Goal: Task Accomplishment & Management: Manage account settings

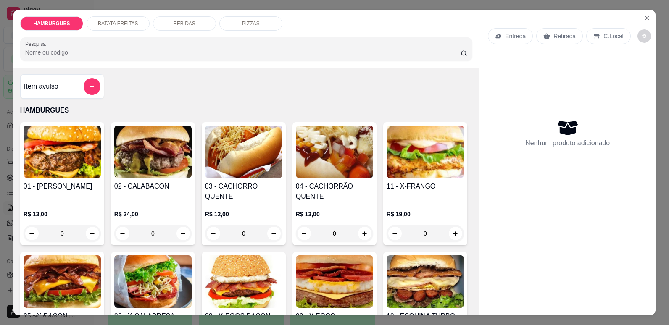
scroll to position [50, 0]
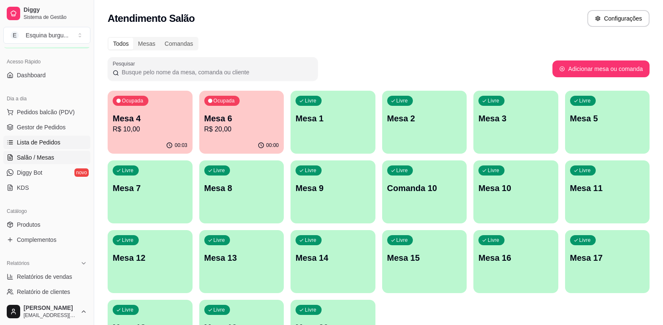
click at [42, 147] on link "Lista de Pedidos" at bounding box center [46, 142] width 87 height 13
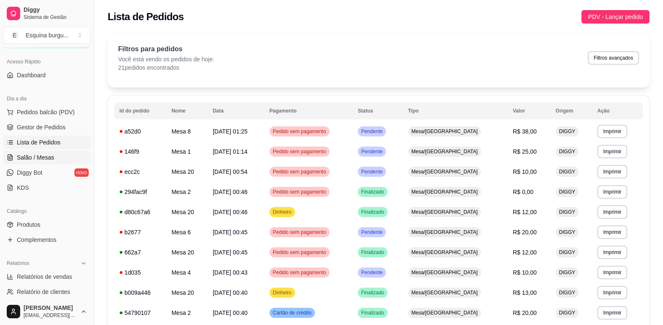
click at [41, 155] on span "Salão / Mesas" at bounding box center [35, 157] width 37 height 8
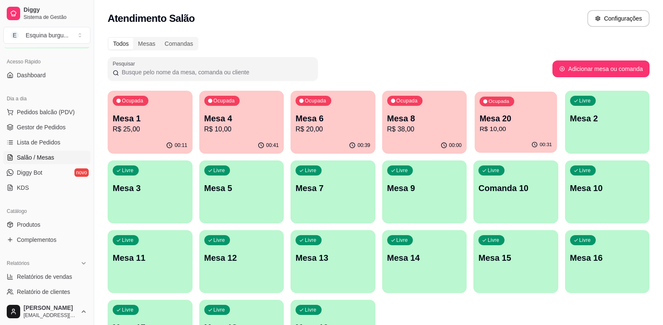
click at [546, 122] on p "Mesa 20" at bounding box center [516, 118] width 72 height 11
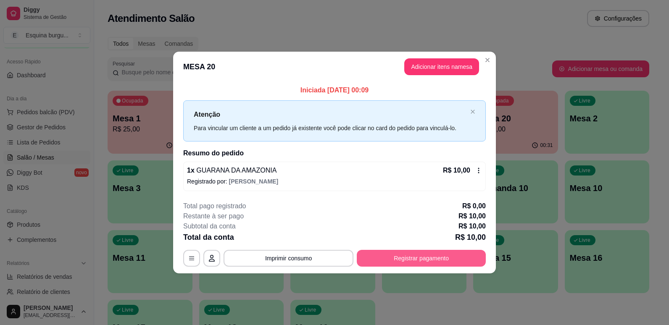
click at [454, 256] on button "Registrar pagamento" at bounding box center [421, 258] width 129 height 17
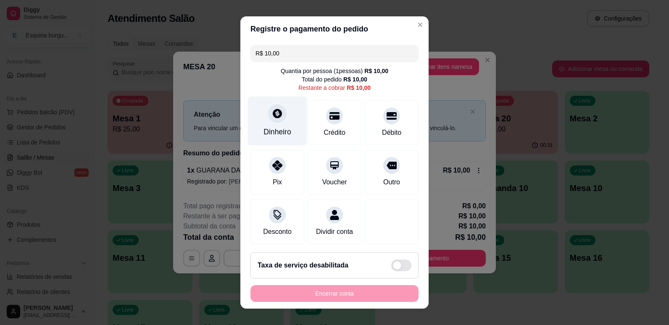
click at [275, 121] on div at bounding box center [277, 113] width 18 height 18
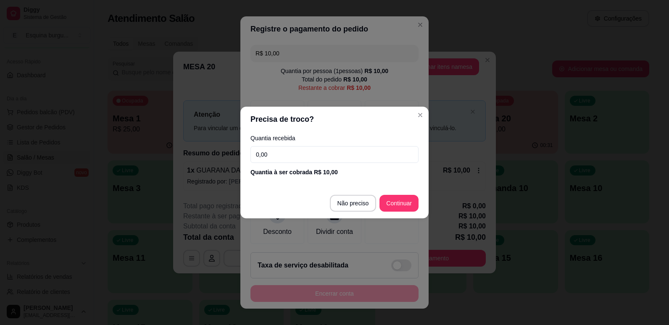
click at [330, 158] on input "0,00" at bounding box center [334, 154] width 168 height 17
type input "10,00"
click at [399, 212] on footer "Não preciso Continuar" at bounding box center [334, 203] width 188 height 30
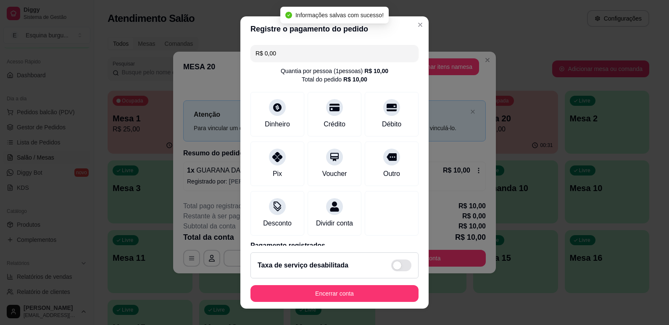
type input "R$ 0,00"
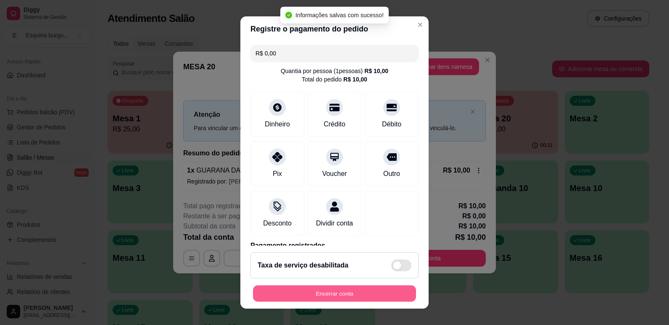
click at [350, 294] on button "Encerrar conta" at bounding box center [334, 294] width 163 height 16
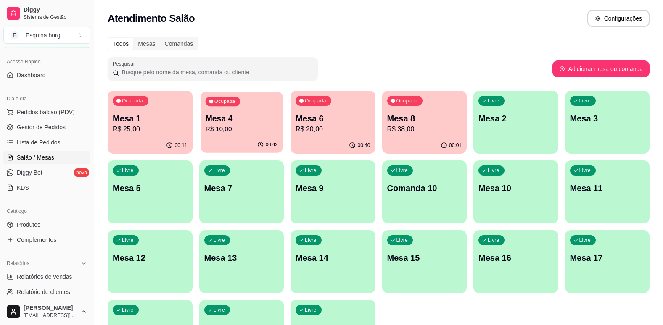
click at [259, 139] on div "00:42" at bounding box center [241, 145] width 82 height 16
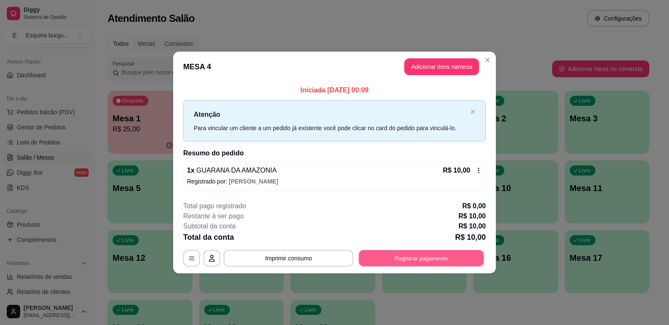
click at [430, 260] on button "Registrar pagamento" at bounding box center [421, 258] width 125 height 16
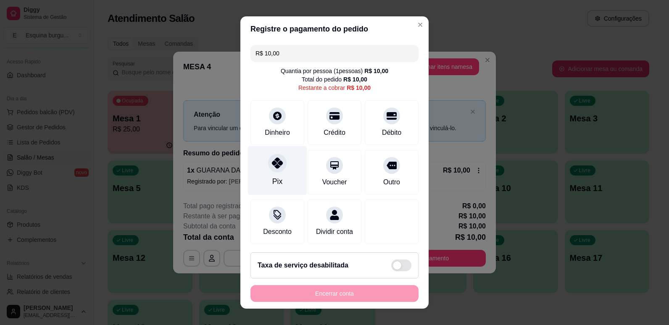
click at [276, 164] on icon at bounding box center [277, 163] width 11 height 11
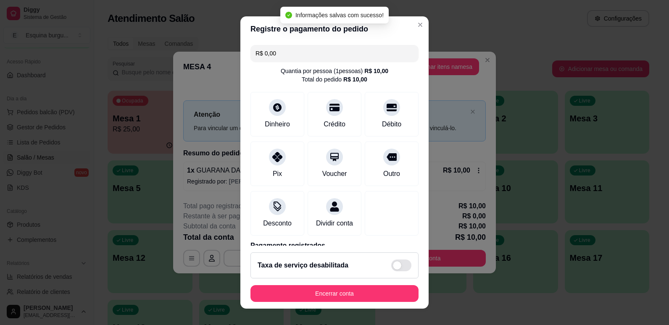
type input "R$ 0,00"
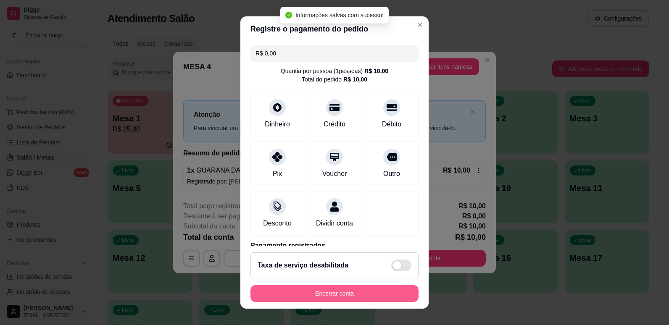
click at [364, 295] on button "Encerrar conta" at bounding box center [334, 293] width 168 height 17
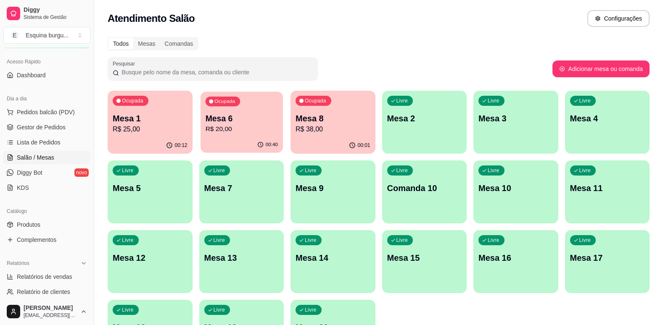
click at [237, 113] on p "Mesa 6" at bounding box center [241, 118] width 72 height 11
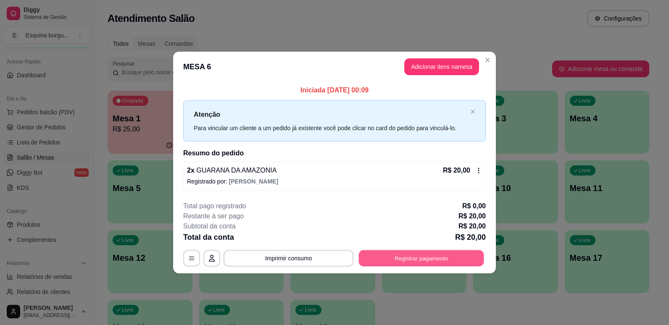
click at [374, 263] on button "Registrar pagamento" at bounding box center [421, 258] width 125 height 16
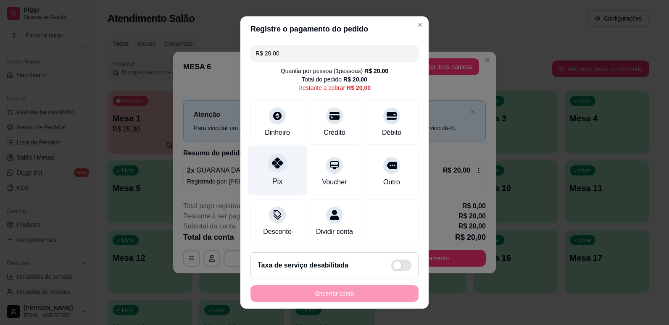
click at [261, 174] on div "Pix" at bounding box center [277, 170] width 59 height 49
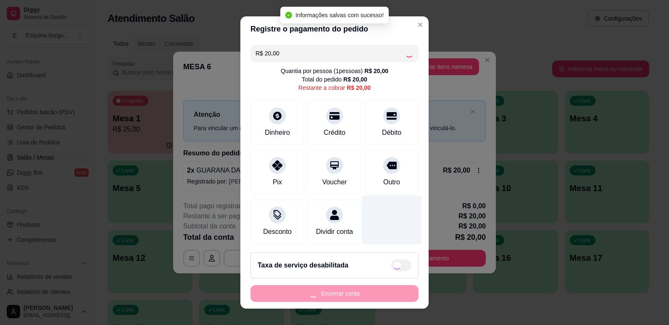
type input "R$ 0,00"
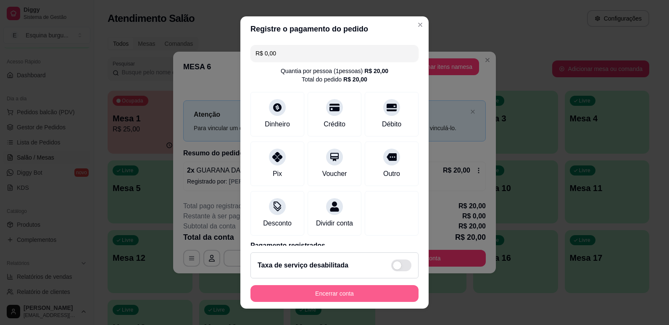
click at [359, 294] on button "Encerrar conta" at bounding box center [334, 293] width 168 height 17
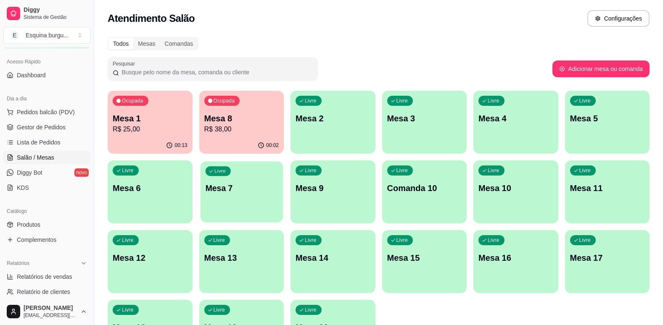
click at [261, 183] on p "Mesa 7" at bounding box center [241, 188] width 72 height 11
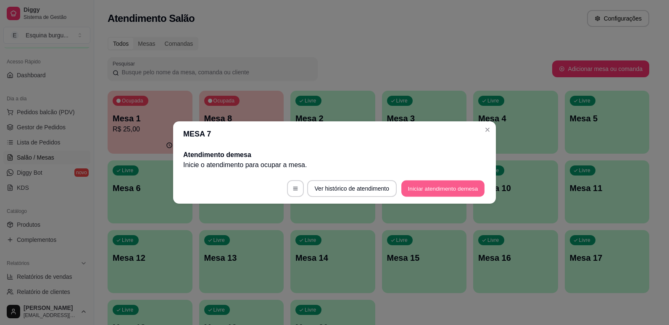
click at [424, 194] on button "Iniciar atendimento de mesa" at bounding box center [442, 189] width 83 height 16
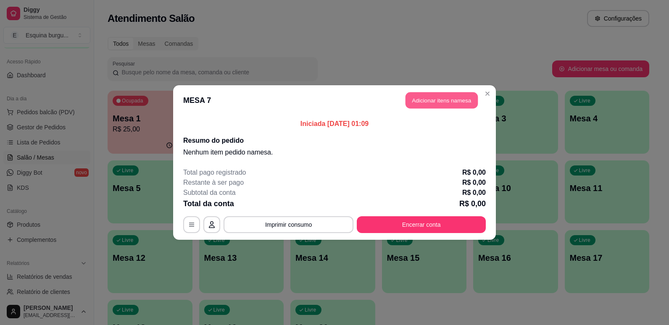
click at [424, 106] on button "Adicionar itens na mesa" at bounding box center [442, 100] width 72 height 16
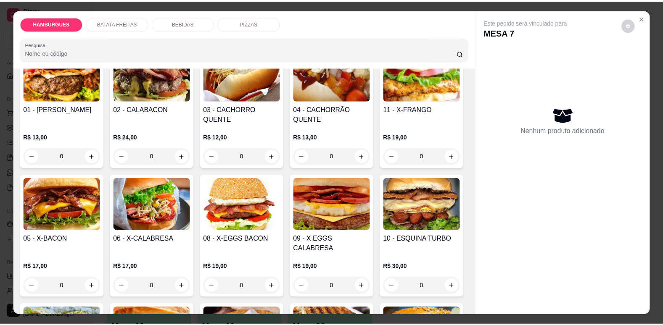
scroll to position [79, 0]
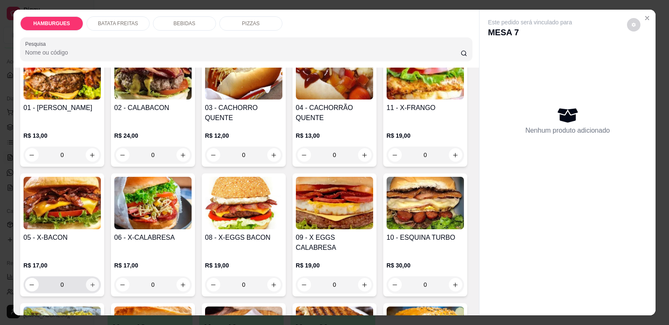
click at [96, 282] on icon "increase-product-quantity" at bounding box center [93, 285] width 6 height 6
type input "1"
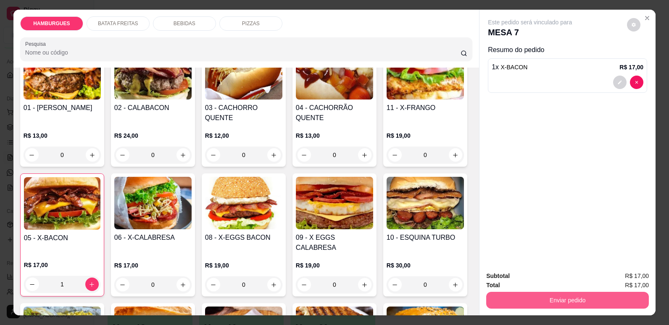
click at [543, 293] on button "Enviar pedido" at bounding box center [567, 300] width 163 height 17
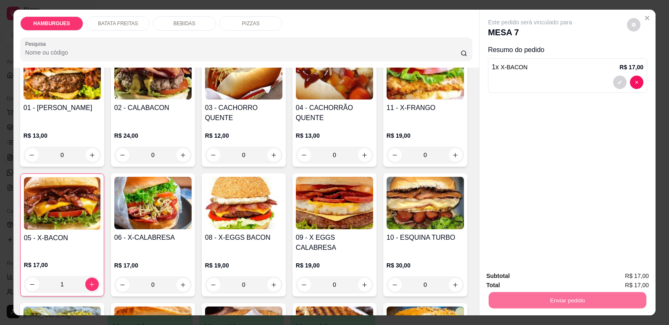
click at [550, 283] on button "Não registrar e enviar pedido" at bounding box center [540, 280] width 85 height 16
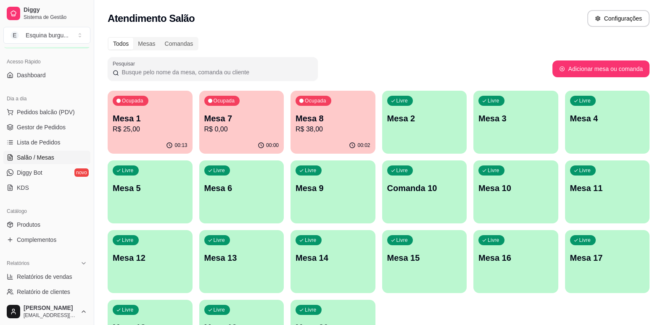
click at [269, 106] on div "Ocupada Mesa 7 R$ 0,00" at bounding box center [241, 114] width 85 height 47
click at [55, 140] on span "Lista de Pedidos" at bounding box center [39, 142] width 44 height 8
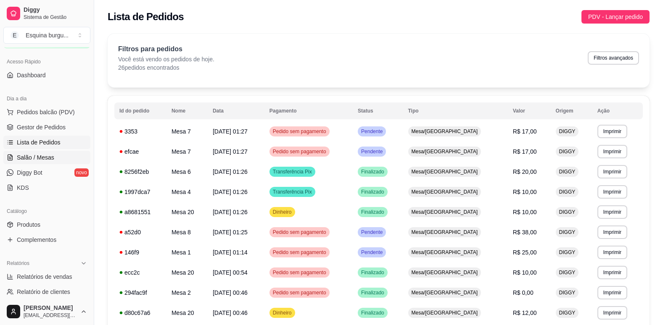
click at [42, 160] on span "Salão / Mesas" at bounding box center [35, 157] width 37 height 8
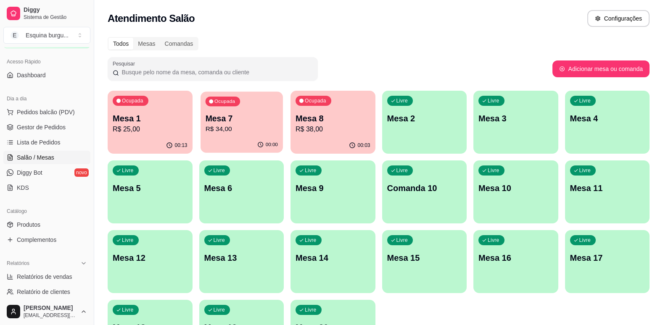
click at [264, 129] on p "R$ 34,00" at bounding box center [241, 129] width 72 height 10
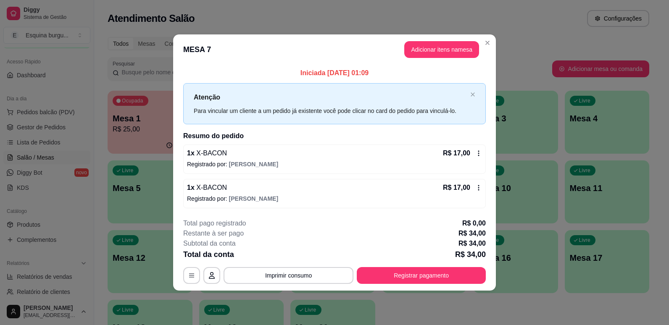
click at [477, 187] on icon at bounding box center [478, 188] width 7 height 7
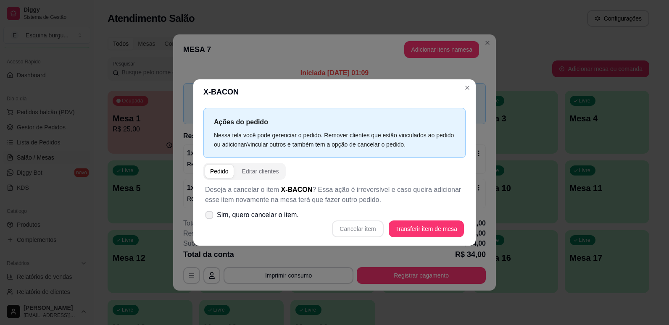
click at [216, 209] on label "Sim, quero cancelar o item." at bounding box center [252, 215] width 100 height 17
click at [210, 217] on input "Sim, quero cancelar o item." at bounding box center [207, 219] width 5 height 5
checkbox input "true"
click at [372, 235] on button "Cancelar item" at bounding box center [358, 229] width 50 height 16
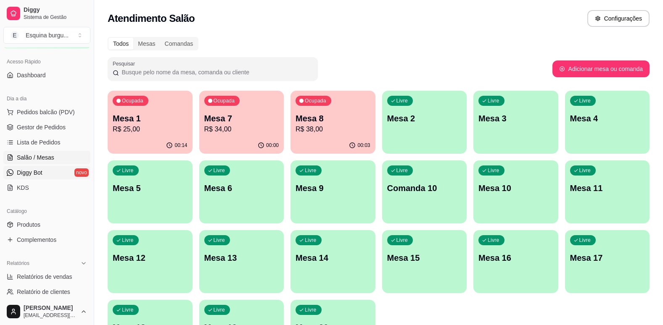
click at [37, 172] on span "Diggy Bot" at bounding box center [30, 173] width 26 height 8
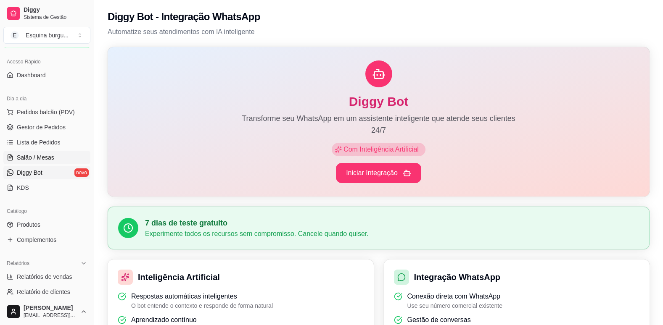
click at [41, 162] on link "Salão / Mesas" at bounding box center [46, 157] width 87 height 13
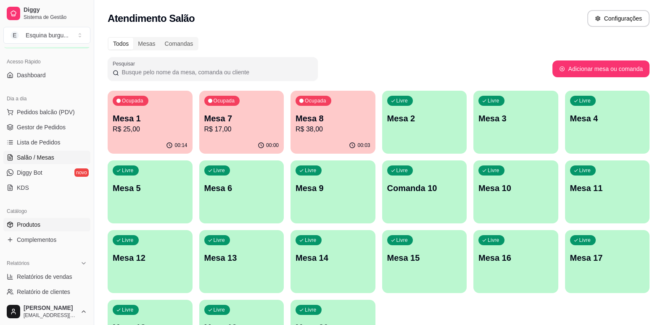
click at [54, 230] on link "Produtos" at bounding box center [46, 224] width 87 height 13
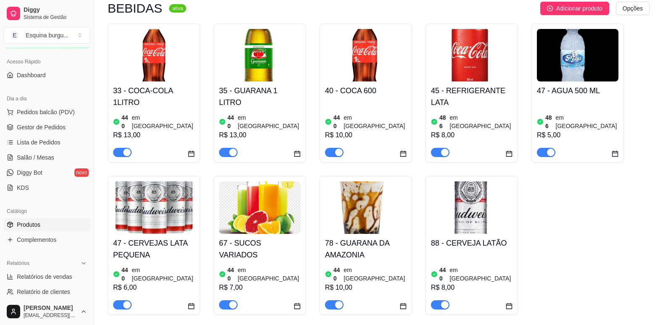
scroll to position [924, 0]
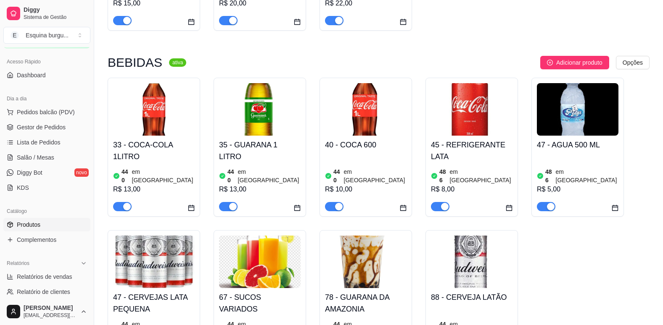
scroll to position [864, 0]
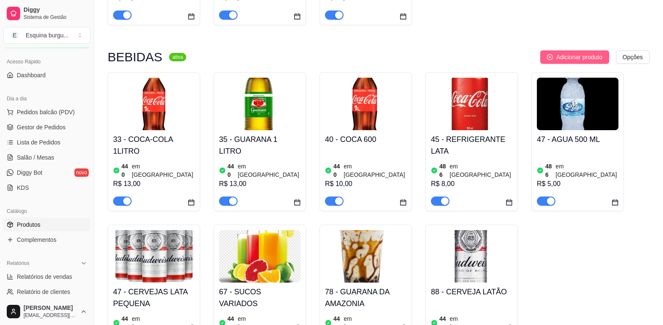
click at [596, 50] on button "Adicionar produto" at bounding box center [574, 56] width 69 height 13
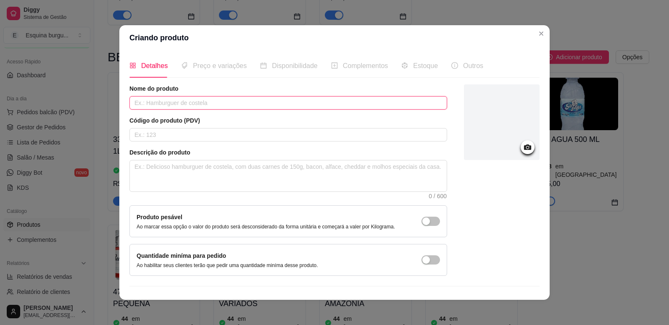
click at [195, 103] on input "text" at bounding box center [288, 102] width 318 height 13
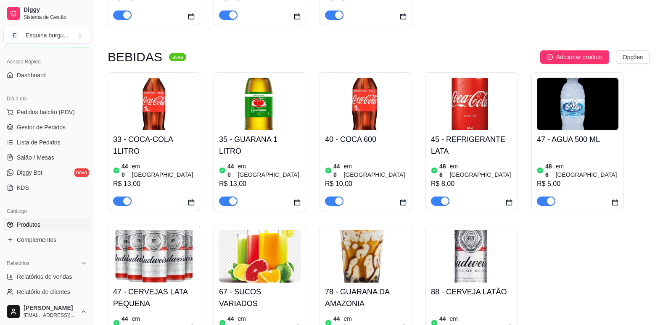
click at [46, 229] on link "Produtos" at bounding box center [46, 224] width 87 height 13
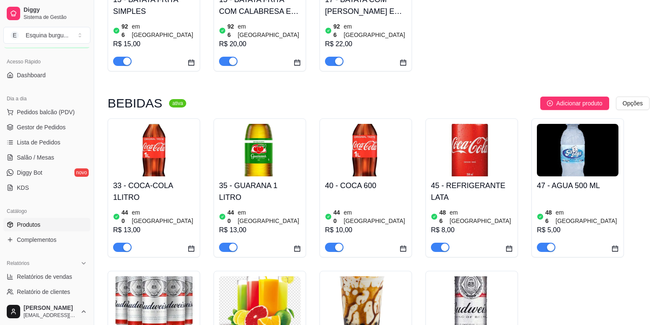
scroll to position [818, 0]
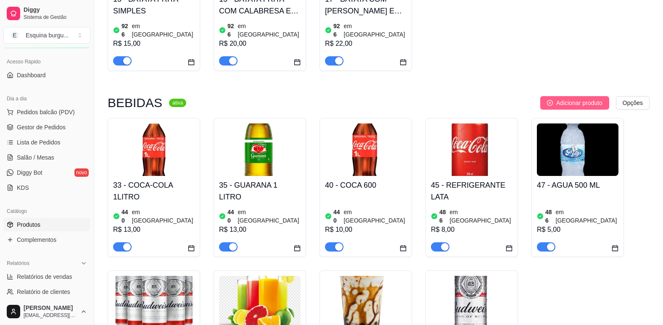
click at [587, 98] on span "Adicionar produto" at bounding box center [579, 102] width 46 height 9
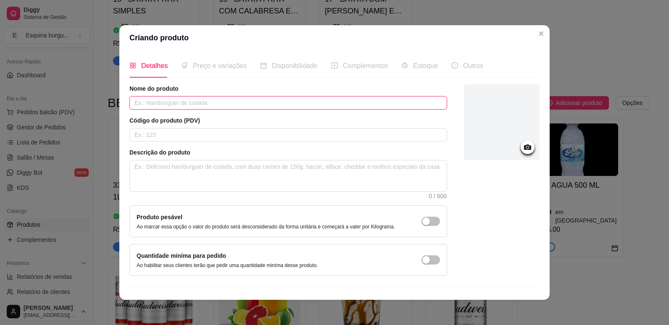
click at [267, 99] on input "text" at bounding box center [288, 102] width 318 height 13
type input "longnek"
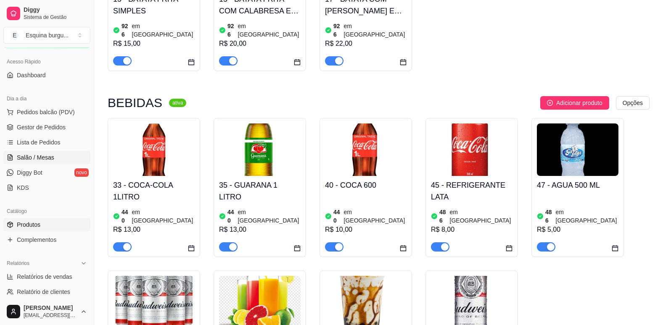
click at [44, 152] on link "Salão / Mesas" at bounding box center [46, 157] width 87 height 13
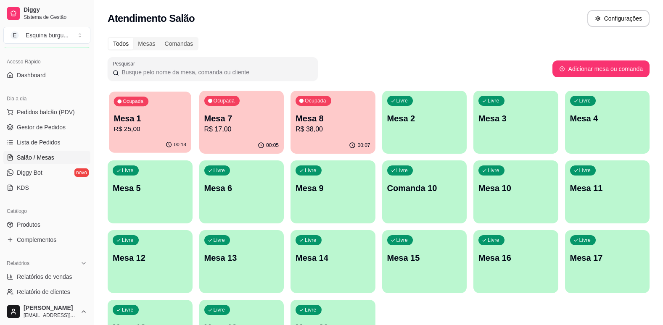
click at [177, 117] on p "Mesa 1" at bounding box center [150, 118] width 72 height 11
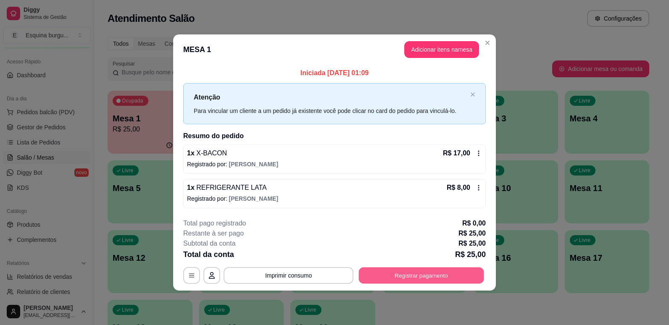
click at [435, 274] on button "Registrar pagamento" at bounding box center [421, 275] width 125 height 16
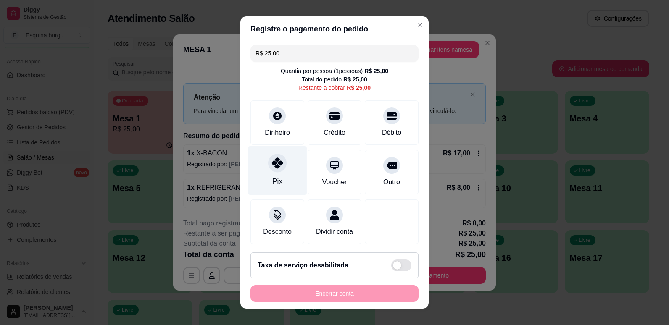
click at [283, 163] on div "Pix" at bounding box center [277, 170] width 59 height 49
type input "R$ 0,00"
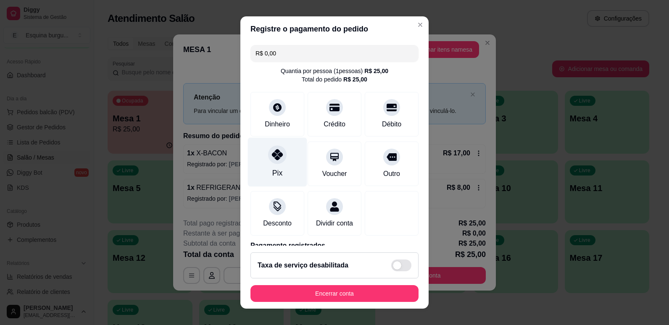
click at [283, 163] on div "Pix" at bounding box center [277, 161] width 59 height 49
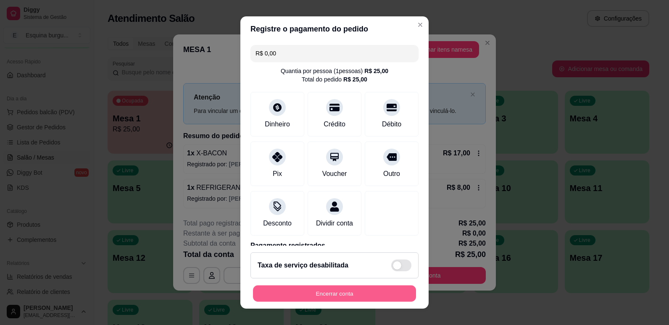
click at [352, 299] on button "Encerrar conta" at bounding box center [334, 294] width 163 height 16
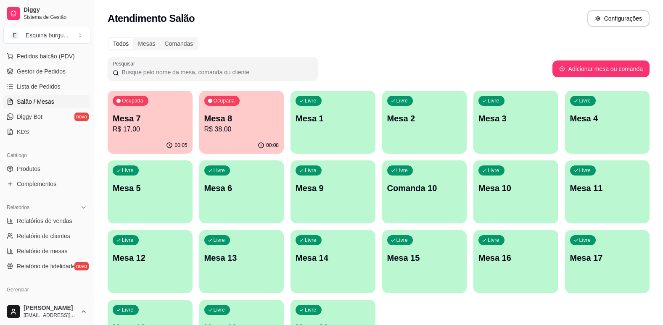
scroll to position [108, 0]
click at [56, 164] on link "Produtos" at bounding box center [46, 167] width 87 height 13
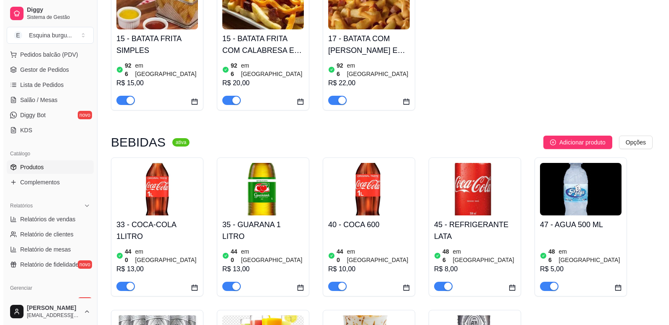
scroll to position [780, 0]
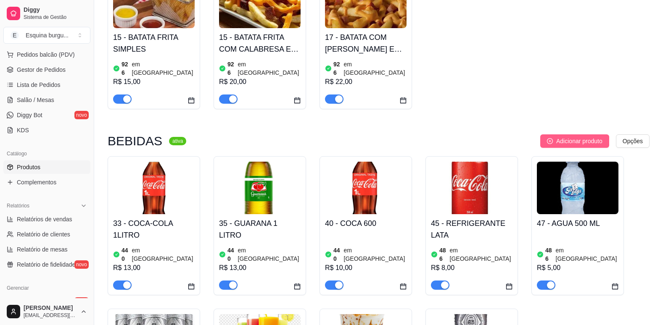
click at [561, 137] on span "Adicionar produto" at bounding box center [579, 141] width 46 height 9
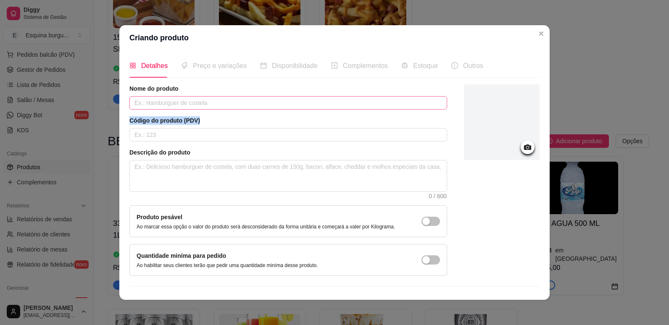
drag, startPoint x: 248, startPoint y: 113, endPoint x: 248, endPoint y: 105, distance: 7.1
click at [248, 105] on div "Nome do produto Código do produto (PDV) Descrição do produto 0 / 600 Produto pe…" at bounding box center [288, 180] width 318 height 192
click at [248, 105] on input "text" at bounding box center [288, 102] width 318 height 13
click at [188, 105] on input "text" at bounding box center [288, 102] width 318 height 13
type input "longneck"
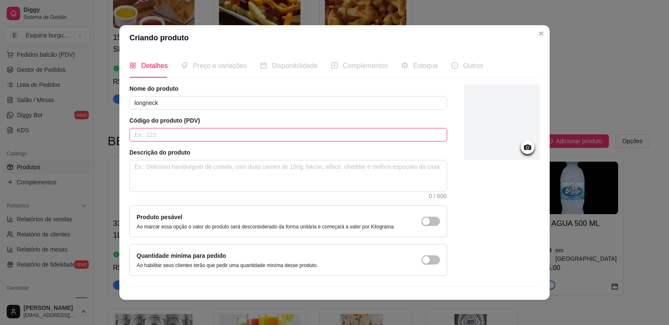
click at [202, 140] on input "text" at bounding box center [288, 134] width 318 height 13
type input "99"
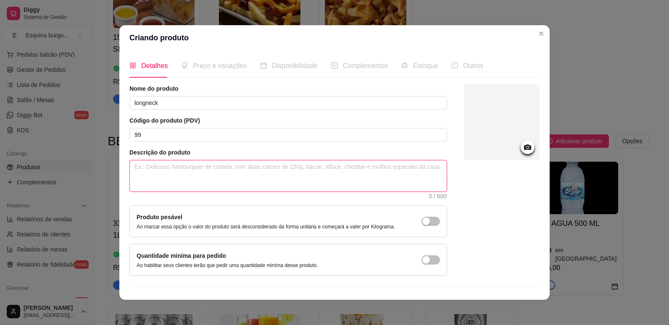
click at [190, 168] on textarea at bounding box center [288, 176] width 317 height 31
type textarea "b"
type textarea "bu"
type textarea "bud"
type textarea "[DEMOGRAPHIC_DATA]"
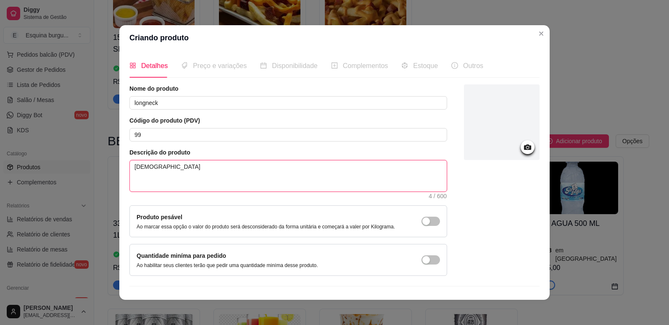
type textarea "budws"
type textarea "budwse"
type textarea "budwsei"
type textarea "budwseik"
type textarea "budwseik,"
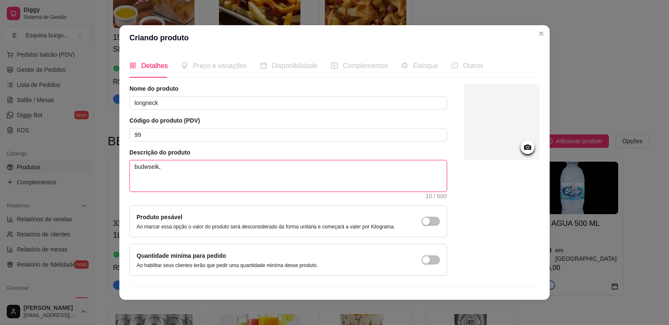
type textarea "budwseik,"
click at [524, 149] on icon at bounding box center [527, 147] width 7 height 5
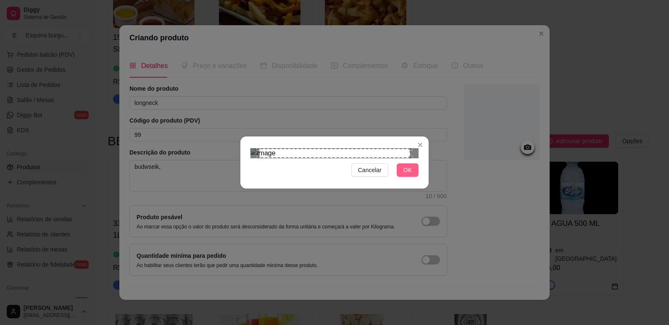
click at [406, 175] on span "OK" at bounding box center [407, 170] width 8 height 9
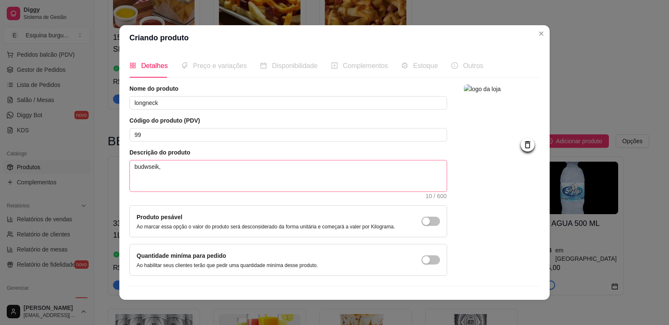
scroll to position [17, 0]
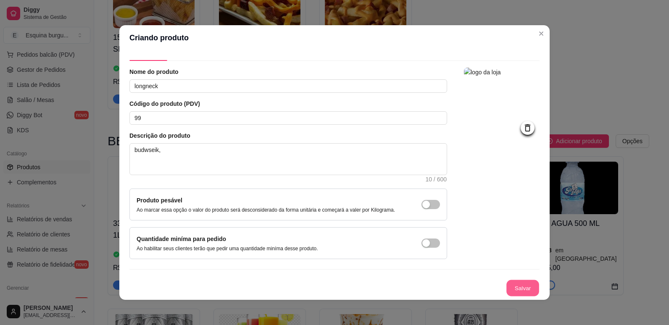
click at [506, 282] on button "Salvar" at bounding box center [522, 288] width 33 height 16
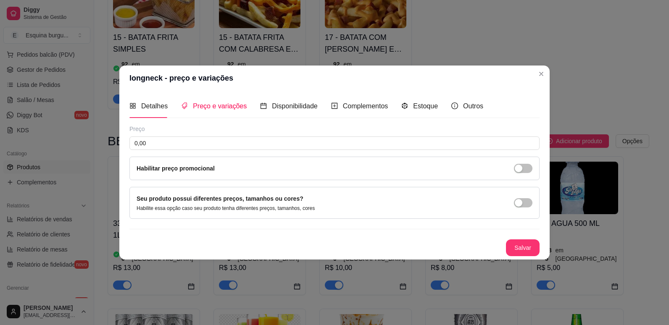
scroll to position [0, 0]
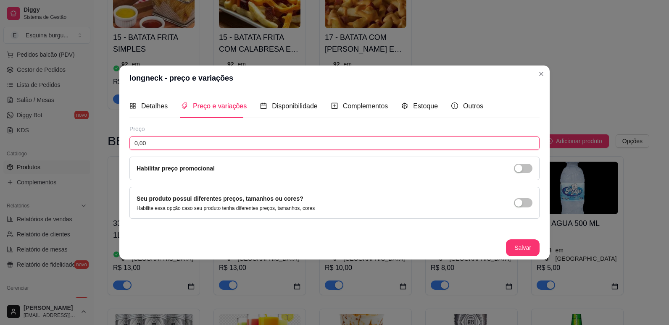
click at [272, 145] on input "0,00" at bounding box center [334, 143] width 410 height 13
type input "12,00"
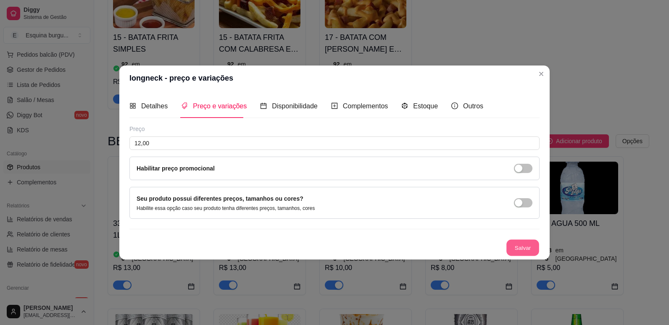
click at [532, 245] on button "Salvar" at bounding box center [522, 248] width 33 height 16
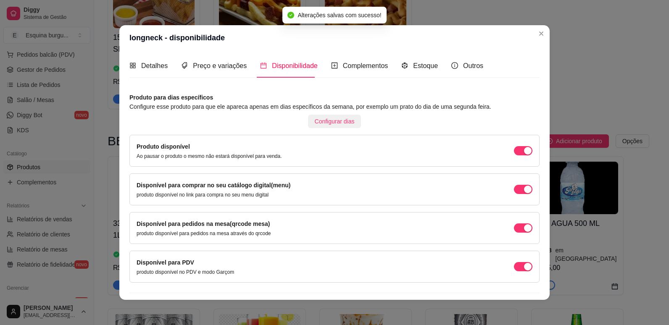
click at [316, 120] on span "Configurar dias" at bounding box center [335, 121] width 40 height 9
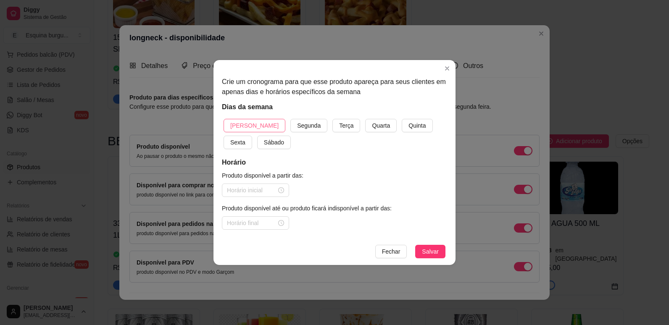
click at [249, 123] on span "[PERSON_NAME]" at bounding box center [254, 125] width 48 height 9
click at [290, 119] on button "Segunda" at bounding box center [308, 125] width 37 height 13
click at [332, 119] on button "Terça" at bounding box center [346, 125] width 28 height 13
click at [365, 119] on button "Quarta" at bounding box center [381, 125] width 32 height 13
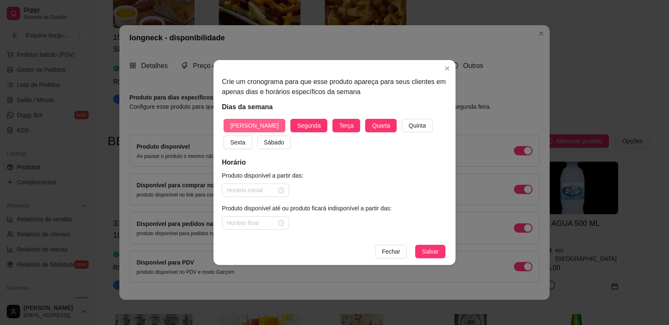
click at [402, 119] on button "Quinta" at bounding box center [417, 125] width 31 height 13
click at [224, 136] on button "Sexta" at bounding box center [238, 142] width 29 height 13
click at [257, 136] on button "Sábado" at bounding box center [274, 142] width 34 height 13
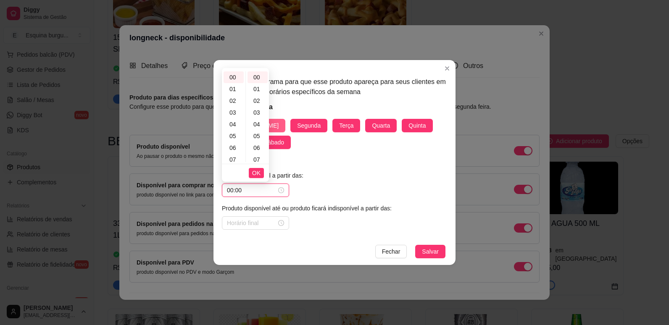
type input "00:00"
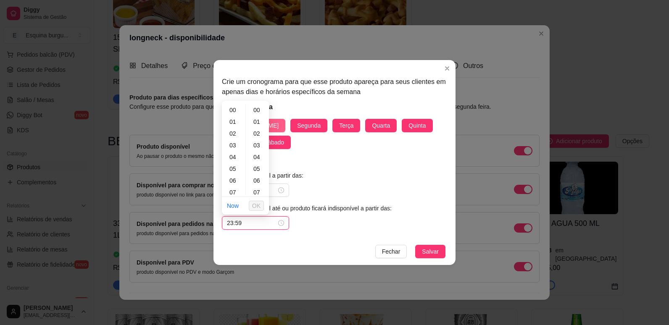
scroll to position [615, 0]
type input "23:59"
click at [415, 245] on button "Salvar" at bounding box center [430, 251] width 30 height 13
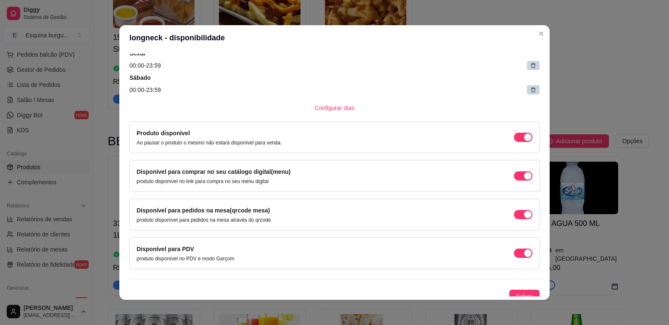
scroll to position [194, 0]
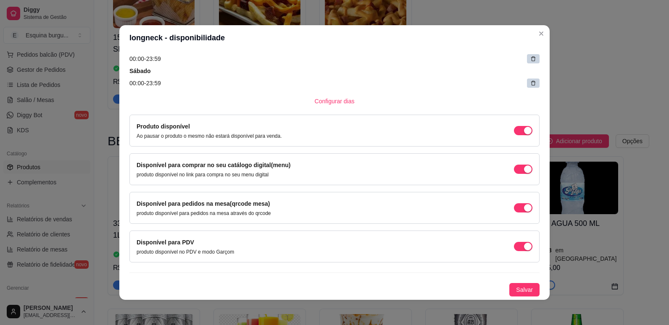
click at [520, 282] on div "Produto para dias específicos Configure esse produto para que ele apareca apena…" at bounding box center [334, 98] width 410 height 398
click at [518, 289] on span "Salvar" at bounding box center [524, 289] width 17 height 9
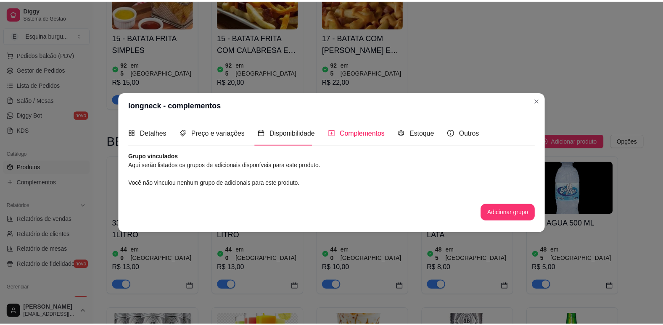
scroll to position [0, 0]
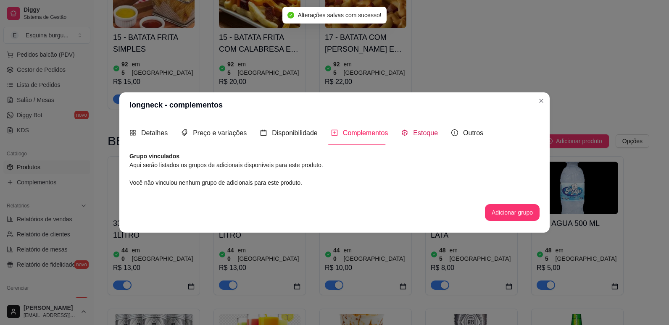
click at [429, 134] on span "Estoque" at bounding box center [425, 132] width 25 height 7
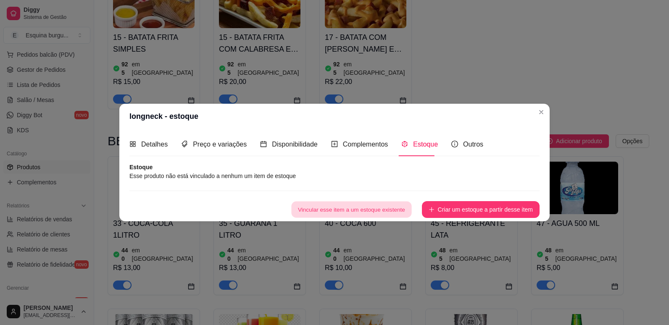
click at [391, 213] on button "Vincular esse item a um estoque existente" at bounding box center [351, 210] width 120 height 16
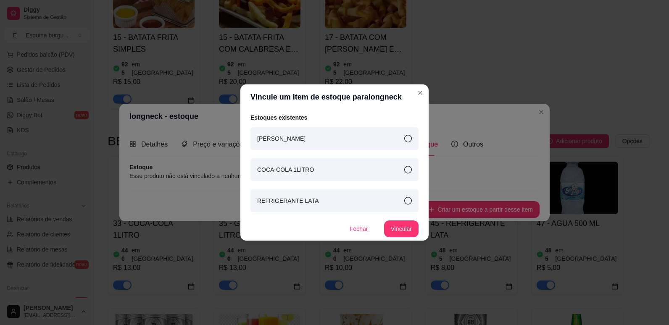
click at [406, 183] on div "Estoques existentes Smesh burgue COCA-COLA 1LITRO REFRIGERANTE LATA Fechar Vinc…" at bounding box center [334, 175] width 168 height 124
click at [407, 178] on div "COCA-COLA 1LITRO" at bounding box center [334, 169] width 168 height 23
click at [408, 224] on button "Vincular" at bounding box center [402, 229] width 34 height 16
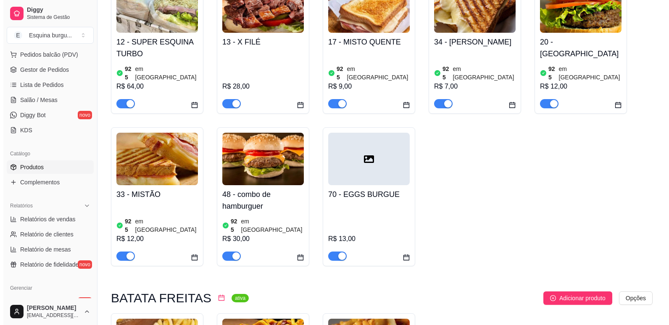
scroll to position [453, 0]
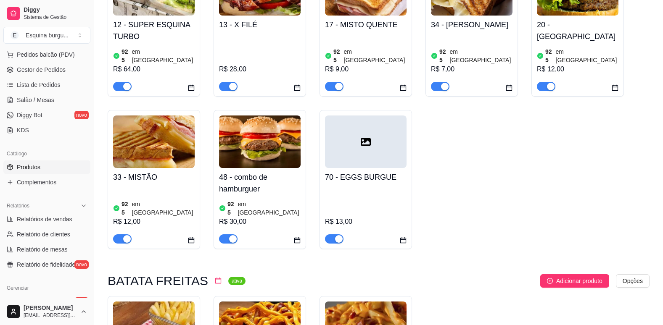
click at [375, 121] on div at bounding box center [366, 142] width 82 height 53
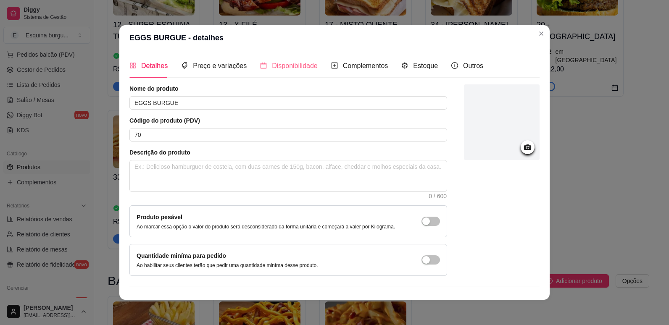
click at [303, 59] on div "Disponibilidade" at bounding box center [289, 66] width 58 height 24
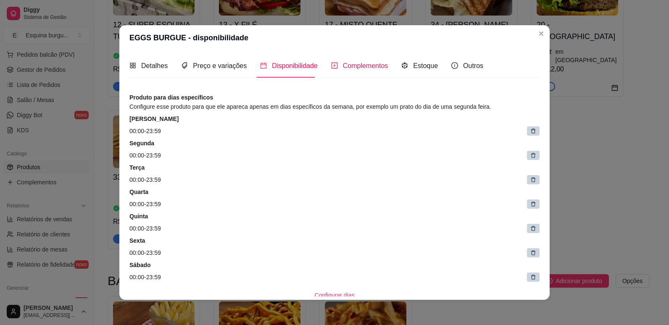
click at [348, 66] on span "Complementos" at bounding box center [365, 65] width 45 height 7
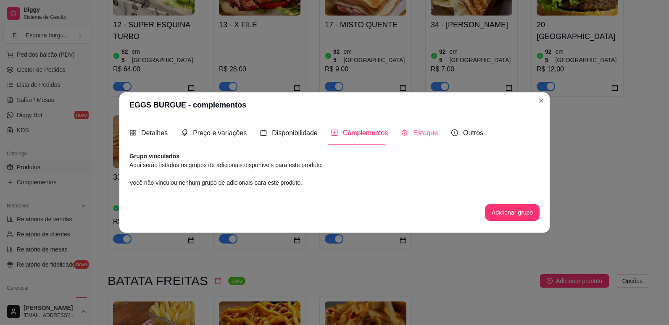
click at [415, 127] on div "Estoque" at bounding box center [419, 133] width 37 height 24
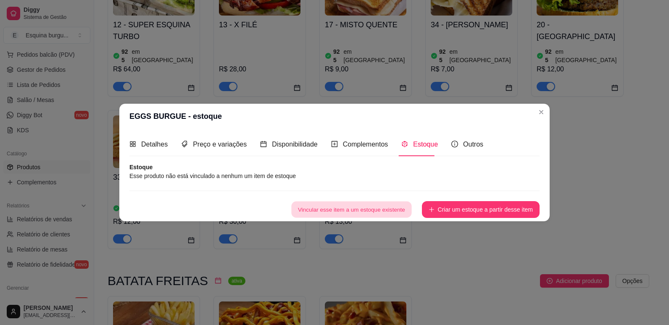
click at [384, 204] on button "Vincular esse item a um estoque existente" at bounding box center [351, 210] width 120 height 16
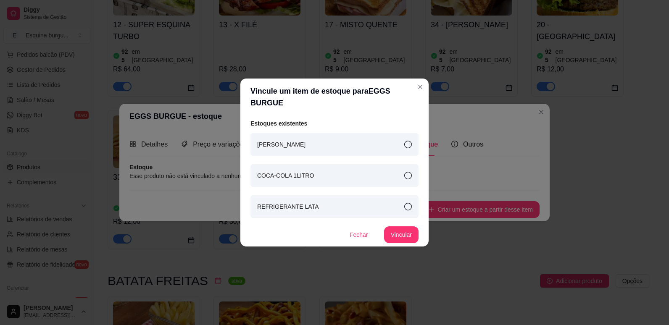
click at [400, 147] on div "[PERSON_NAME]" at bounding box center [334, 144] width 168 height 23
click at [409, 230] on button "Vincular" at bounding box center [401, 235] width 34 height 17
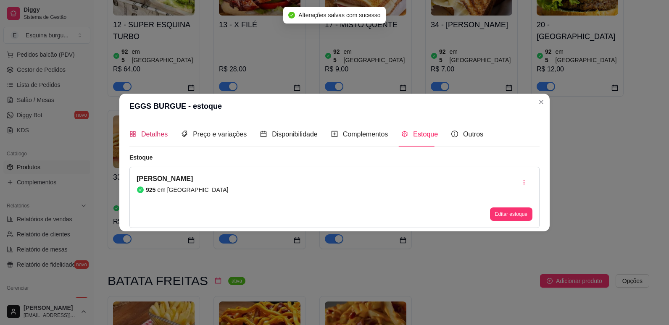
click at [158, 137] on span "Detalhes" at bounding box center [154, 134] width 26 height 7
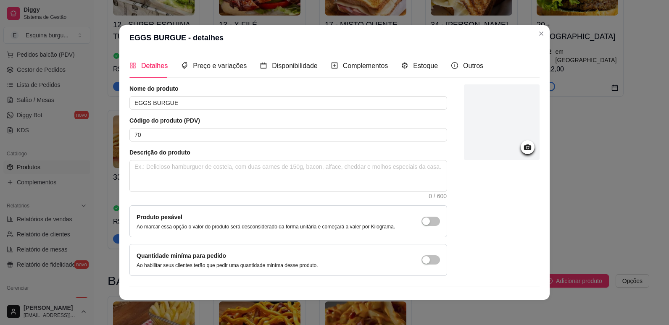
click at [523, 152] on icon at bounding box center [528, 147] width 10 height 10
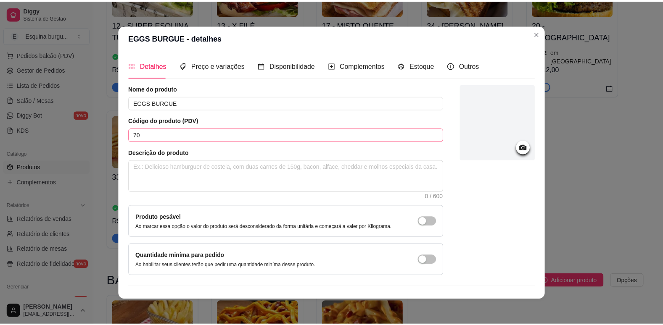
scroll to position [17, 0]
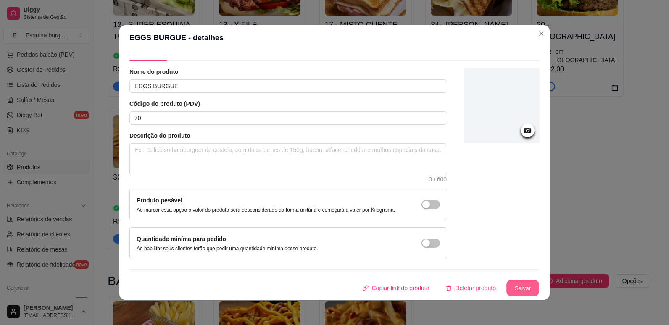
click at [512, 284] on button "Salvar" at bounding box center [522, 288] width 33 height 16
click at [517, 285] on button "Salvar" at bounding box center [522, 288] width 33 height 16
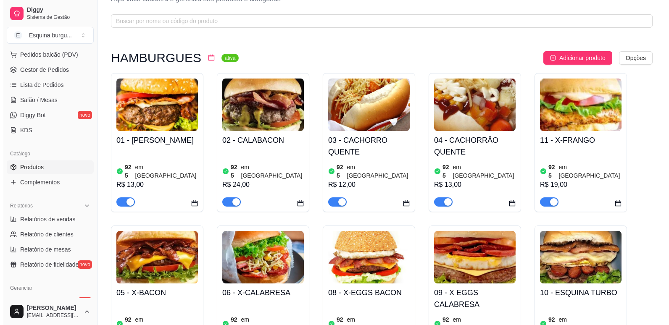
scroll to position [0, 0]
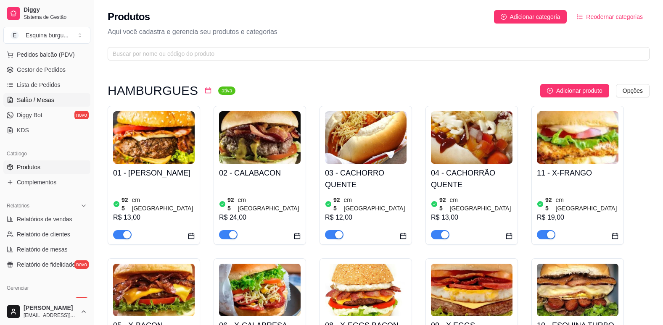
click at [39, 99] on span "Salão / Mesas" at bounding box center [35, 100] width 37 height 8
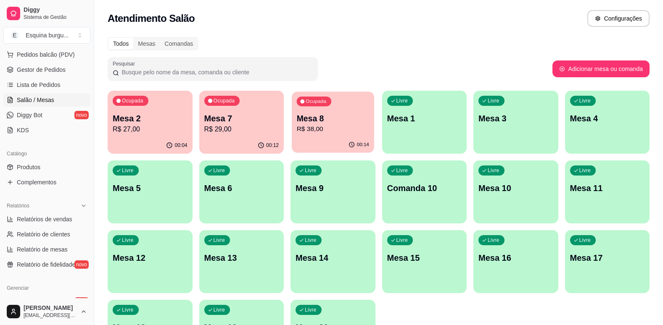
click at [342, 123] on p "Mesa 8" at bounding box center [333, 118] width 72 height 11
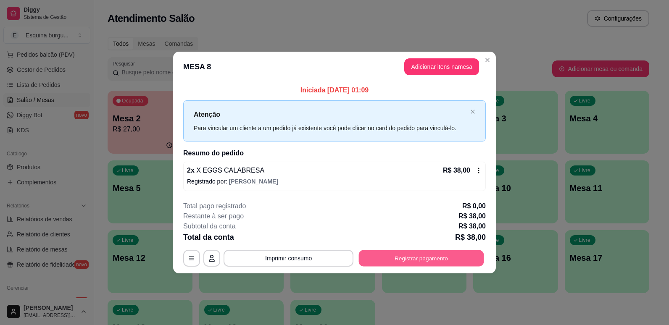
click at [454, 253] on button "Registrar pagamento" at bounding box center [421, 258] width 125 height 16
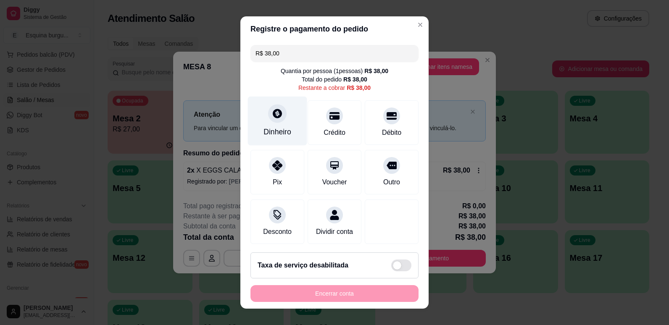
click at [277, 123] on div "Dinheiro" at bounding box center [277, 120] width 59 height 49
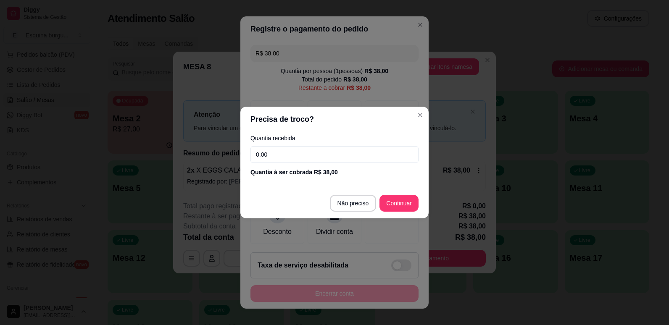
click at [285, 150] on input "0,00" at bounding box center [334, 154] width 168 height 17
type input "38,00"
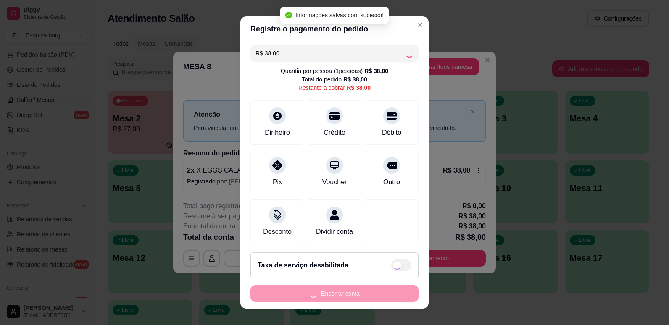
type input "R$ 0,00"
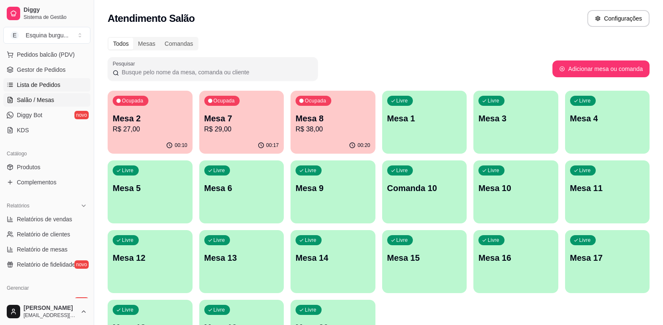
click at [40, 87] on span "Lista de Pedidos" at bounding box center [39, 85] width 44 height 8
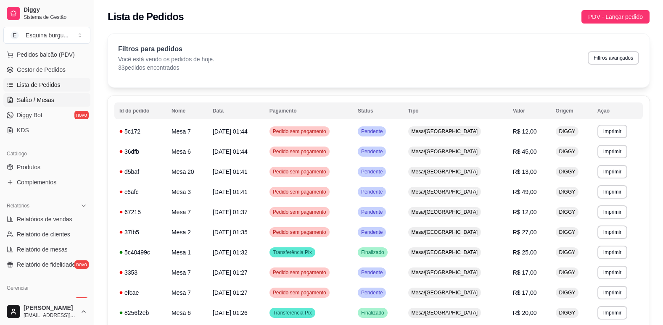
click at [40, 96] on span "Salão / Mesas" at bounding box center [35, 100] width 37 height 8
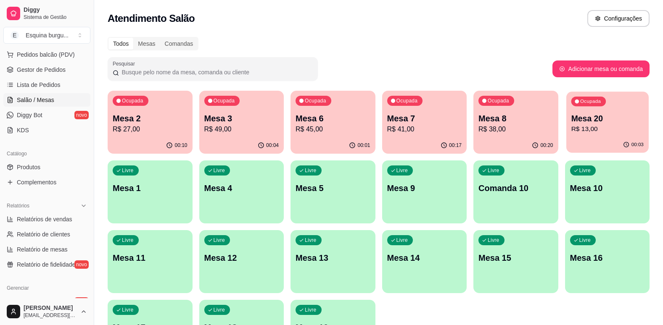
click at [610, 114] on p "Mesa 20" at bounding box center [607, 118] width 72 height 11
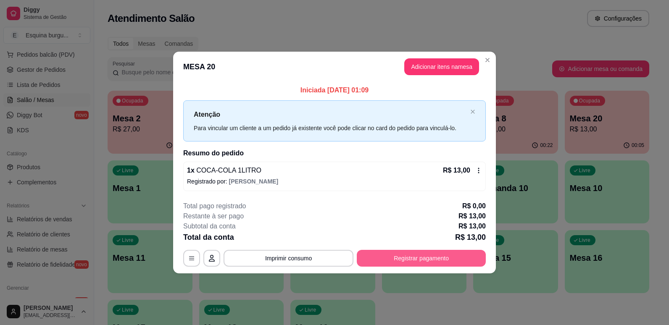
click at [428, 259] on button "Registrar pagamento" at bounding box center [421, 258] width 129 height 17
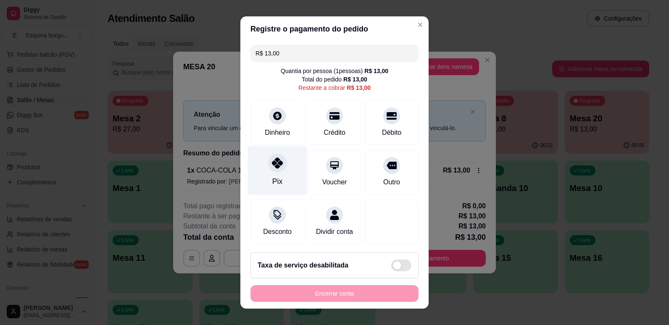
click at [274, 179] on div "Pix" at bounding box center [277, 181] width 10 height 11
type input "R$ 0,00"
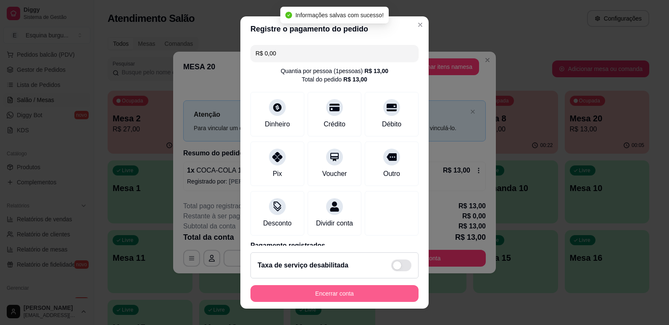
click at [337, 293] on button "Encerrar conta" at bounding box center [334, 293] width 168 height 17
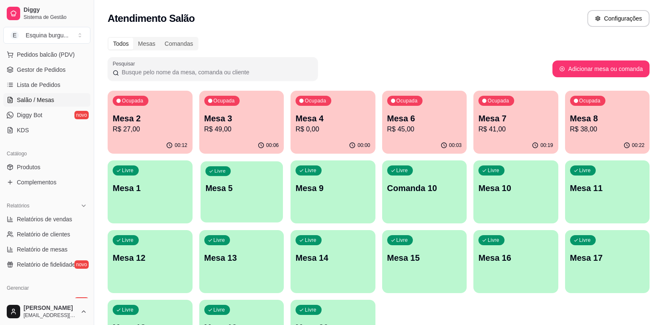
click at [254, 202] on div "Livre Mesa 5" at bounding box center [241, 186] width 82 height 51
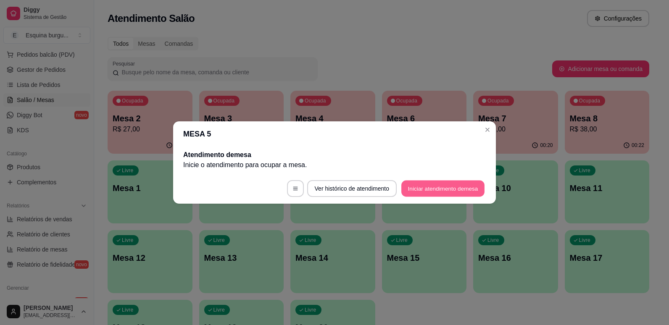
click at [420, 183] on button "Iniciar atendimento de mesa" at bounding box center [442, 189] width 83 height 16
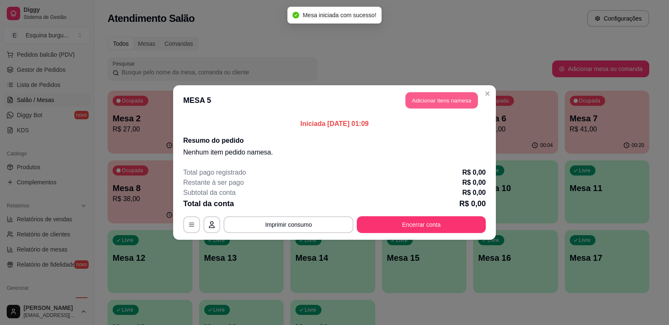
click at [456, 103] on button "Adicionar itens na mesa" at bounding box center [442, 100] width 72 height 16
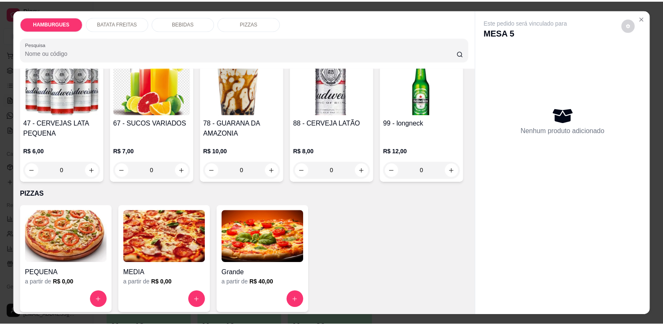
scroll to position [883, 0]
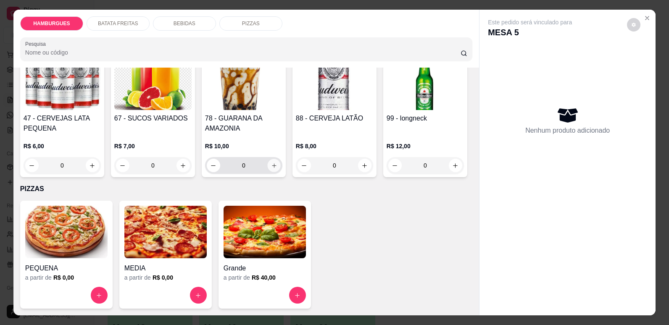
click at [280, 172] on button "increase-product-quantity" at bounding box center [273, 165] width 13 height 13
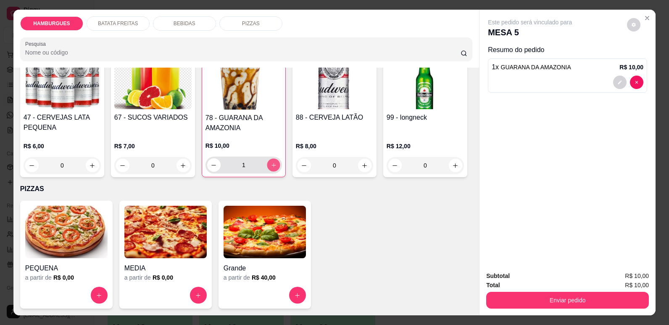
click at [280, 172] on button "increase-product-quantity" at bounding box center [273, 165] width 13 height 13
type input "2"
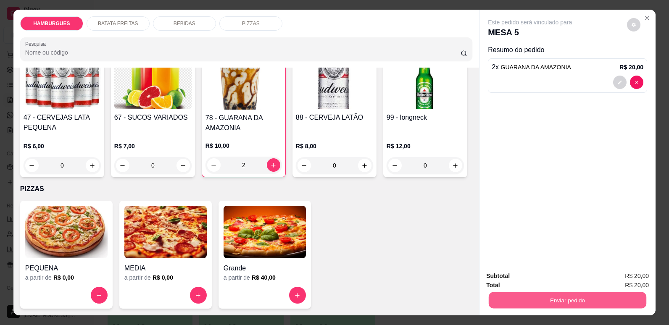
click at [511, 297] on button "Enviar pedido" at bounding box center [568, 300] width 158 height 16
click at [580, 276] on button "Não registrar e enviar pedido" at bounding box center [540, 280] width 85 height 16
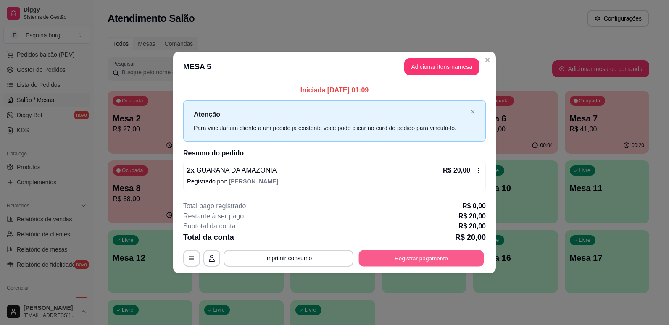
click at [393, 253] on button "Registrar pagamento" at bounding box center [421, 258] width 125 height 16
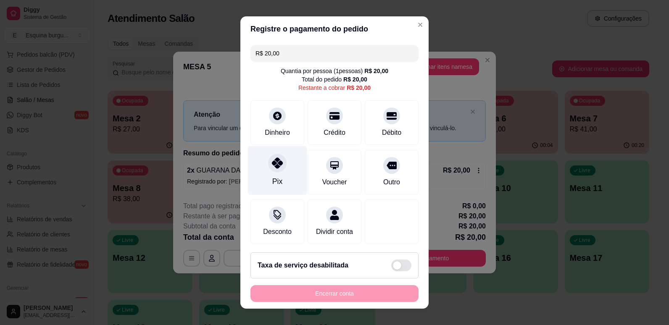
click at [272, 160] on icon at bounding box center [277, 163] width 11 height 11
type input "R$ 0,00"
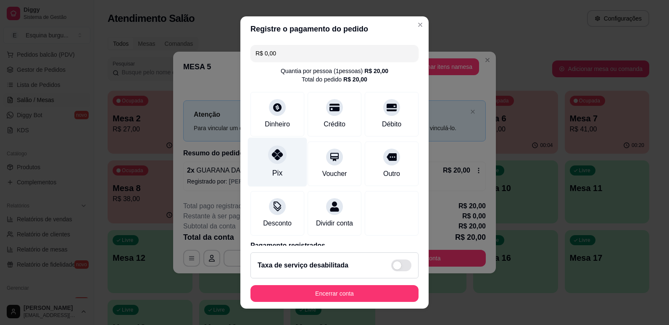
click at [273, 164] on div "Pix" at bounding box center [277, 161] width 59 height 49
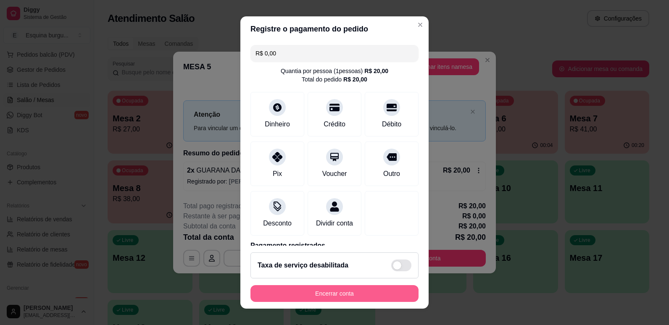
click at [280, 287] on button "Encerrar conta" at bounding box center [334, 293] width 168 height 17
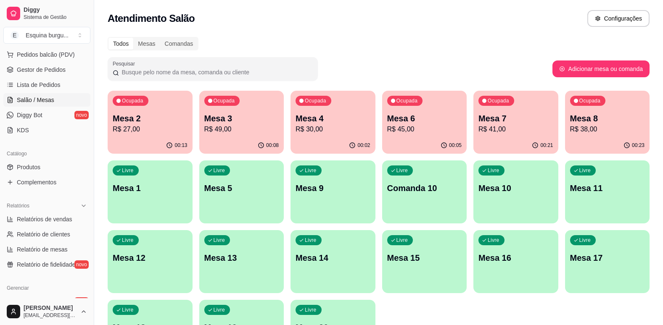
scroll to position [72, 0]
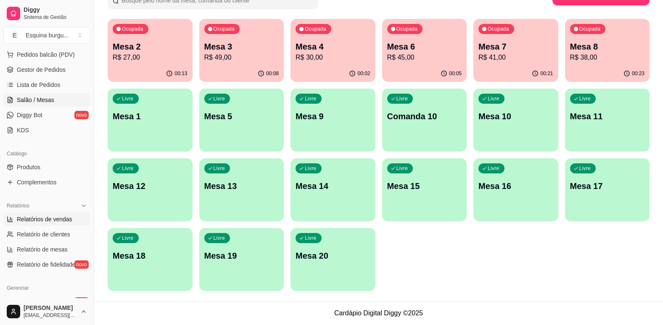
click at [52, 216] on span "Relatórios de vendas" at bounding box center [44, 219] width 55 height 8
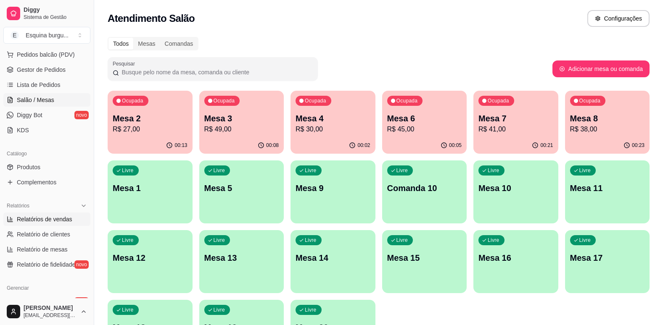
select select "ALL"
select select "0"
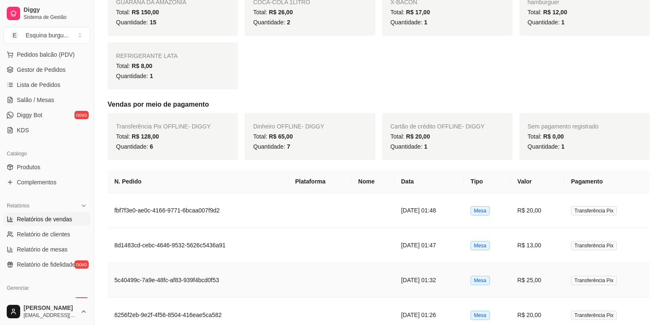
scroll to position [166, 0]
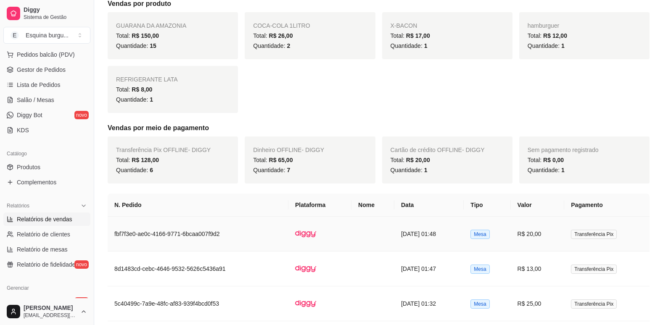
click at [190, 235] on td "fbf7f3e0-ae0c-4166-9771-6bcaa007f9d2" at bounding box center [198, 234] width 181 height 35
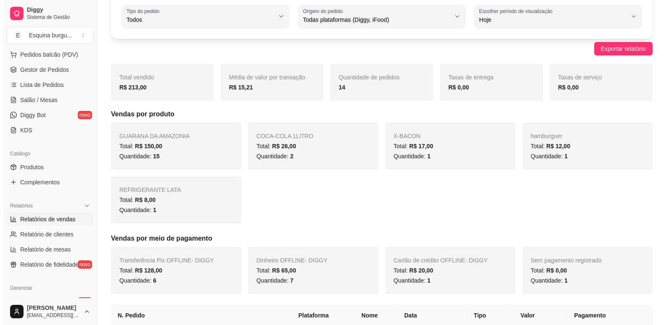
scroll to position [0, 0]
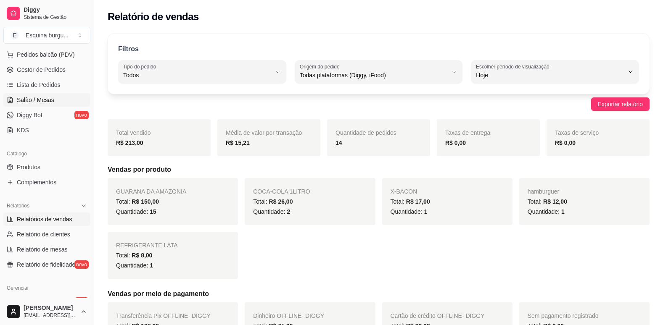
click at [49, 97] on span "Salão / Mesas" at bounding box center [35, 100] width 37 height 8
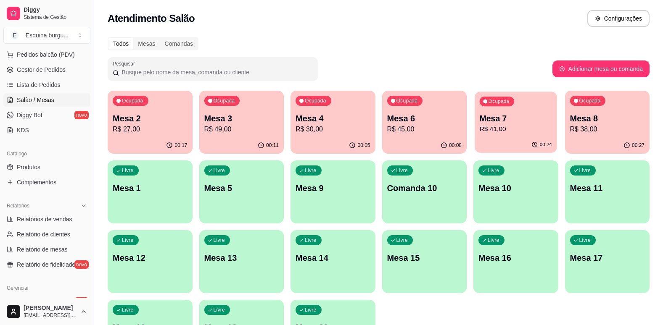
click at [487, 136] on div "Ocupada Mesa 7 R$ 41,00" at bounding box center [515, 114] width 82 height 45
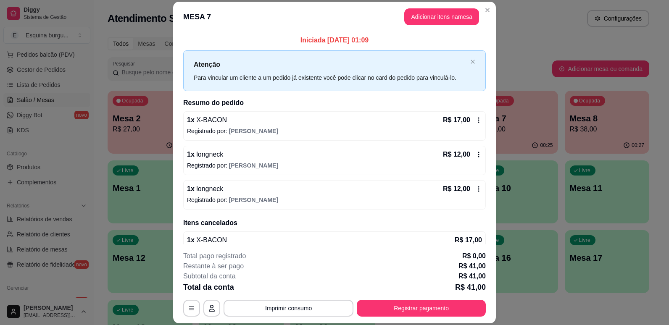
scroll to position [16, 0]
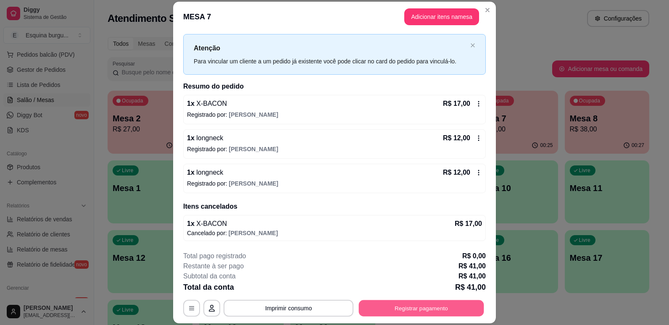
click at [438, 305] on button "Registrar pagamento" at bounding box center [421, 308] width 125 height 16
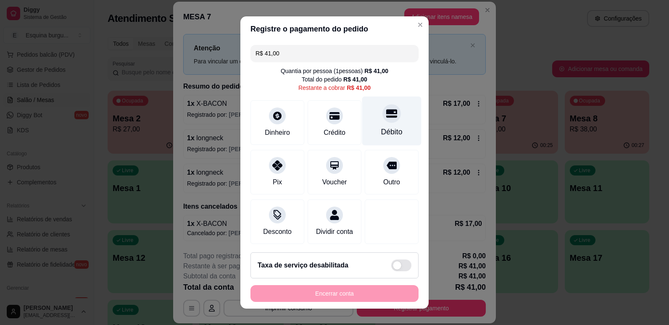
click at [383, 123] on div "Débito" at bounding box center [391, 120] width 59 height 49
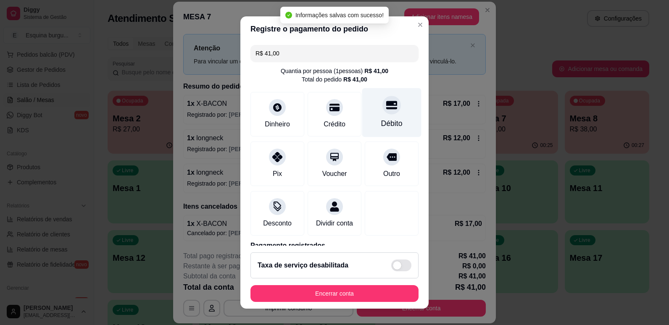
type input "R$ 0,00"
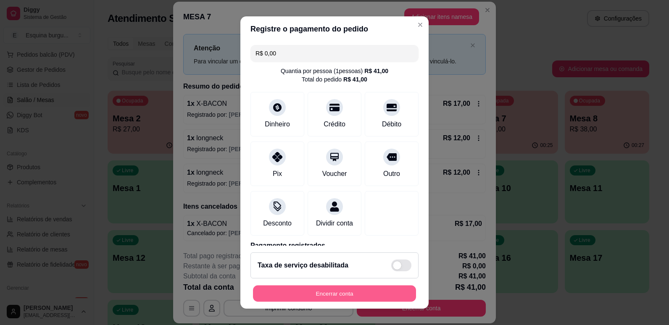
click at [349, 294] on button "Encerrar conta" at bounding box center [334, 294] width 163 height 16
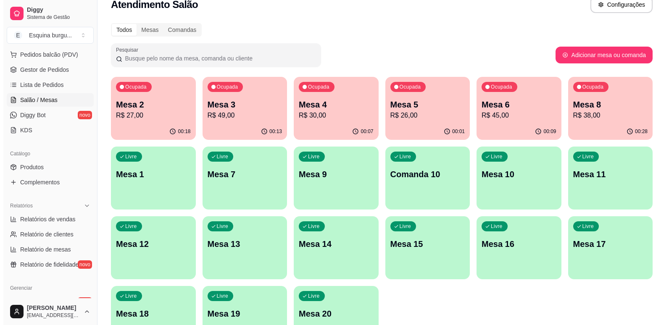
scroll to position [72, 0]
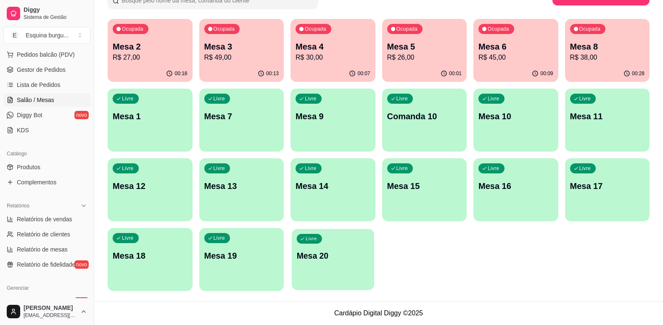
click at [336, 261] on p "Mesa 20" at bounding box center [333, 255] width 72 height 11
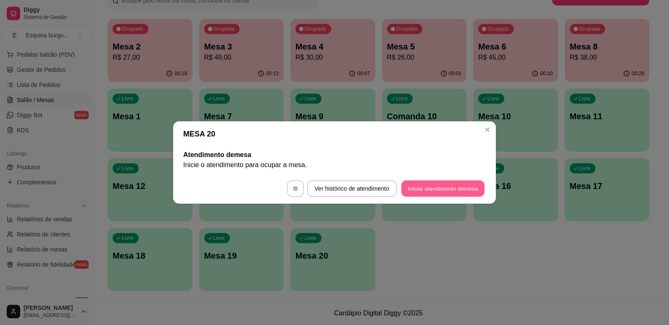
click at [443, 189] on button "Iniciar atendimento de mesa" at bounding box center [442, 189] width 83 height 16
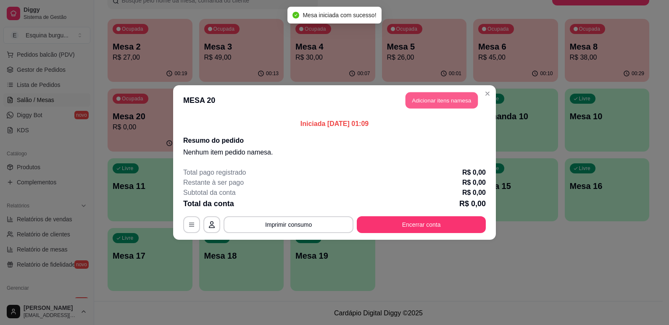
click at [464, 108] on button "Adicionar itens na mesa" at bounding box center [442, 100] width 72 height 16
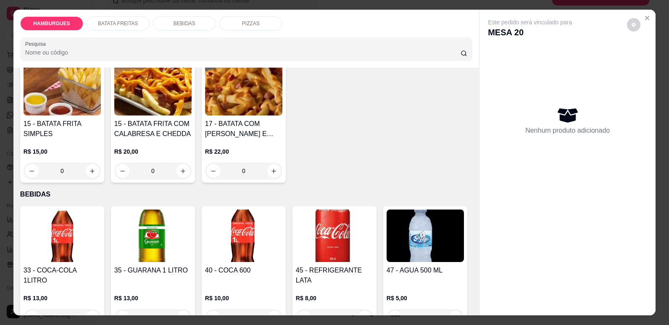
scroll to position [605, 0]
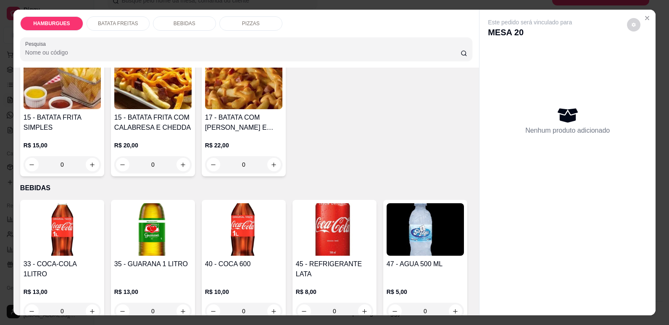
drag, startPoint x: 173, startPoint y: 155, endPoint x: 385, endPoint y: 116, distance: 215.5
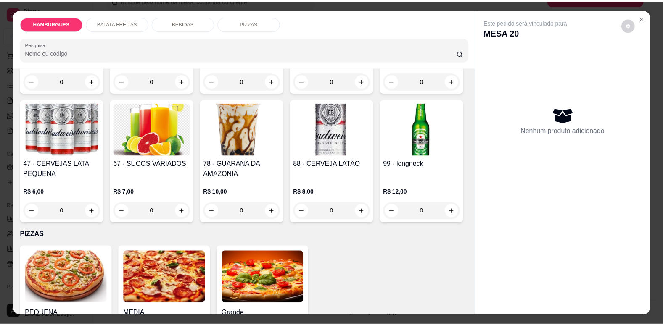
scroll to position [890, 0]
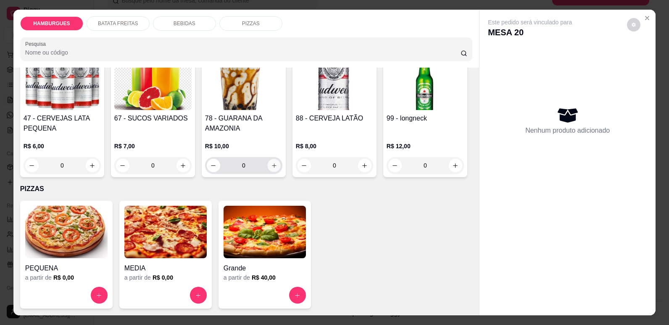
click at [277, 169] on icon "increase-product-quantity" at bounding box center [274, 166] width 6 height 6
type input "1"
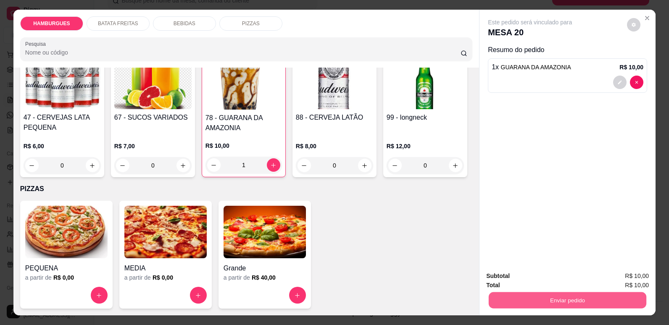
click at [578, 303] on button "Enviar pedido" at bounding box center [568, 300] width 158 height 16
click at [575, 283] on button "Não registrar e enviar pedido" at bounding box center [540, 280] width 85 height 16
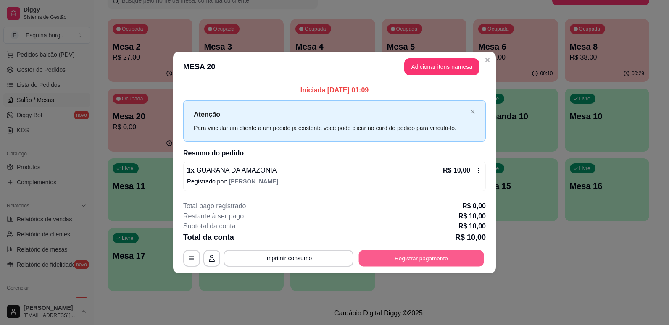
click at [419, 263] on button "Registrar pagamento" at bounding box center [421, 258] width 125 height 16
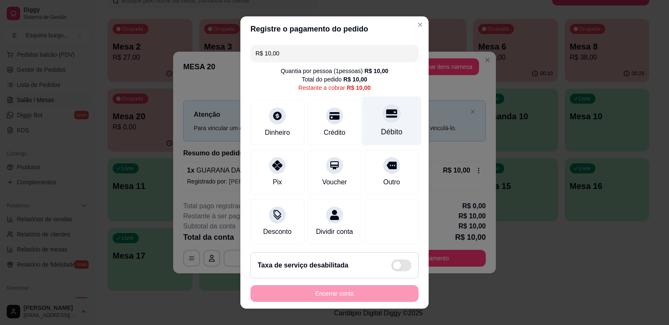
click at [374, 124] on div "Débito" at bounding box center [391, 120] width 59 height 49
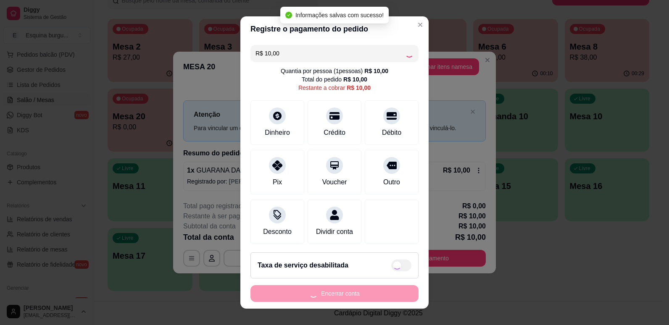
type input "R$ 0,00"
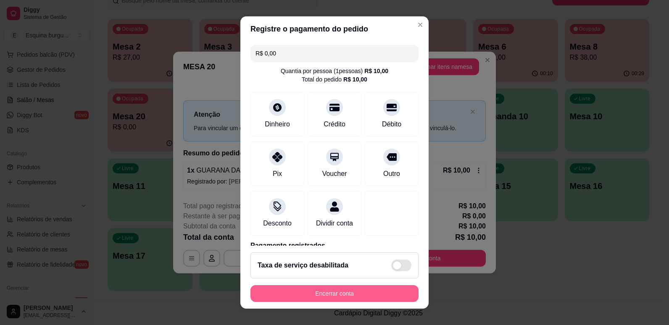
click at [373, 293] on button "Encerrar conta" at bounding box center [334, 293] width 168 height 17
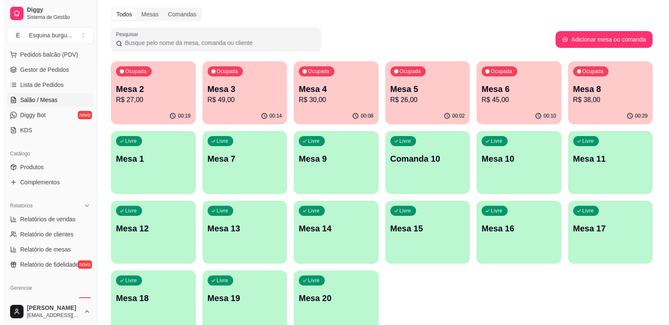
scroll to position [0, 0]
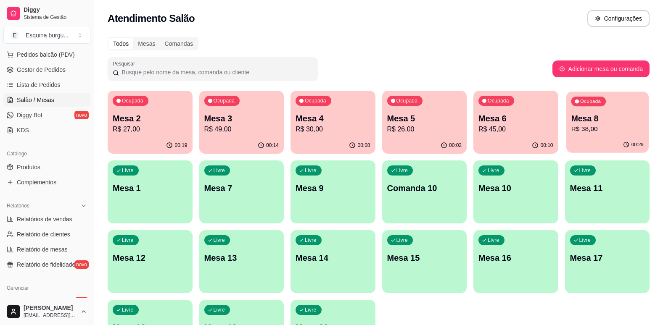
click at [599, 132] on p "R$ 38,00" at bounding box center [607, 129] width 72 height 10
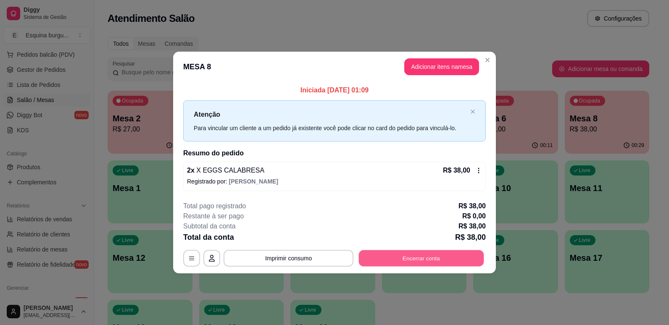
click at [428, 254] on button "Encerrar conta" at bounding box center [421, 258] width 125 height 16
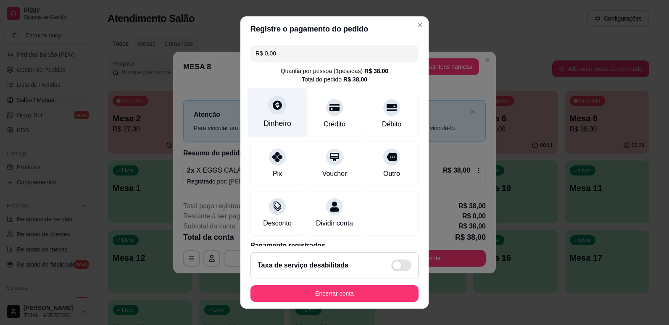
click at [282, 102] on div "Dinheiro" at bounding box center [277, 112] width 59 height 49
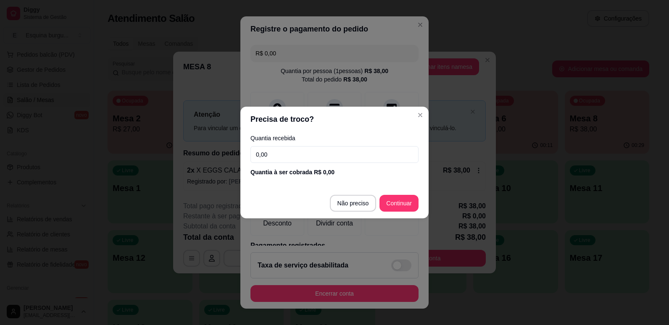
click at [271, 161] on input "0,00" at bounding box center [334, 154] width 168 height 17
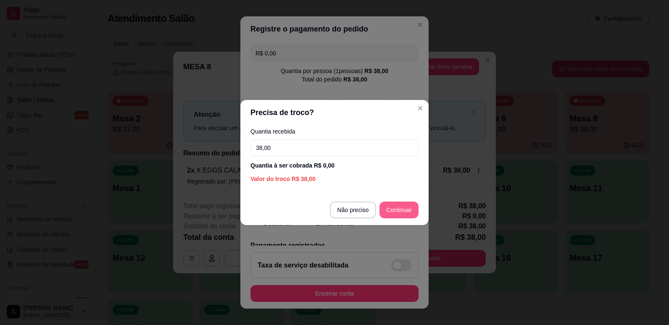
type input "38,00"
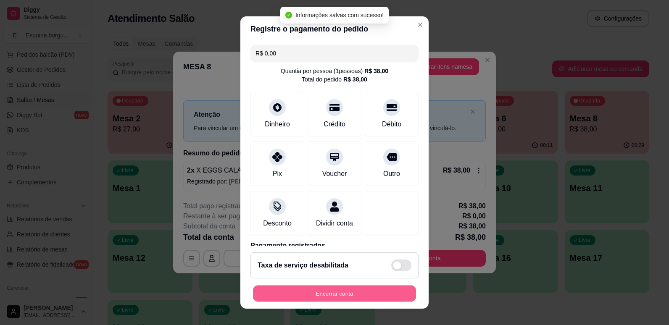
click at [377, 286] on button "Encerrar conta" at bounding box center [334, 294] width 163 height 16
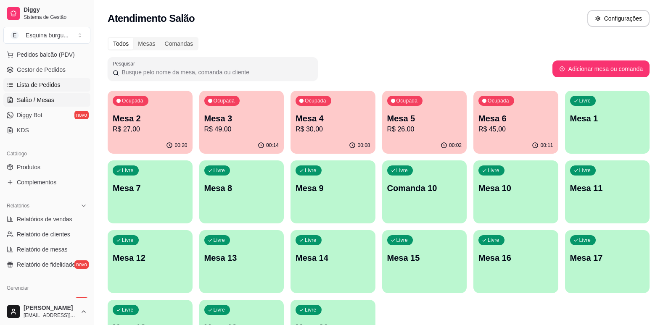
click at [42, 87] on span "Lista de Pedidos" at bounding box center [39, 85] width 44 height 8
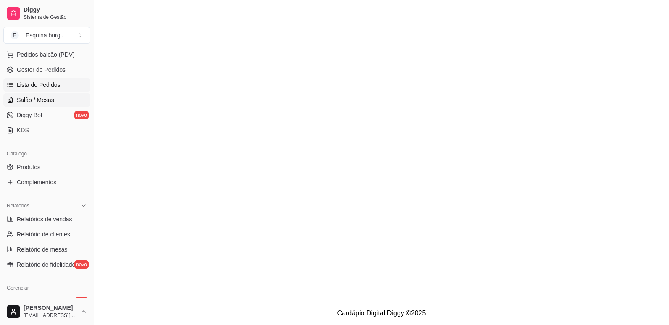
click at [43, 98] on span "Salão / Mesas" at bounding box center [35, 100] width 37 height 8
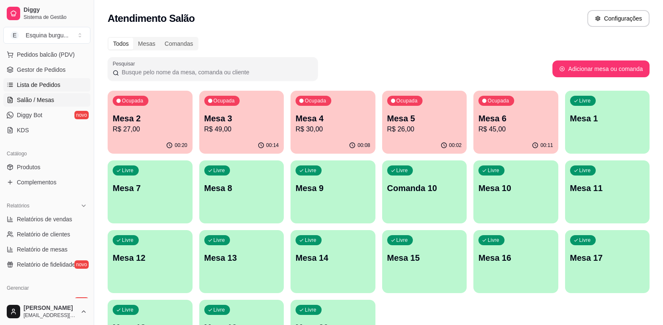
click at [45, 83] on span "Lista de Pedidos" at bounding box center [39, 85] width 44 height 8
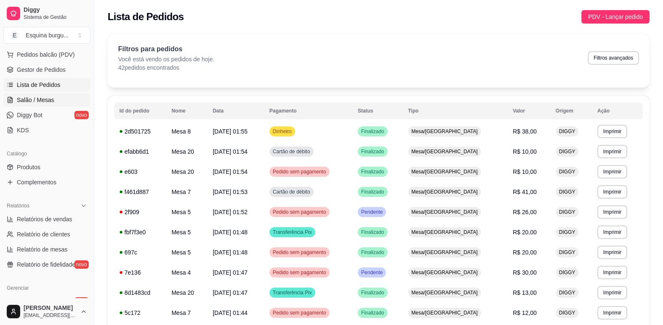
click at [66, 98] on link "Salão / Mesas" at bounding box center [46, 99] width 87 height 13
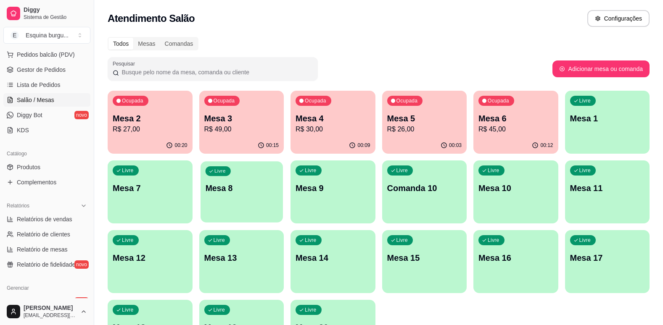
click at [252, 187] on p "Mesa 8" at bounding box center [241, 188] width 72 height 11
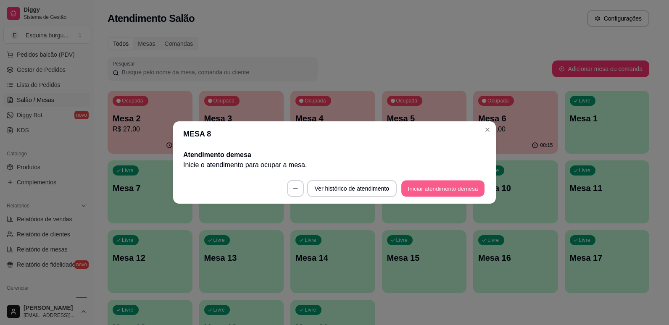
click at [424, 191] on button "Iniciar atendimento de mesa" at bounding box center [442, 189] width 83 height 16
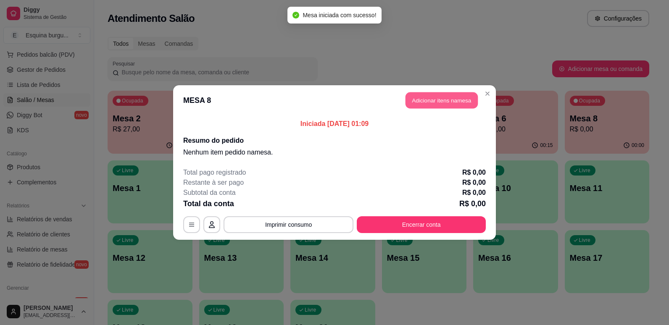
click at [439, 96] on button "Adicionar itens na mesa" at bounding box center [442, 100] width 72 height 16
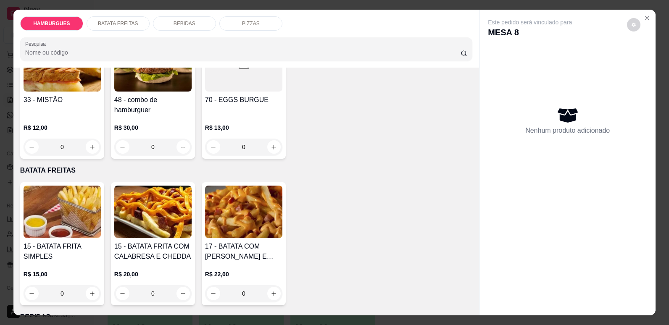
scroll to position [475, 0]
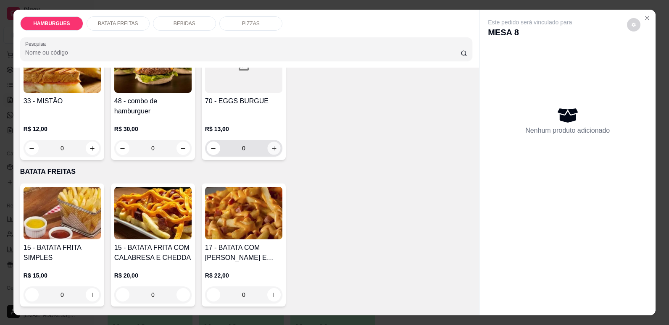
click at [267, 155] on button "increase-product-quantity" at bounding box center [273, 148] width 13 height 13
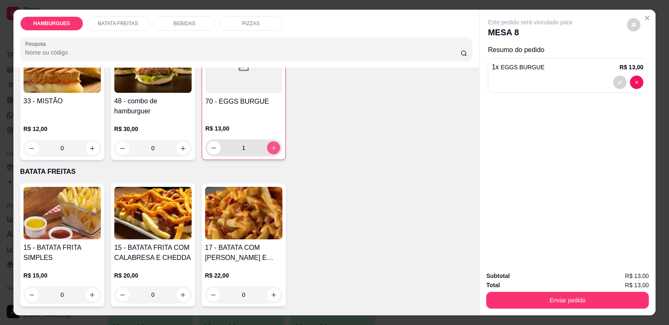
click at [267, 155] on button "increase-product-quantity" at bounding box center [273, 148] width 13 height 13
type input "4"
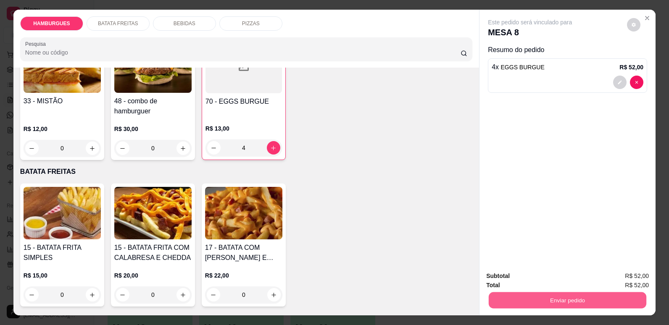
click at [561, 302] on button "Enviar pedido" at bounding box center [568, 300] width 158 height 16
click at [540, 282] on button "Não registrar e enviar pedido" at bounding box center [540, 280] width 85 height 16
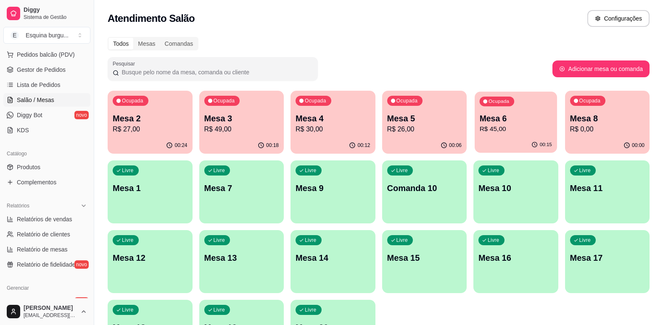
click at [514, 133] on p "R$ 45,00" at bounding box center [516, 129] width 72 height 10
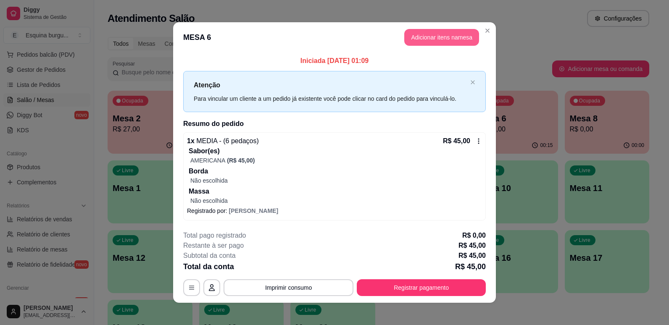
click at [449, 37] on button "Adicionar itens na mesa" at bounding box center [441, 37] width 75 height 17
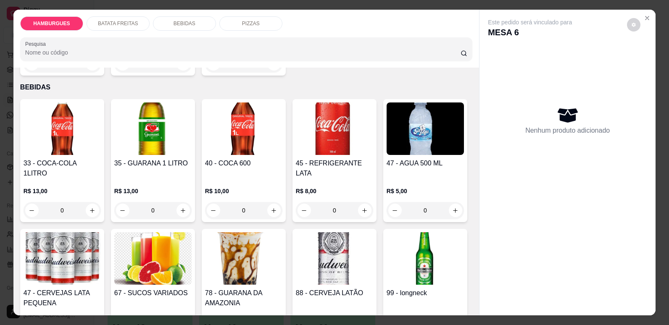
scroll to position [801, 0]
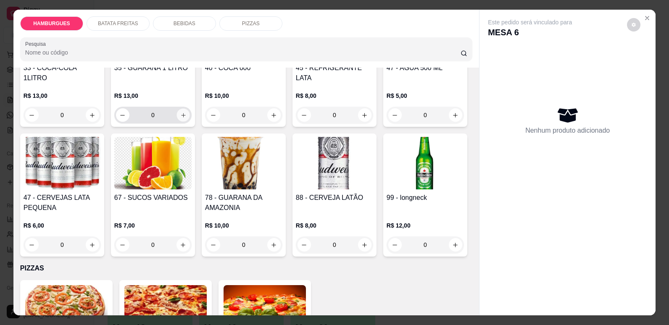
click at [180, 119] on icon "increase-product-quantity" at bounding box center [183, 115] width 6 height 6
type input "1"
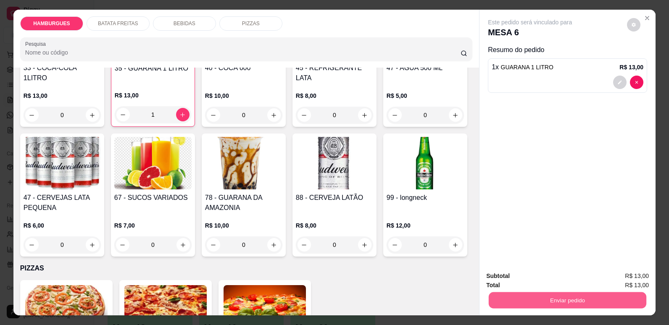
click at [618, 303] on button "Enviar pedido" at bounding box center [568, 300] width 158 height 16
click at [554, 281] on button "Não registrar e enviar pedido" at bounding box center [540, 280] width 85 height 16
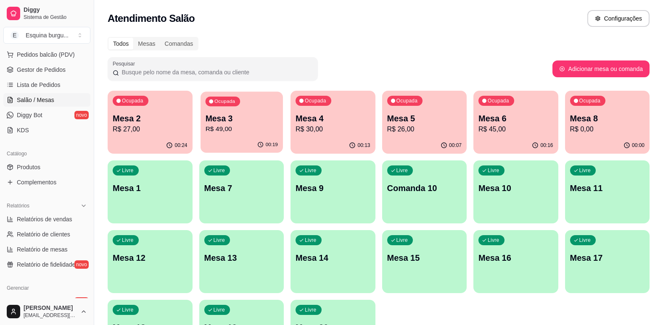
click at [275, 134] on p "R$ 49,00" at bounding box center [241, 129] width 72 height 10
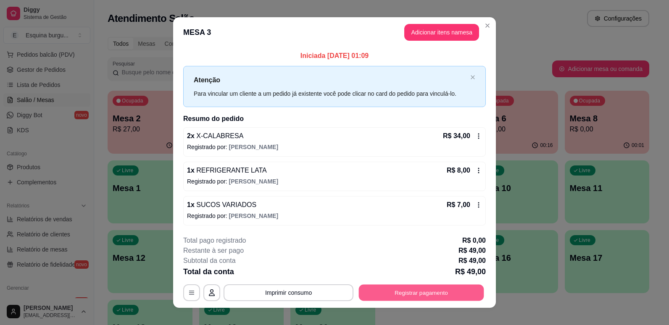
click at [468, 288] on button "Registrar pagamento" at bounding box center [421, 293] width 125 height 16
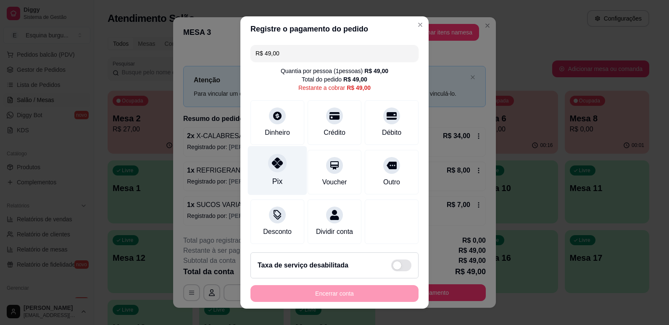
click at [275, 166] on icon at bounding box center [277, 163] width 11 height 11
type input "R$ 0,00"
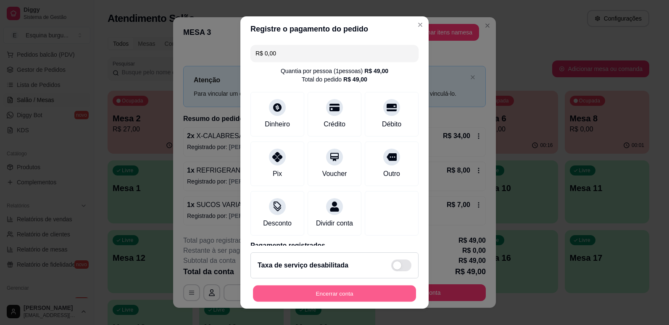
click at [342, 290] on button "Encerrar conta" at bounding box center [334, 294] width 163 height 16
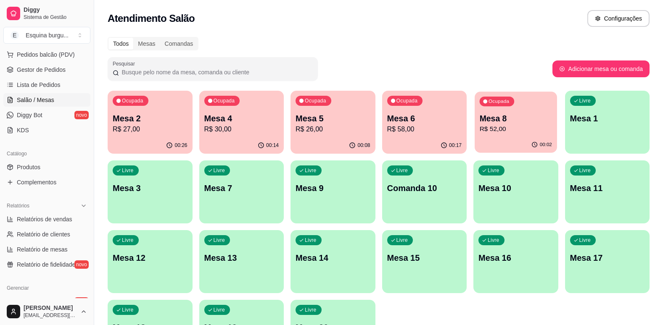
click at [511, 116] on p "Mesa 8" at bounding box center [516, 118] width 72 height 11
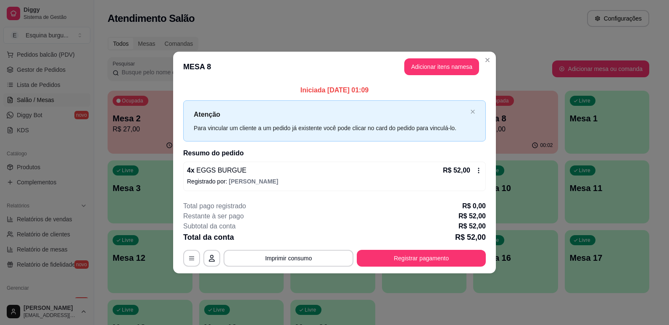
click at [477, 171] on icon at bounding box center [478, 170] width 7 height 7
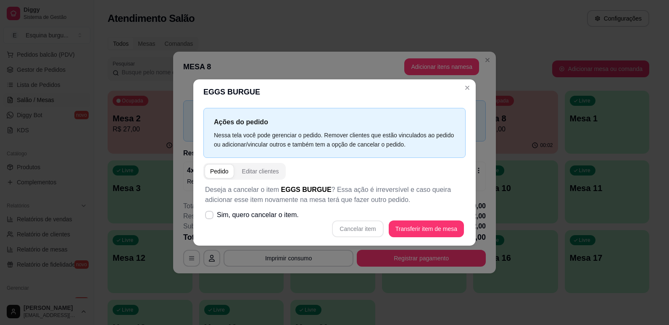
click at [361, 228] on div "Cancelar item Transferir item de mesa" at bounding box center [334, 229] width 259 height 17
click at [208, 217] on icon at bounding box center [209, 215] width 6 height 5
click at [208, 217] on input "Sim, quero cancelar o item." at bounding box center [207, 219] width 5 height 5
checkbox input "true"
click at [351, 228] on button "Cancelar item" at bounding box center [358, 229] width 50 height 16
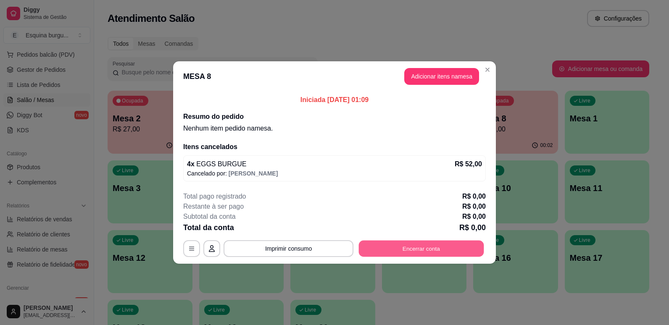
click at [398, 248] on button "Encerrar conta" at bounding box center [421, 249] width 125 height 16
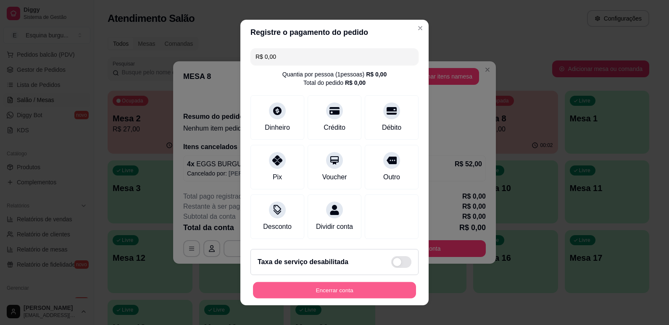
click at [368, 293] on button "Encerrar conta" at bounding box center [334, 290] width 163 height 16
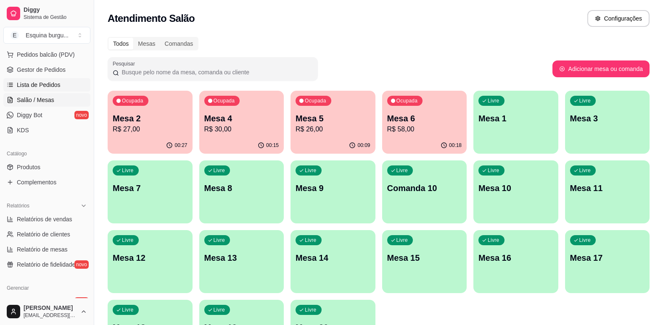
click at [43, 84] on span "Lista de Pedidos" at bounding box center [39, 85] width 44 height 8
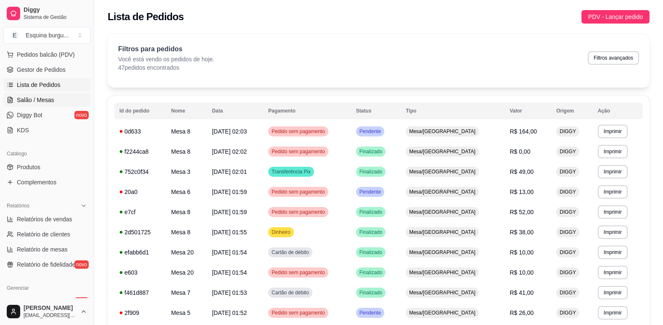
click at [55, 100] on link "Salão / Mesas" at bounding box center [46, 99] width 87 height 13
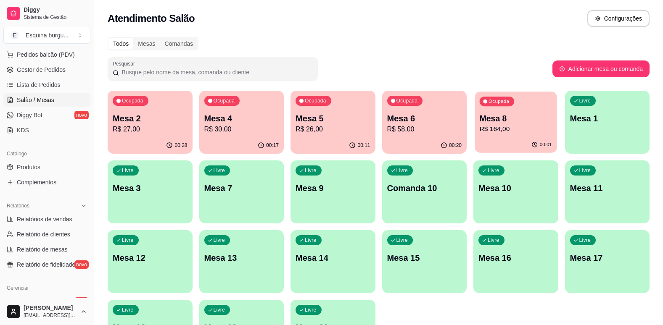
click at [535, 136] on div "Ocupada Mesa 8 R$ 164,00" at bounding box center [515, 114] width 82 height 45
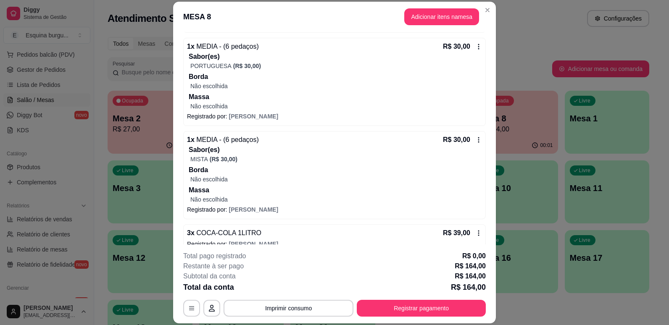
scroll to position [179, 0]
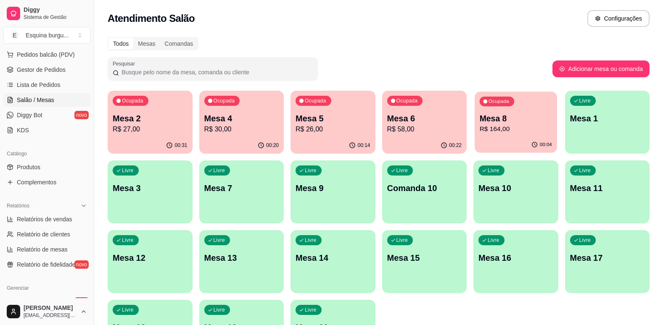
click at [526, 113] on p "Mesa 8" at bounding box center [516, 118] width 72 height 11
click at [171, 128] on p "R$ 27,00" at bounding box center [150, 129] width 75 height 10
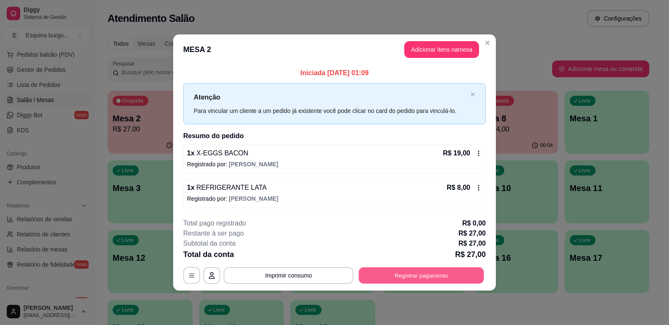
click at [438, 282] on button "Registrar pagamento" at bounding box center [421, 275] width 125 height 16
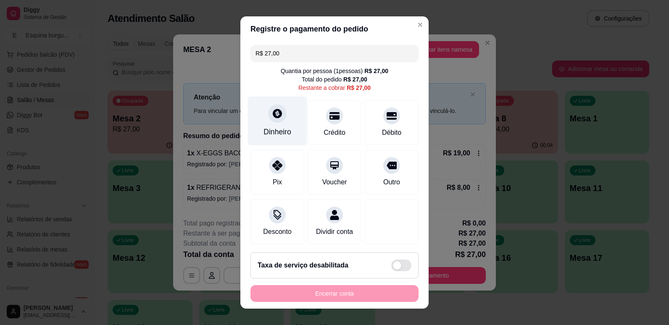
click at [289, 133] on div "Dinheiro" at bounding box center [277, 120] width 59 height 49
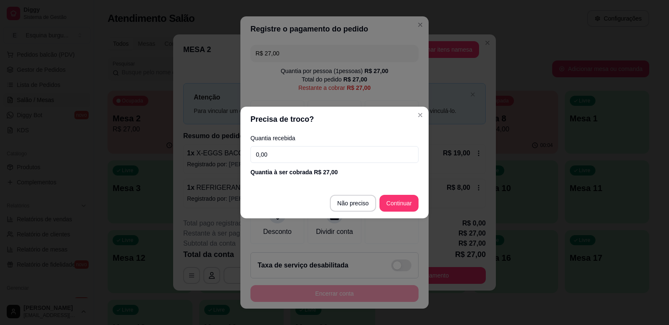
click at [289, 148] on input "0,00" at bounding box center [334, 154] width 168 height 17
type input "27,00"
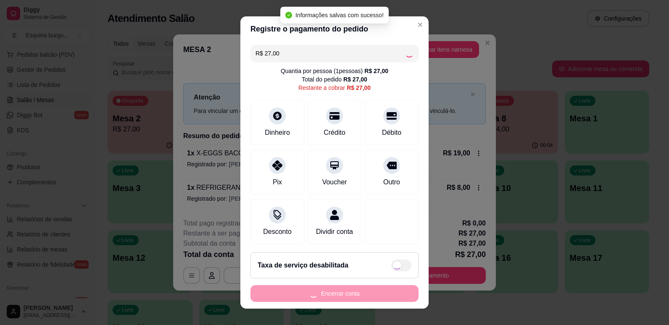
type input "R$ 0,00"
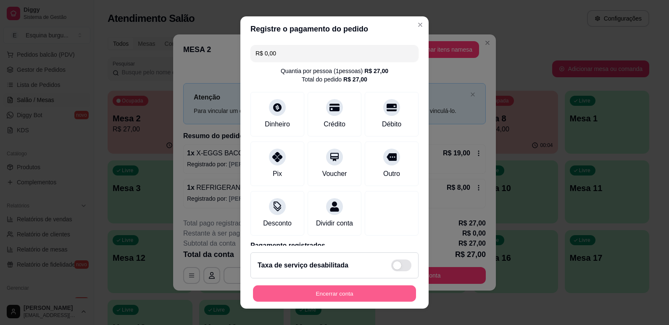
click at [348, 293] on button "Encerrar conta" at bounding box center [334, 294] width 163 height 16
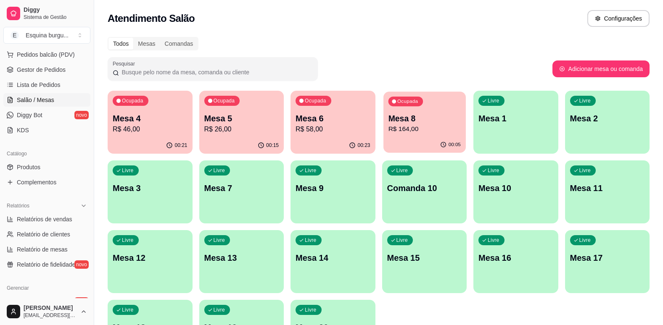
click at [418, 129] on p "R$ 164,00" at bounding box center [424, 129] width 72 height 10
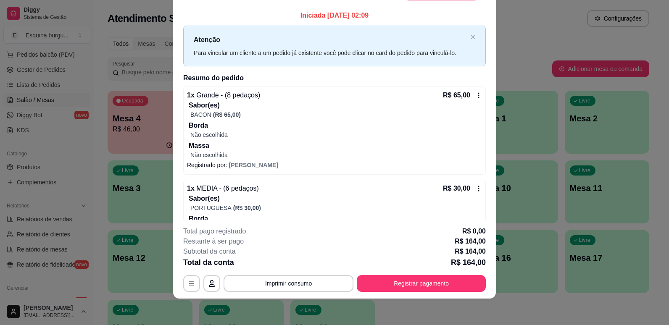
scroll to position [0, 0]
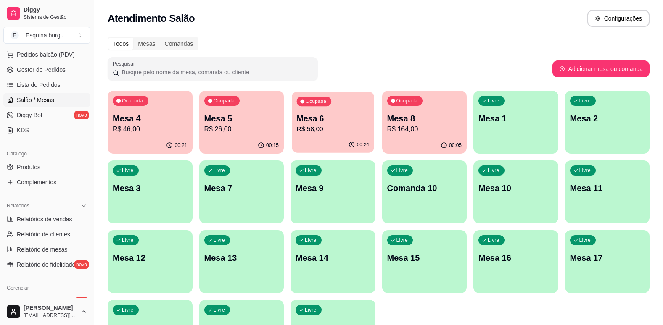
click at [331, 121] on p "Mesa 6" at bounding box center [333, 118] width 72 height 11
click at [524, 128] on div "Livre Mesa 1" at bounding box center [515, 117] width 82 height 51
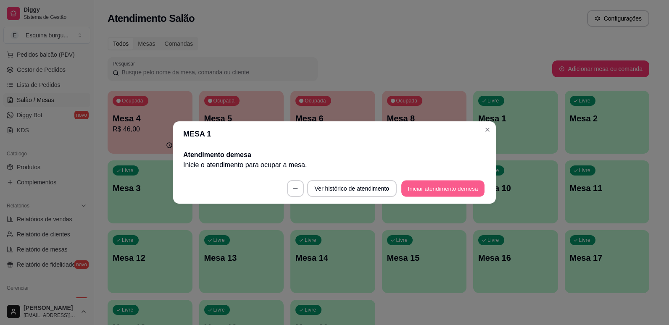
click at [445, 188] on button "Iniciar atendimento de mesa" at bounding box center [442, 189] width 83 height 16
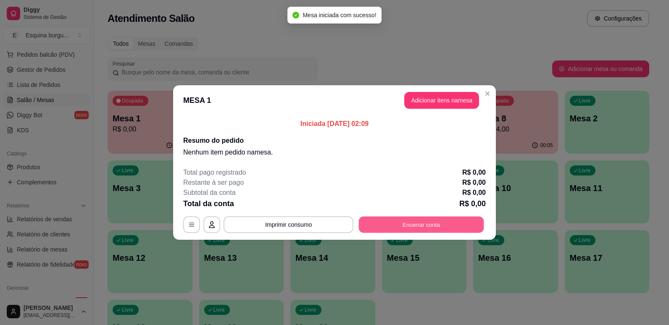
click at [407, 218] on button "Encerrar conta" at bounding box center [421, 225] width 125 height 16
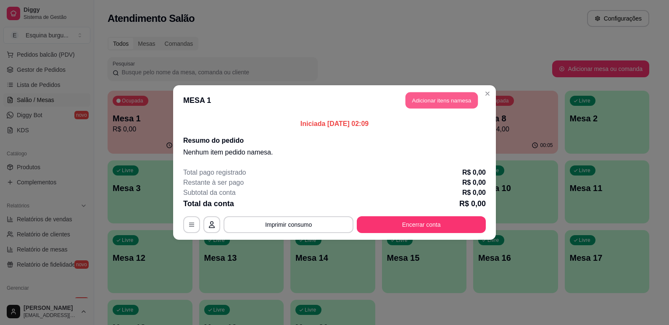
click at [457, 103] on button "Adicionar itens na mesa" at bounding box center [442, 100] width 72 height 16
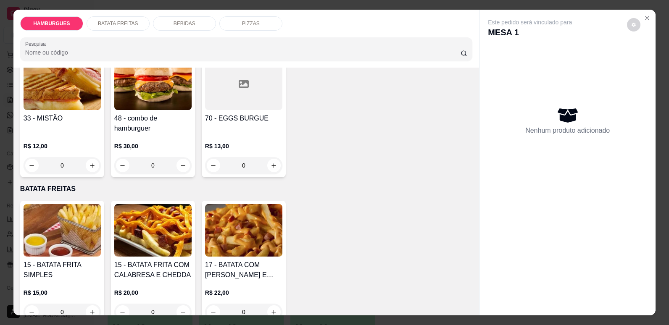
scroll to position [543, 0]
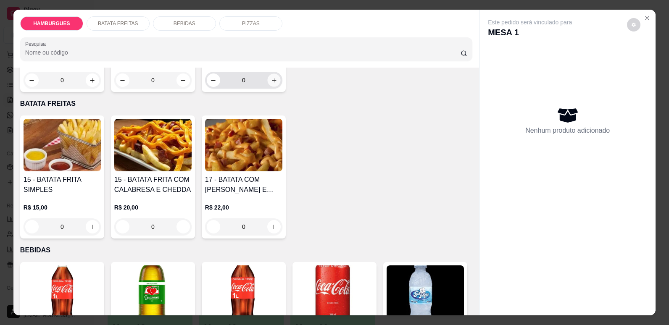
click at [271, 84] on icon "increase-product-quantity" at bounding box center [274, 80] width 6 height 6
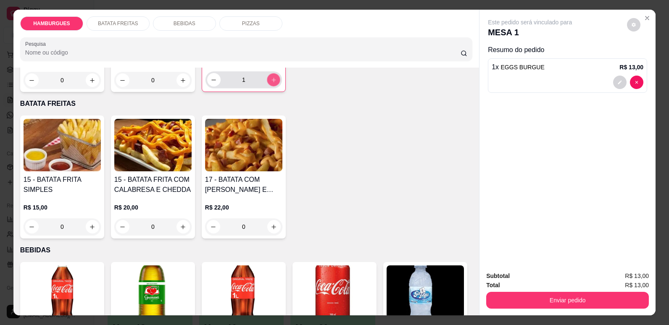
click at [271, 83] on icon "increase-product-quantity" at bounding box center [274, 80] width 6 height 6
click at [207, 87] on button "decrease-product-quantity" at bounding box center [213, 80] width 13 height 13
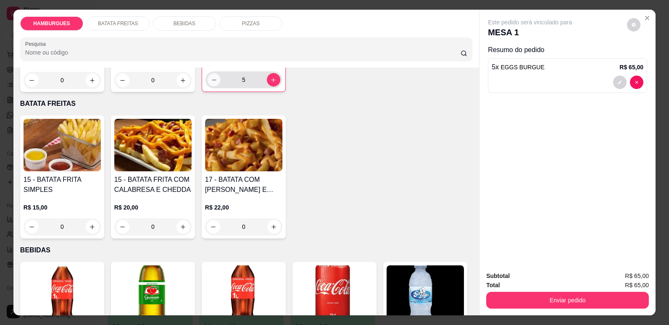
type input "4"
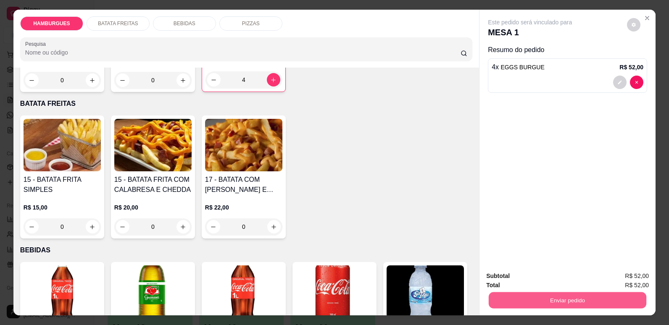
click at [524, 298] on button "Enviar pedido" at bounding box center [568, 300] width 158 height 16
click at [555, 279] on button "Não registrar e enviar pedido" at bounding box center [539, 280] width 87 height 16
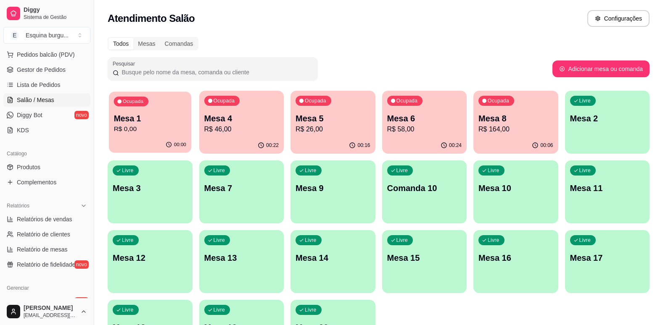
click at [170, 109] on div "Ocupada Mesa 1 R$ 0,00" at bounding box center [150, 114] width 82 height 45
click at [53, 216] on span "Relatórios de vendas" at bounding box center [44, 219] width 55 height 8
select select "ALL"
select select "0"
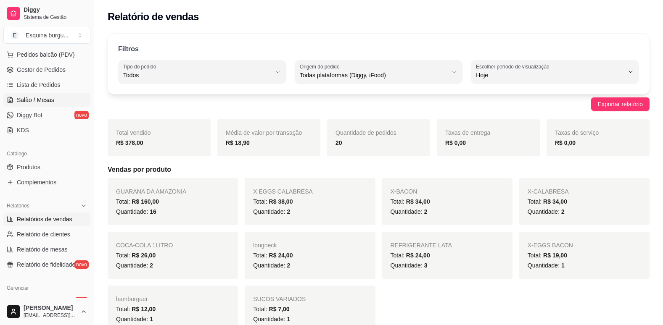
click at [59, 105] on link "Salão / Mesas" at bounding box center [46, 99] width 87 height 13
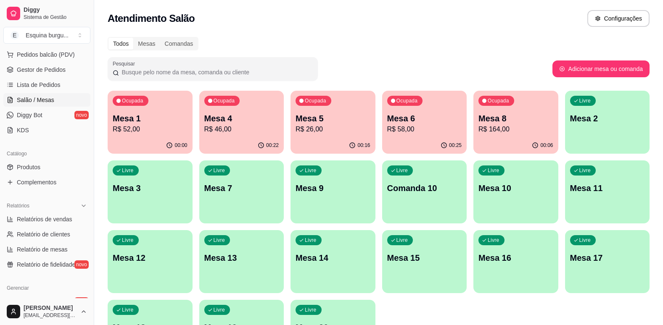
click at [431, 125] on p "R$ 58,00" at bounding box center [424, 129] width 75 height 10
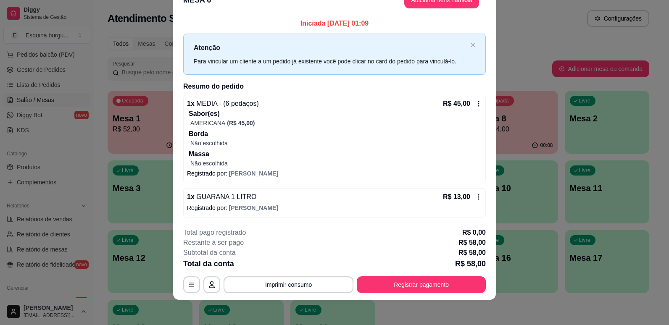
scroll to position [22, 0]
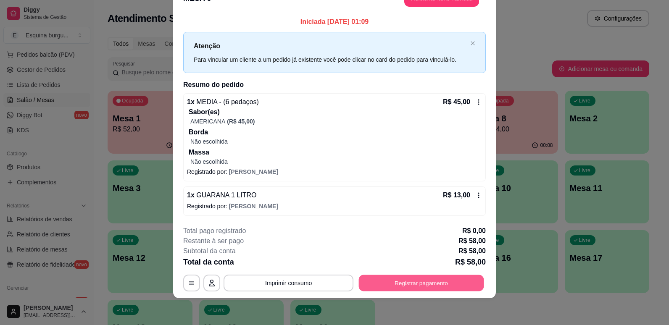
click at [430, 279] on button "Registrar pagamento" at bounding box center [421, 283] width 125 height 16
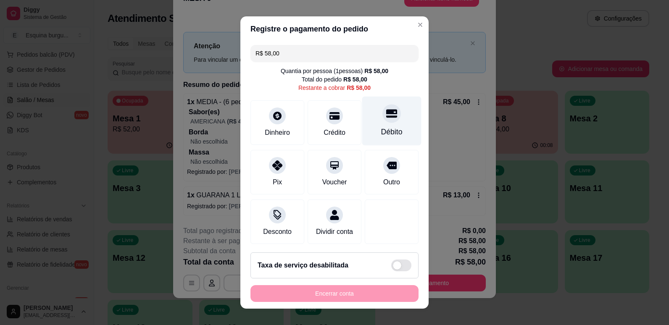
click at [381, 132] on div "Débito" at bounding box center [391, 132] width 21 height 11
type input "R$ 0,00"
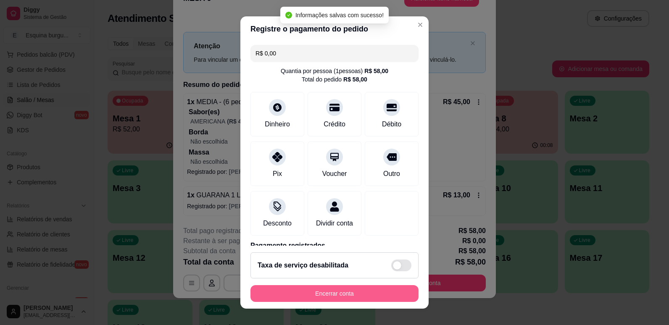
click at [335, 298] on button "Encerrar conta" at bounding box center [334, 293] width 168 height 17
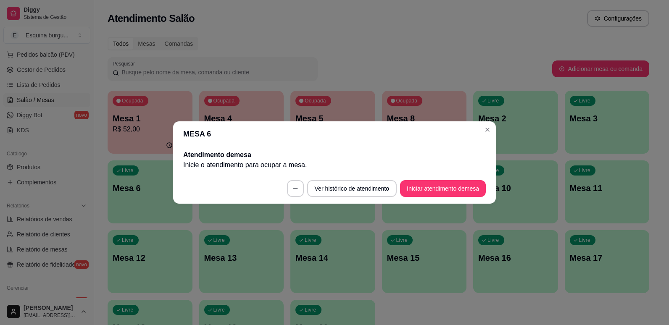
scroll to position [0, 0]
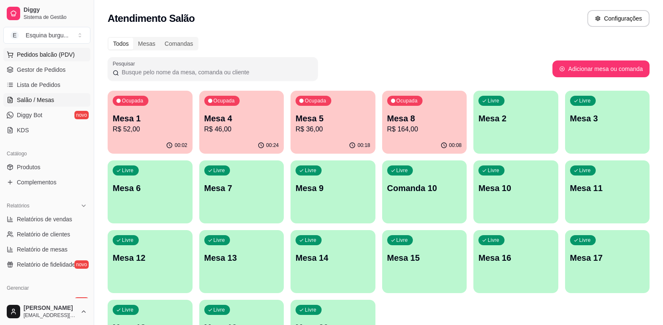
click at [45, 58] on span "Pedidos balcão (PDV)" at bounding box center [46, 54] width 58 height 8
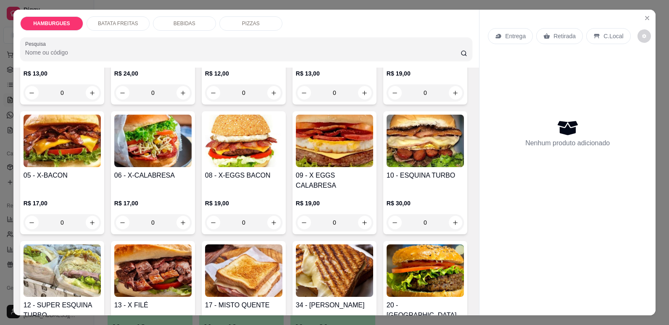
scroll to position [96, 0]
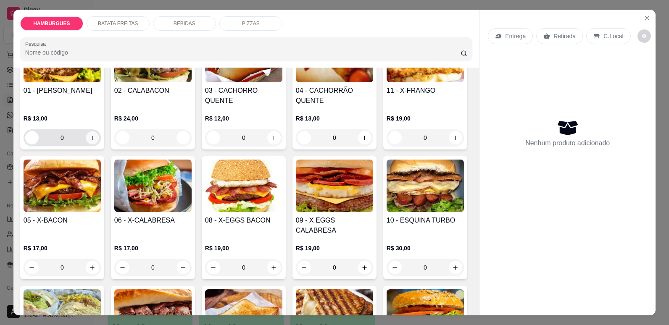
click at [91, 135] on icon "increase-product-quantity" at bounding box center [93, 138] width 6 height 6
type input "1"
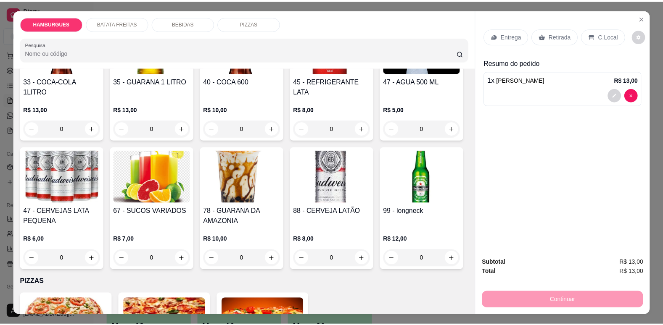
scroll to position [838, 0]
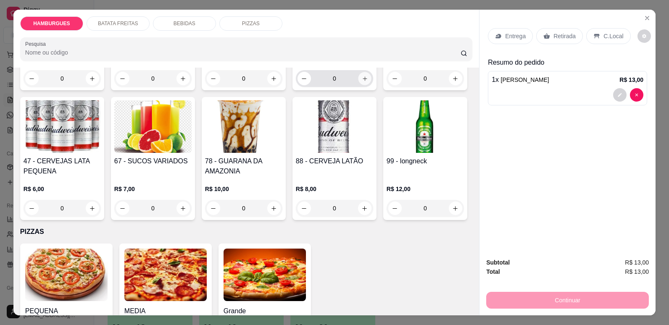
click at [362, 82] on icon "increase-product-quantity" at bounding box center [365, 79] width 6 height 6
type input "1"
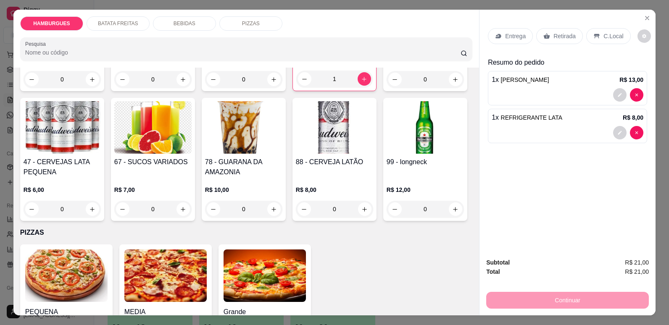
click at [604, 36] on p "C.Local" at bounding box center [614, 36] width 20 height 8
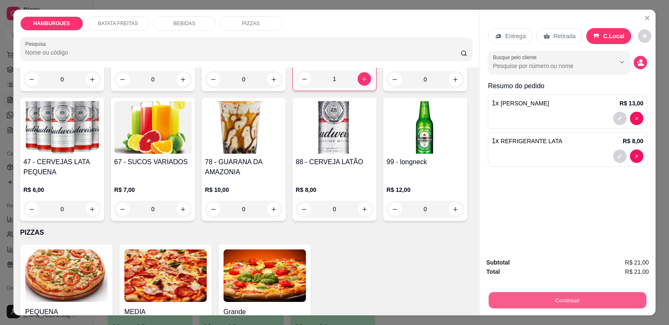
click at [607, 296] on button "Continuar" at bounding box center [568, 300] width 158 height 16
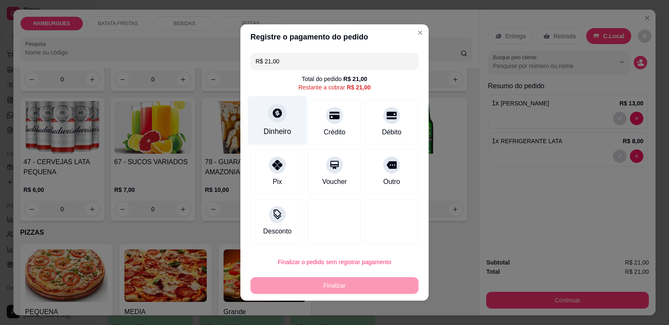
click at [277, 124] on div "Dinheiro" at bounding box center [277, 120] width 59 height 49
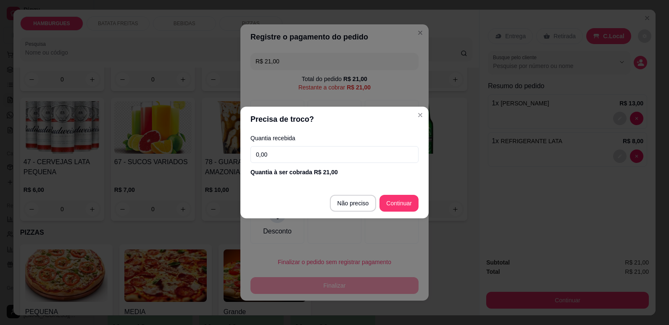
click at [285, 159] on input "0,00" at bounding box center [334, 154] width 168 height 17
type input "21,00"
type input "R$ 0,00"
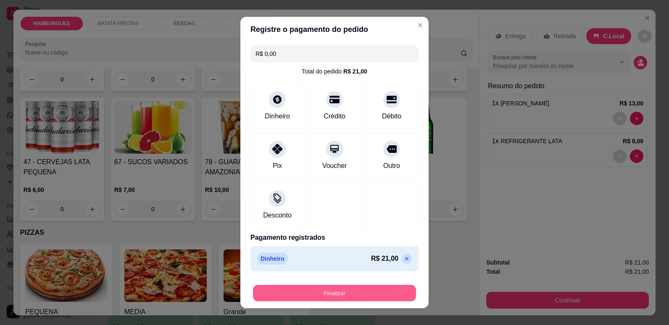
click at [346, 297] on button "Finalizar" at bounding box center [334, 293] width 163 height 16
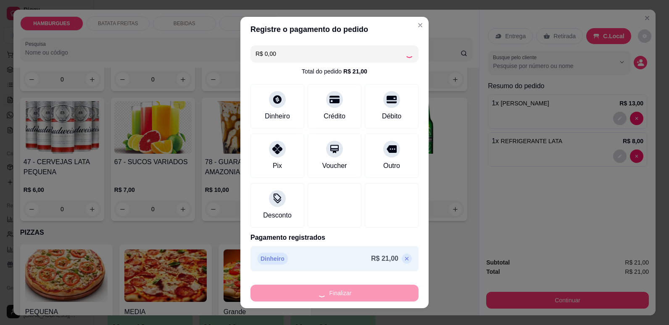
type input "0"
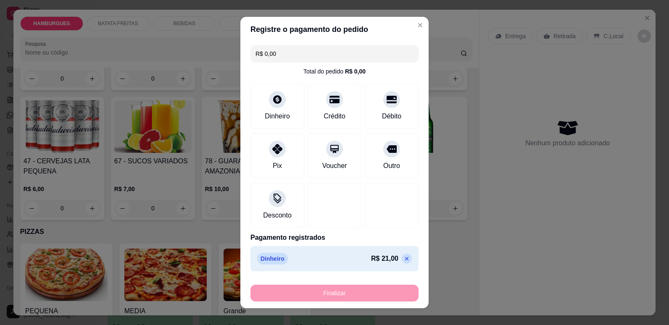
type input "-R$ 21,00"
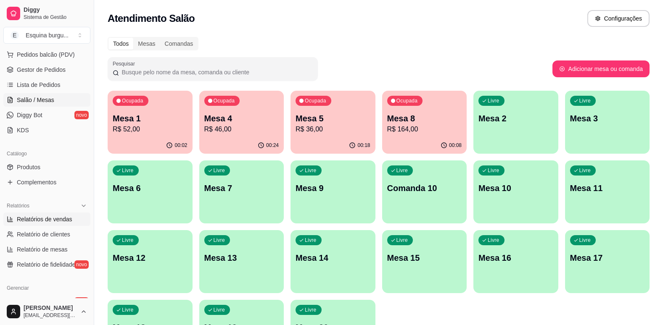
click at [40, 223] on span "Relatórios de vendas" at bounding box center [44, 219] width 55 height 8
select select "ALL"
select select "0"
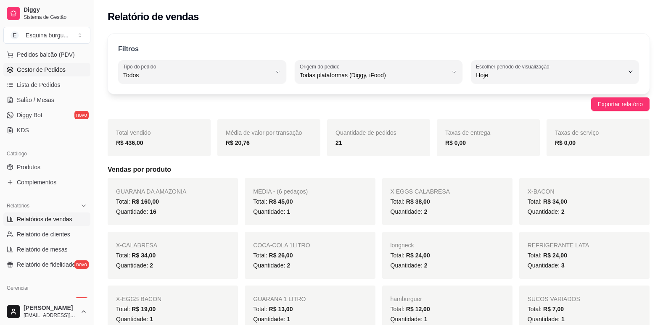
click at [38, 71] on span "Gestor de Pedidos" at bounding box center [41, 70] width 49 height 8
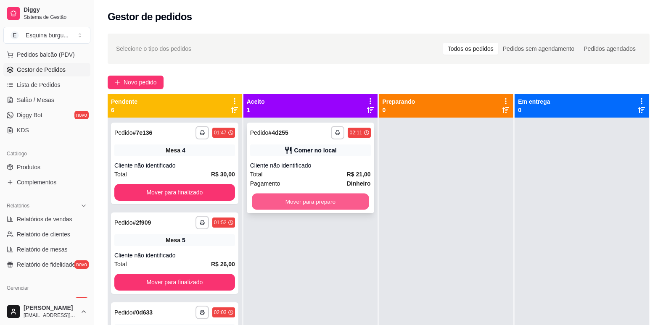
click at [284, 205] on button "Mover para preparo" at bounding box center [310, 202] width 117 height 16
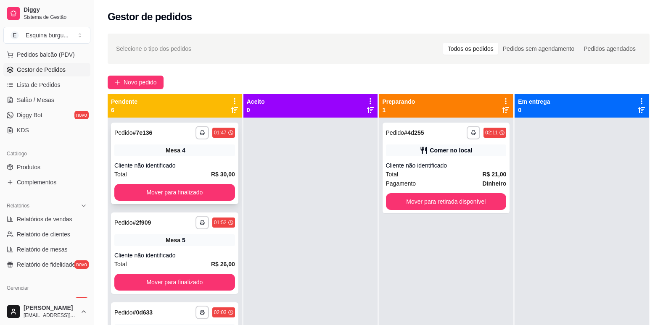
click at [212, 291] on div "**********" at bounding box center [175, 280] width 134 height 325
click at [212, 291] on div "**********" at bounding box center [174, 254] width 127 height 82
click at [193, 280] on button "Mover para finalizado" at bounding box center [174, 282] width 117 height 16
click at [208, 200] on button "Mover para finalizado" at bounding box center [174, 193] width 117 height 16
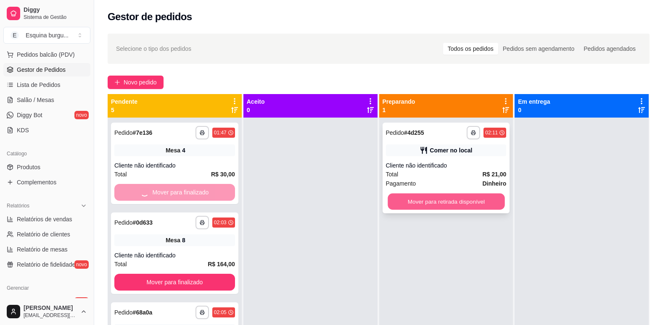
click at [435, 200] on button "Mover para retirada disponível" at bounding box center [445, 202] width 117 height 16
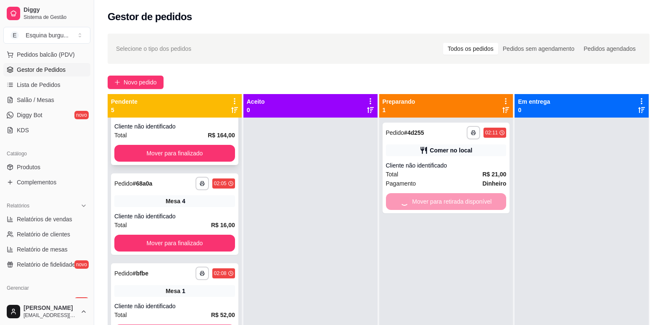
scroll to position [131, 0]
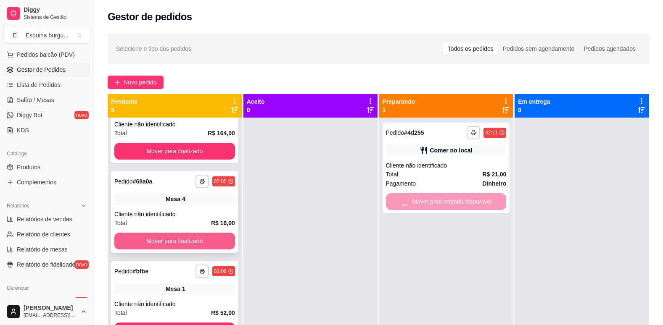
click at [192, 245] on button "Mover para finalizado" at bounding box center [174, 241] width 121 height 17
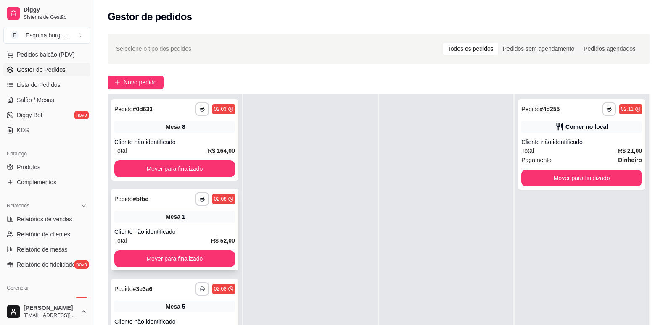
scroll to position [23, 0]
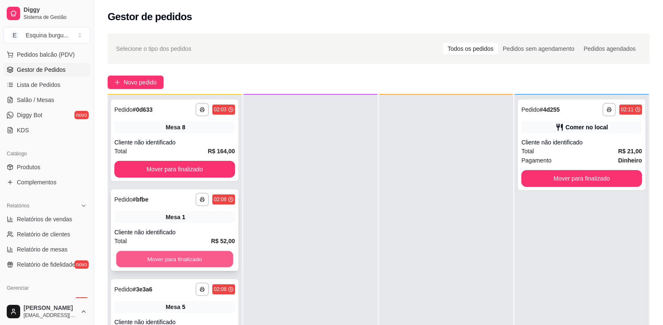
click at [193, 256] on button "Mover para finalizado" at bounding box center [174, 259] width 117 height 16
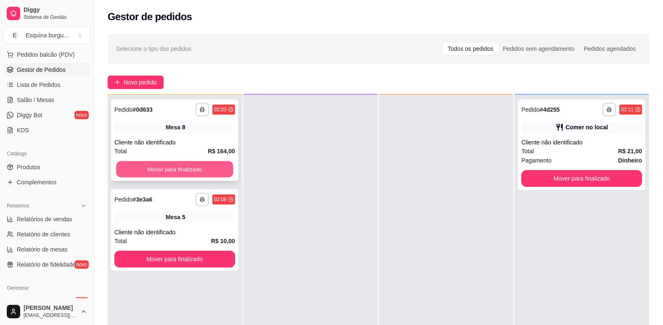
click at [200, 165] on button "Mover para finalizado" at bounding box center [174, 169] width 117 height 16
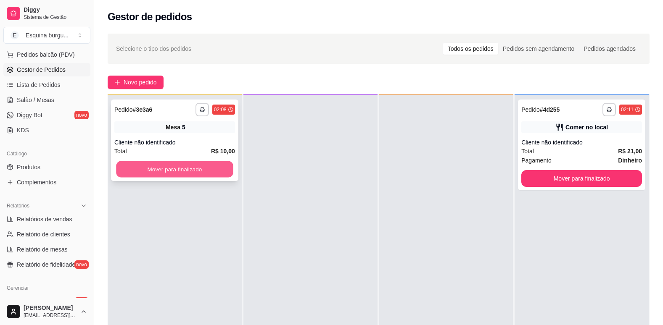
click at [211, 167] on button "Mover para finalizado" at bounding box center [174, 169] width 117 height 16
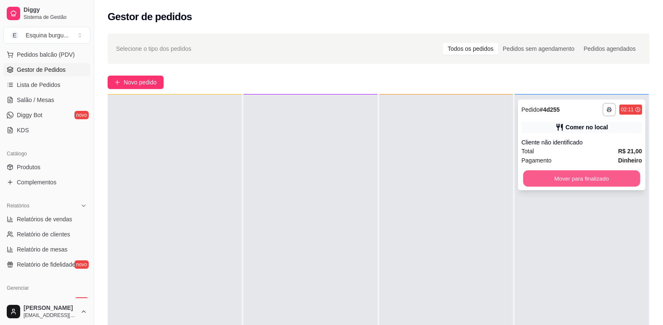
click at [538, 174] on button "Mover para finalizado" at bounding box center [581, 179] width 117 height 16
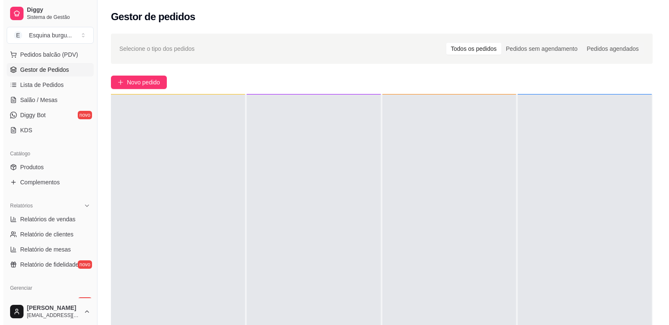
scroll to position [0, 0]
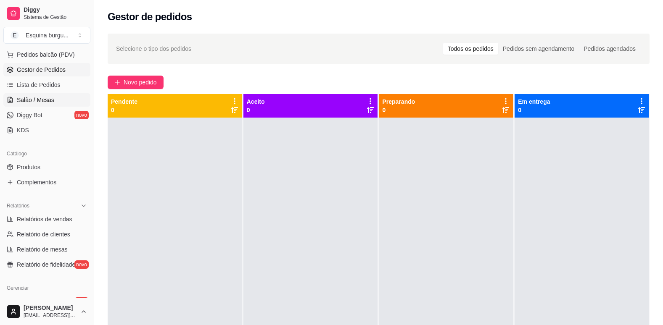
click at [48, 98] on span "Salão / Mesas" at bounding box center [35, 100] width 37 height 8
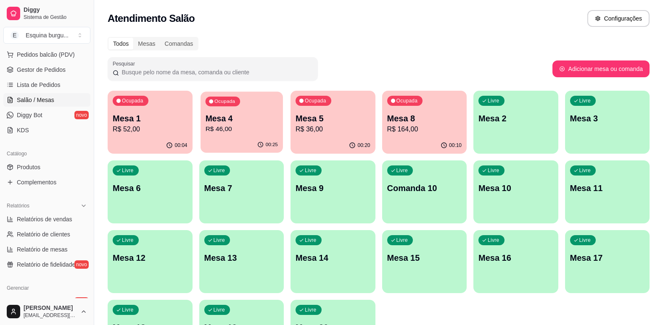
click at [243, 119] on p "Mesa 4" at bounding box center [241, 118] width 72 height 11
click at [332, 138] on div "00:20" at bounding box center [333, 145] width 82 height 16
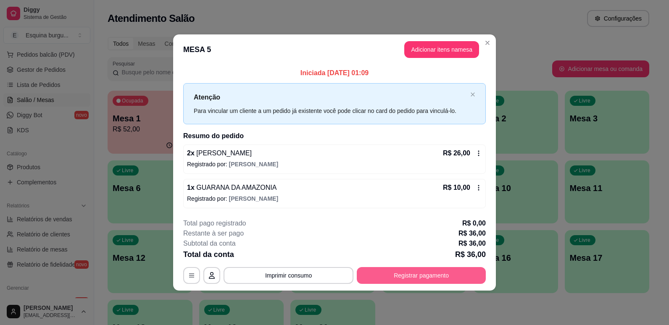
click at [426, 280] on button "Registrar pagamento" at bounding box center [421, 275] width 129 height 17
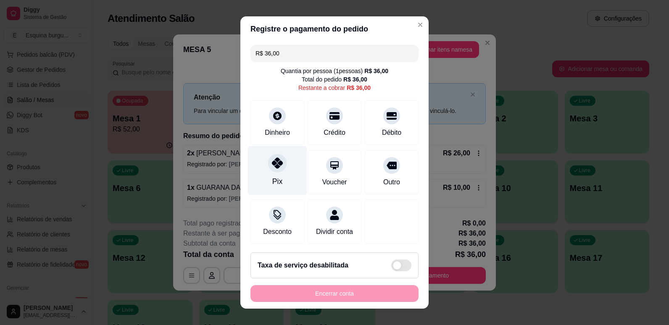
click at [272, 183] on div "Pix" at bounding box center [277, 181] width 10 height 11
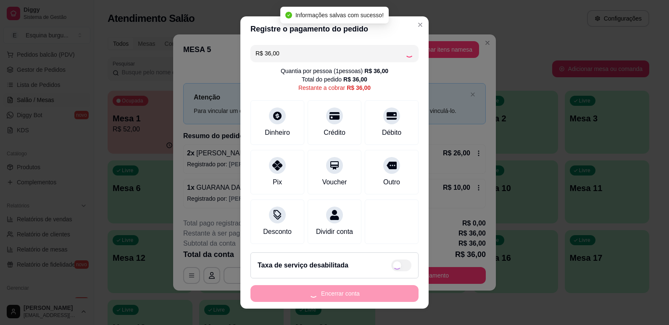
type input "R$ 0,00"
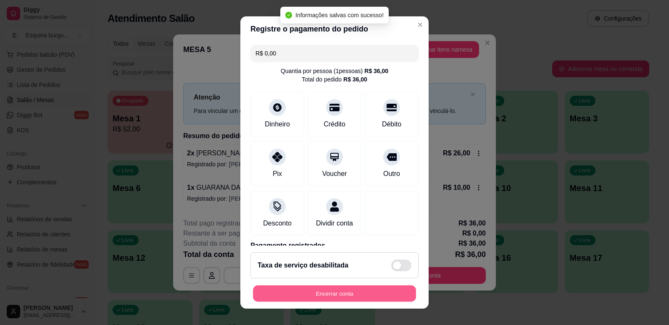
click at [332, 294] on button "Encerrar conta" at bounding box center [334, 294] width 163 height 16
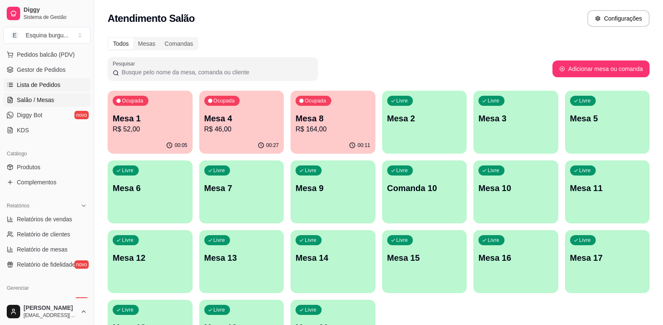
click at [22, 85] on span "Lista de Pedidos" at bounding box center [39, 85] width 44 height 8
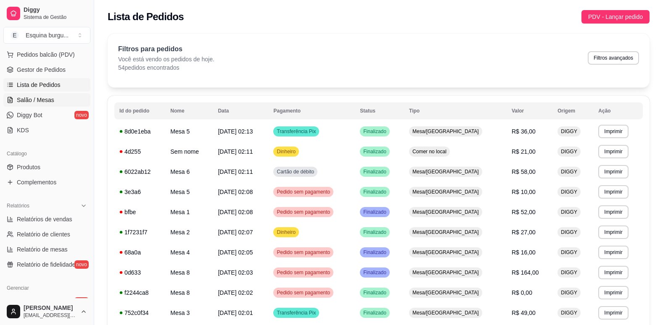
click at [31, 97] on span "Salão / Mesas" at bounding box center [35, 100] width 37 height 8
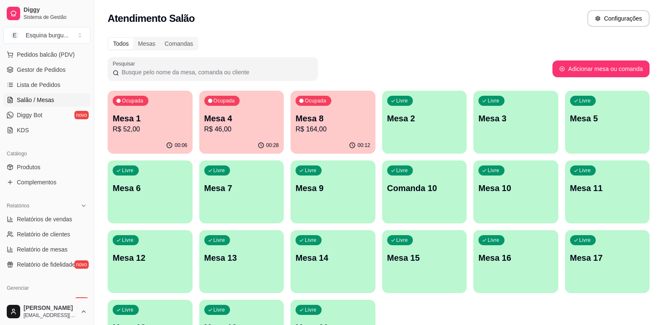
click at [258, 123] on p "Mesa 4" at bounding box center [241, 119] width 75 height 12
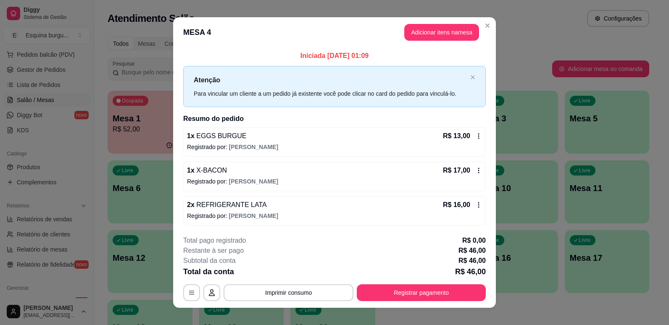
scroll to position [10, 0]
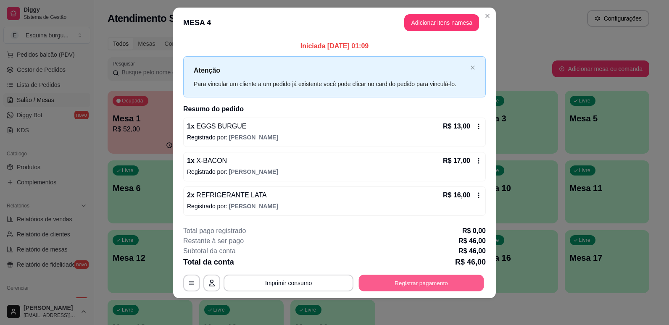
click at [407, 280] on button "Registrar pagamento" at bounding box center [421, 283] width 125 height 16
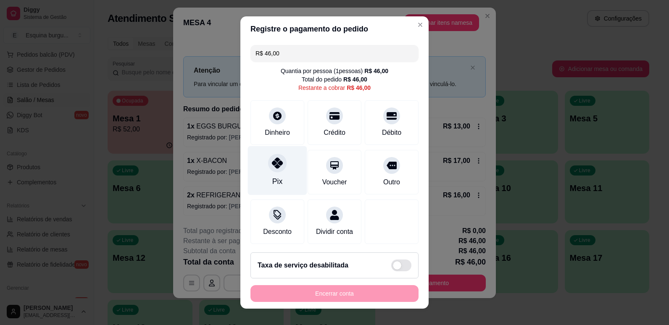
click at [283, 168] on div "Pix" at bounding box center [277, 170] width 59 height 49
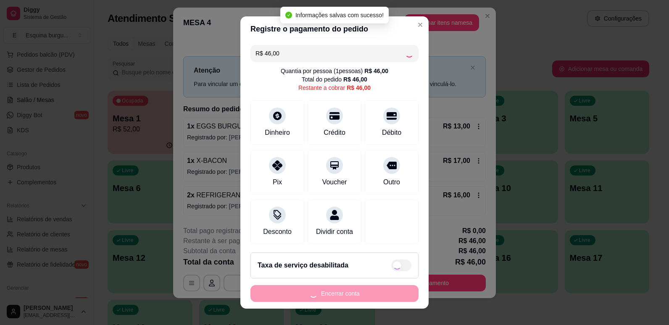
type input "R$ 0,00"
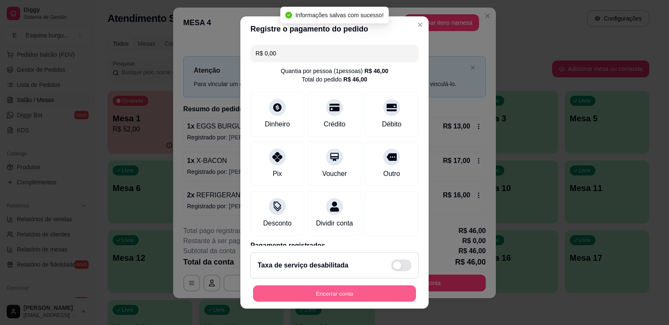
click at [364, 295] on button "Encerrar conta" at bounding box center [334, 294] width 163 height 16
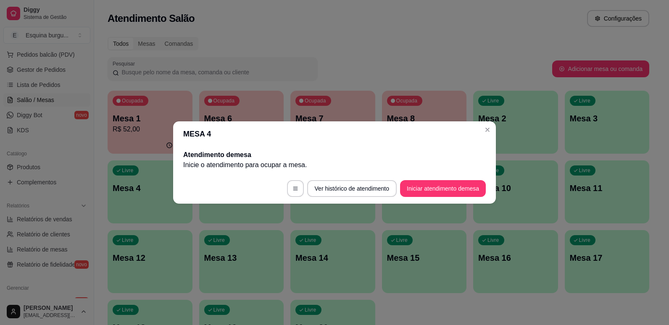
scroll to position [0, 0]
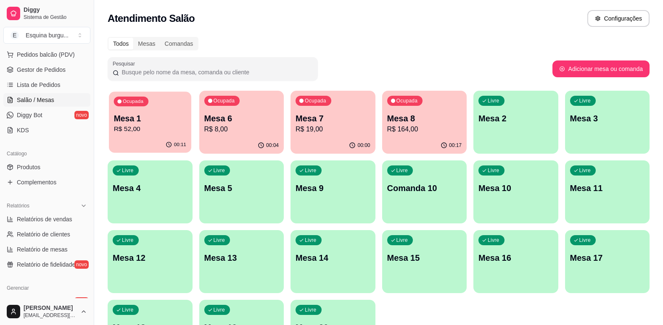
click at [155, 114] on p "Mesa 1" at bounding box center [150, 118] width 72 height 11
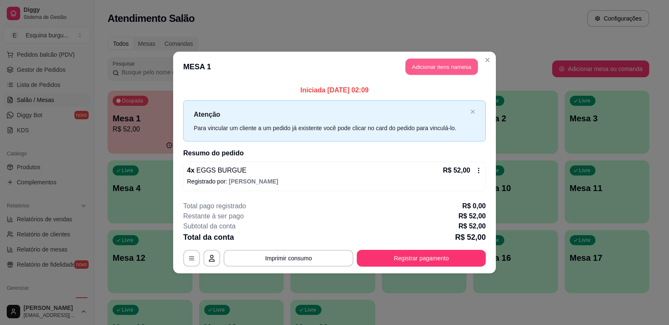
click at [435, 67] on button "Adicionar itens na mesa" at bounding box center [442, 67] width 72 height 16
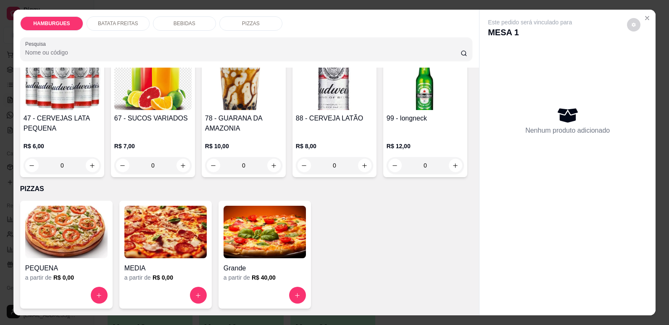
scroll to position [877, 0]
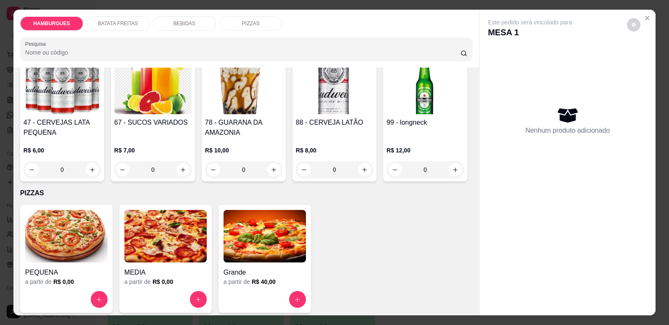
click at [93, 47] on button "increase-product-quantity" at bounding box center [92, 40] width 13 height 13
type input "1"
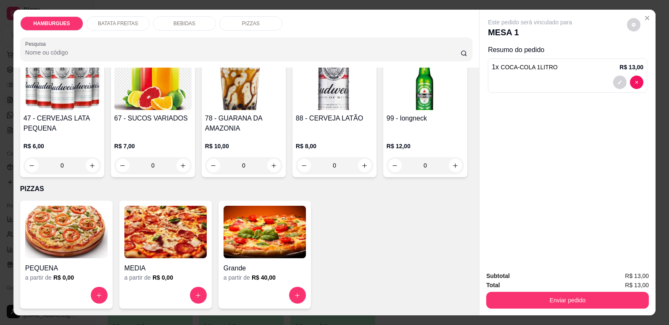
scroll to position [929, 0]
click at [187, 169] on icon "increase-product-quantity" at bounding box center [183, 166] width 6 height 6
type input "1"
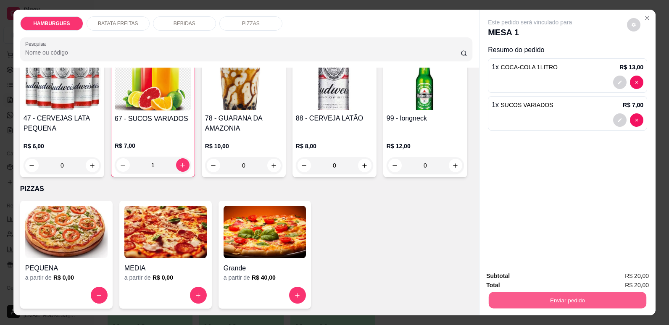
click at [597, 302] on button "Enviar pedido" at bounding box center [568, 300] width 158 height 16
click at [577, 277] on button "Não registrar e enviar pedido" at bounding box center [540, 280] width 85 height 16
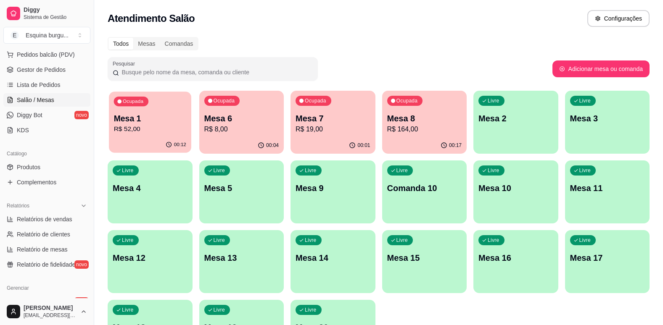
click at [166, 114] on p "Mesa 1" at bounding box center [150, 118] width 72 height 11
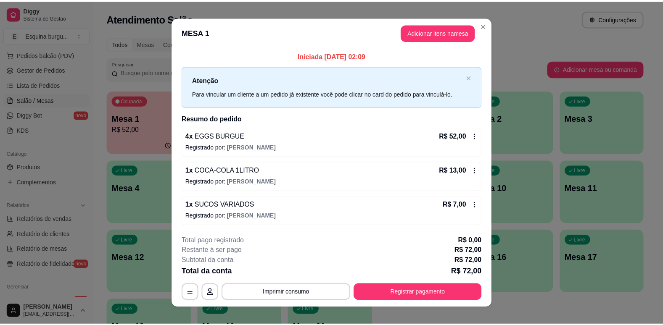
scroll to position [10, 0]
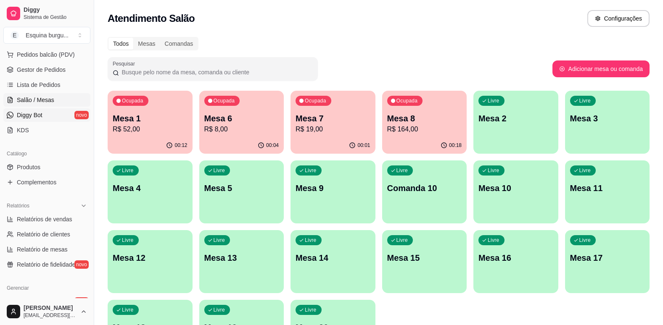
click at [31, 116] on span "Diggy Bot" at bounding box center [30, 115] width 26 height 8
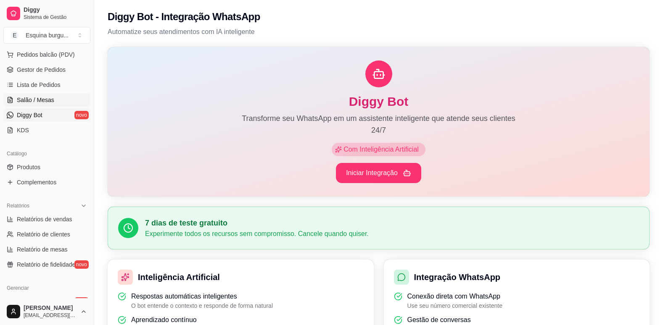
click at [32, 96] on span "Salão / Mesas" at bounding box center [35, 100] width 37 height 8
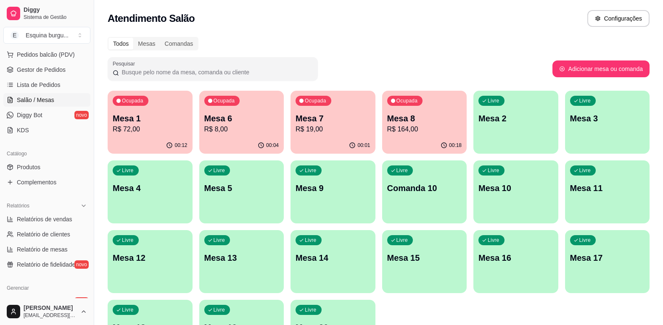
click at [230, 126] on p "R$ 8,00" at bounding box center [241, 129] width 75 height 10
click at [41, 170] on link "Produtos" at bounding box center [46, 167] width 87 height 13
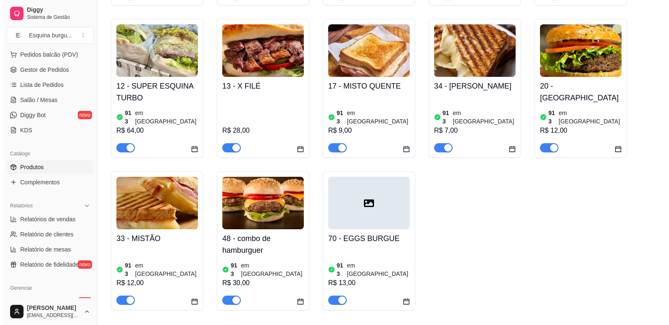
scroll to position [401, 0]
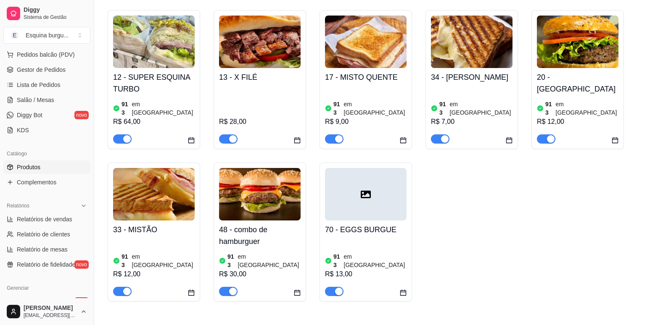
click at [374, 239] on div "913 em estoque R$ 13,00" at bounding box center [366, 267] width 82 height 57
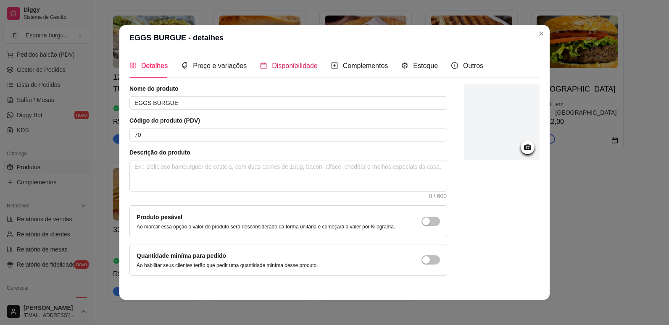
click at [284, 63] on span "Disponibilidade" at bounding box center [295, 65] width 46 height 7
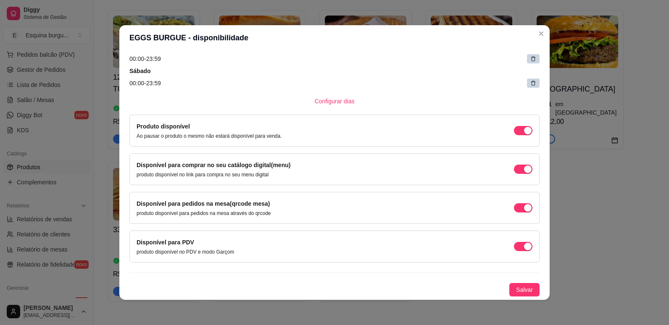
scroll to position [2, 0]
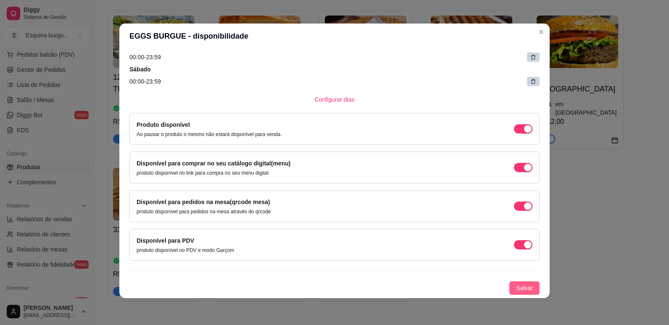
click at [516, 287] on span "Salvar" at bounding box center [524, 288] width 17 height 9
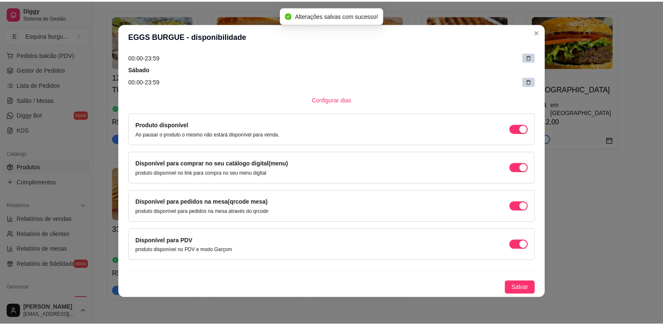
scroll to position [194, 0]
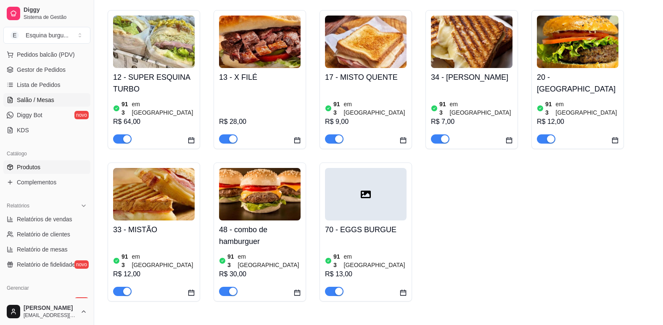
click at [39, 96] on span "Salão / Mesas" at bounding box center [35, 100] width 37 height 8
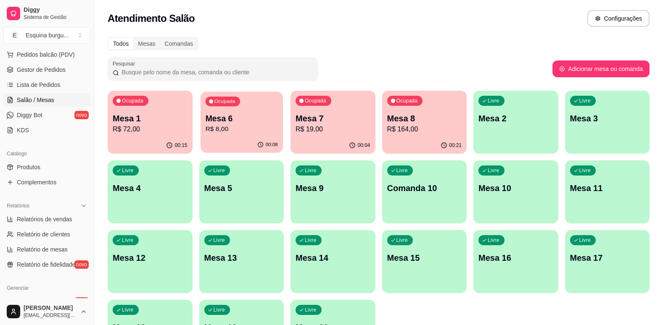
click at [236, 130] on p "R$ 8,00" at bounding box center [241, 129] width 72 height 10
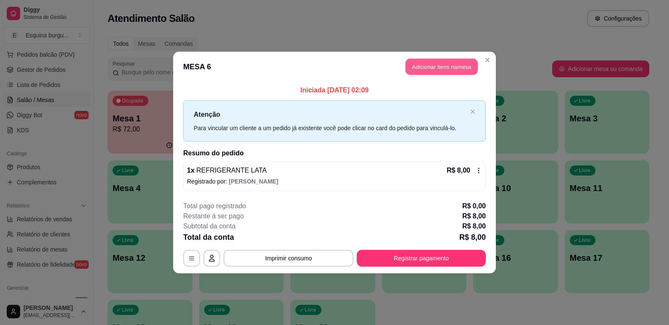
click at [445, 68] on button "Adicionar itens na mesa" at bounding box center [442, 67] width 72 height 16
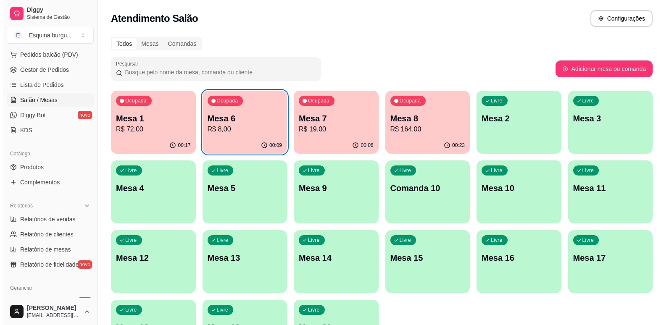
scroll to position [72, 0]
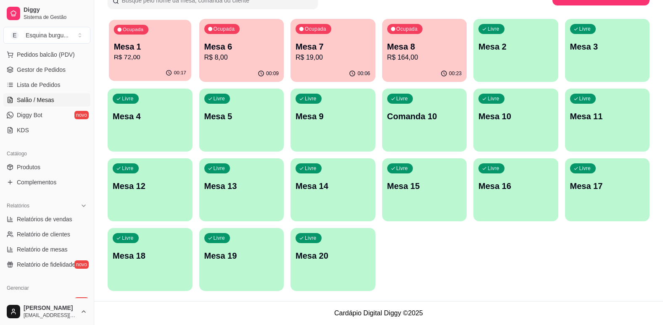
click at [174, 39] on div "Ocupada Mesa 1 R$ 72,00" at bounding box center [150, 42] width 82 height 45
click at [182, 58] on p "R$ 72,00" at bounding box center [150, 58] width 72 height 10
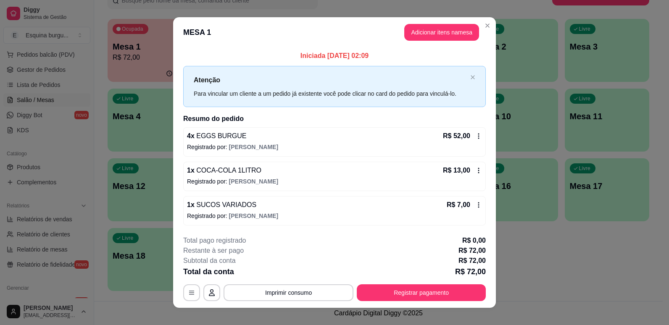
scroll to position [10, 0]
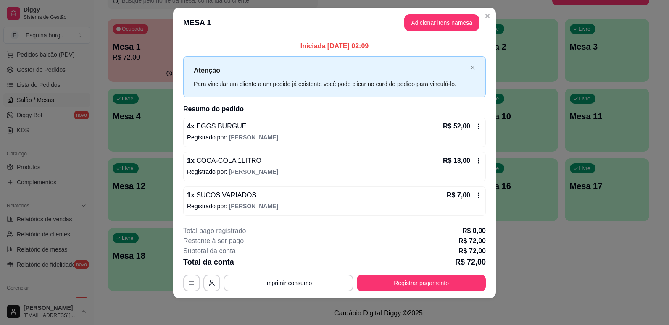
click at [476, 127] on icon at bounding box center [478, 126] width 7 height 7
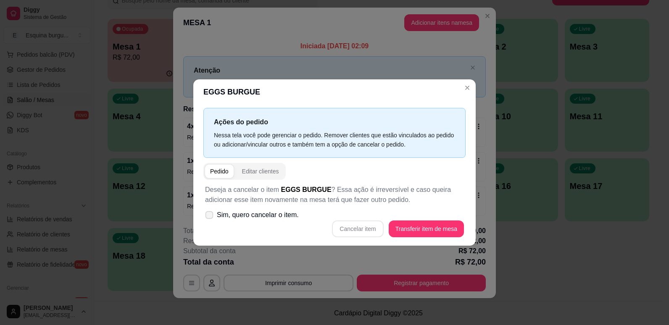
click at [208, 216] on icon at bounding box center [209, 215] width 6 height 5
click at [208, 217] on input "Sim, quero cancelar o item." at bounding box center [207, 219] width 5 height 5
checkbox input "true"
click at [370, 229] on button "Cancelar item" at bounding box center [358, 229] width 50 height 16
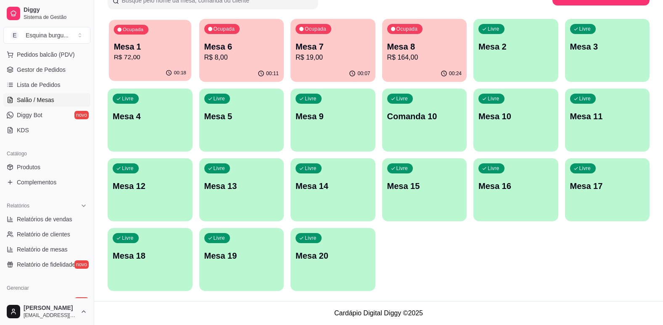
click at [178, 50] on p "Mesa 1" at bounding box center [150, 46] width 72 height 11
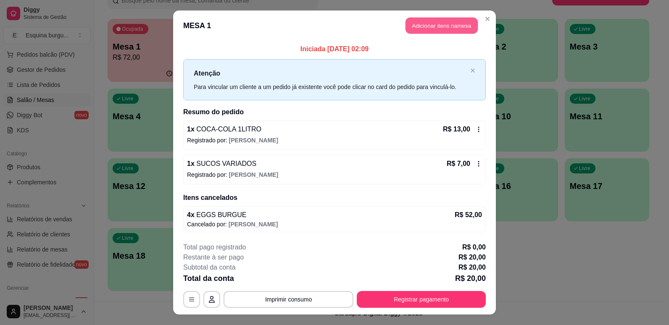
click at [447, 24] on button "Adicionar itens na mesa" at bounding box center [442, 26] width 72 height 16
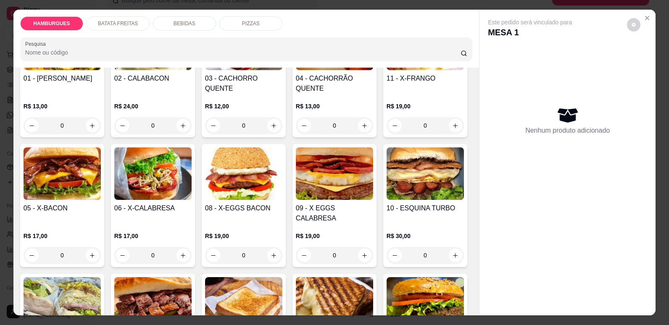
scroll to position [109, 0]
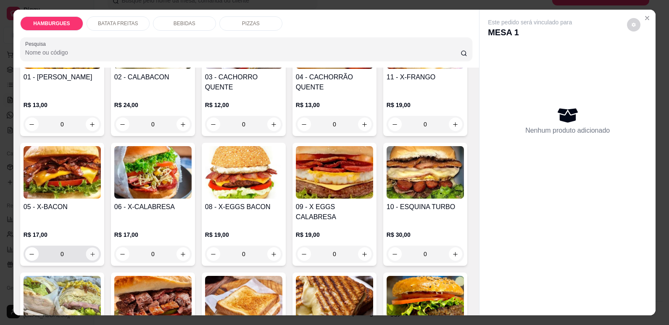
click at [96, 251] on icon "increase-product-quantity" at bounding box center [93, 254] width 6 height 6
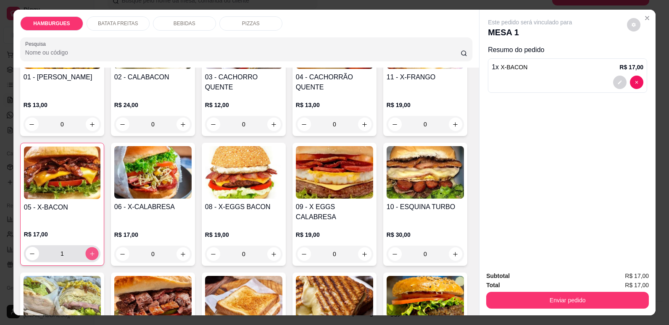
click at [95, 251] on icon "increase-product-quantity" at bounding box center [92, 254] width 6 height 6
type input "4"
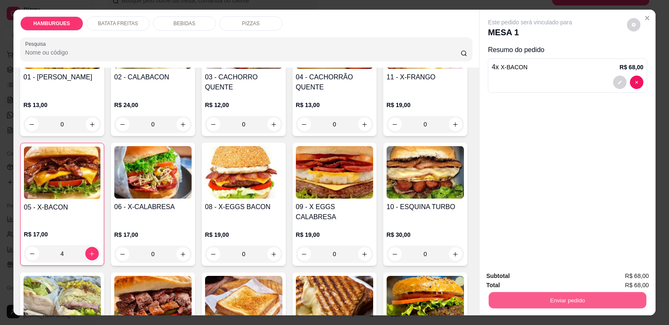
click at [556, 298] on button "Enviar pedido" at bounding box center [568, 300] width 158 height 16
click at [567, 279] on button "Não registrar e enviar pedido" at bounding box center [540, 280] width 85 height 16
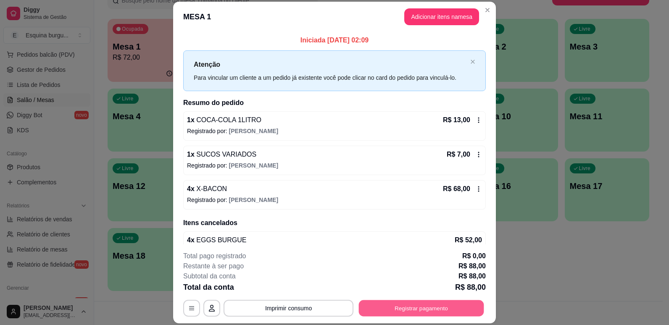
click at [421, 310] on button "Registrar pagamento" at bounding box center [421, 308] width 125 height 16
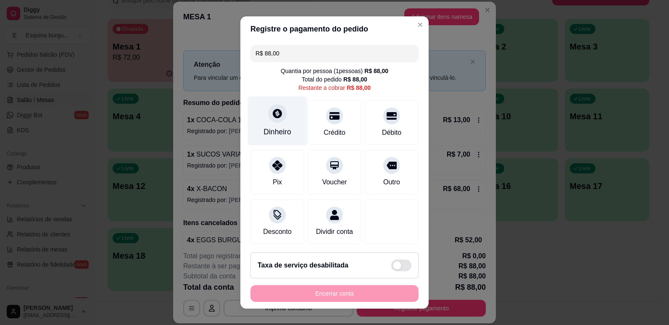
click at [264, 125] on div "Dinheiro" at bounding box center [277, 120] width 59 height 49
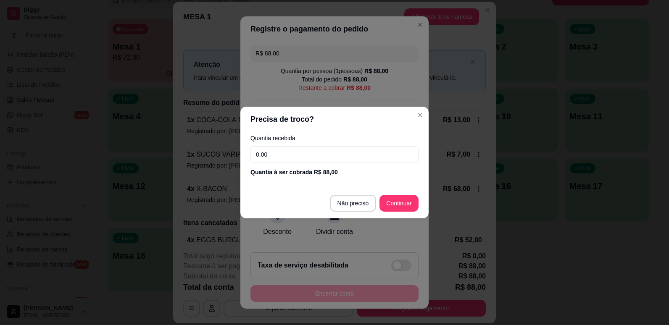
click at [266, 150] on input "0,00" at bounding box center [334, 154] width 168 height 17
type input "88,00"
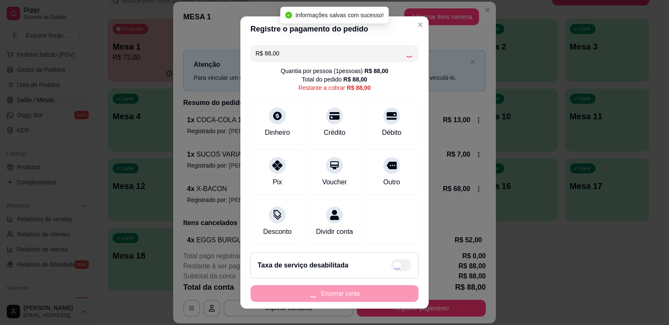
type input "R$ 0,00"
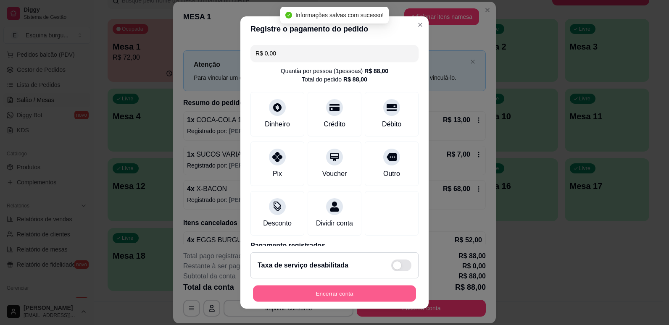
click at [347, 291] on button "Encerrar conta" at bounding box center [334, 294] width 163 height 16
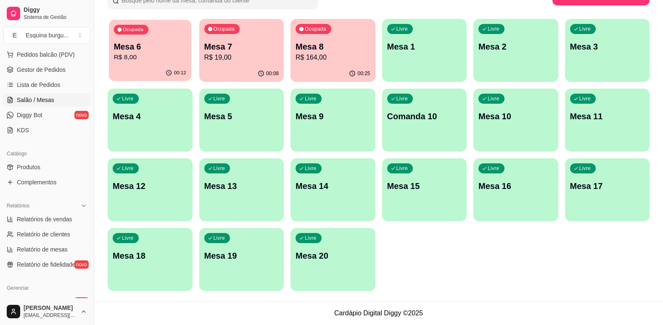
click at [172, 50] on p "Mesa 6" at bounding box center [150, 46] width 72 height 11
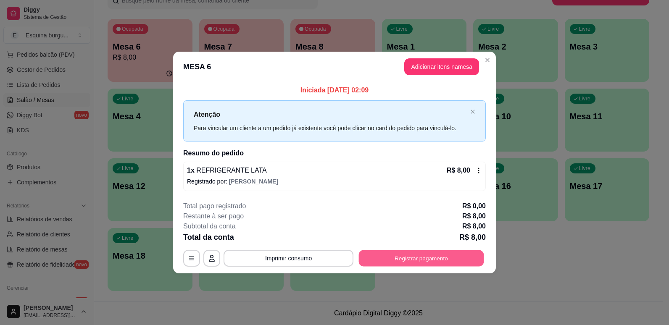
click at [404, 260] on button "Registrar pagamento" at bounding box center [421, 258] width 125 height 16
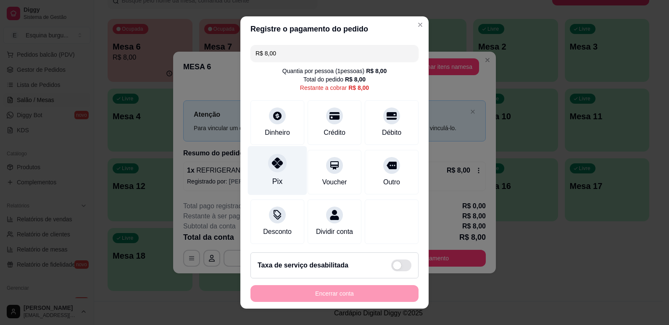
click at [280, 177] on div "Pix" at bounding box center [277, 170] width 59 height 49
type input "R$ 0,00"
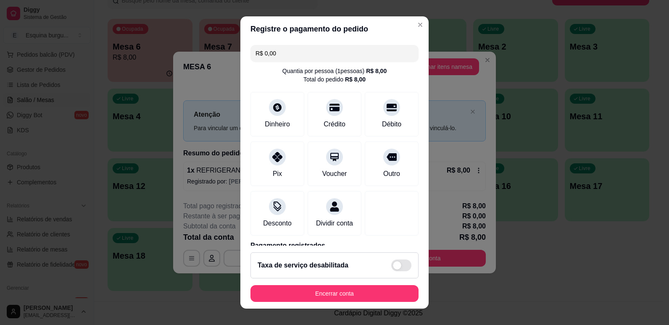
drag, startPoint x: 409, startPoint y: 32, endPoint x: 411, endPoint y: 8, distance: 24.9
click at [411, 8] on div "Registre o pagamento do pedido R$ 0,00 Quantia por pessoa ( 1 pessoas) R$ 8,00 …" at bounding box center [334, 162] width 669 height 325
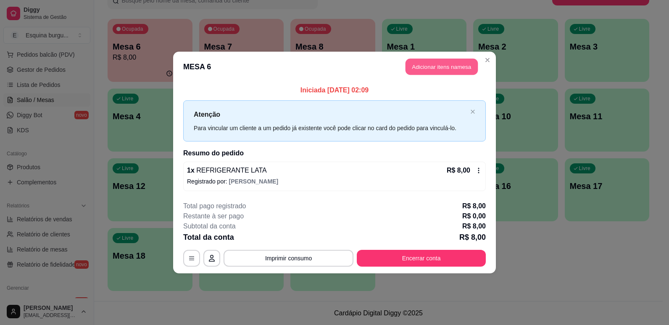
click at [439, 71] on button "Adicionar itens na mesa" at bounding box center [442, 67] width 72 height 16
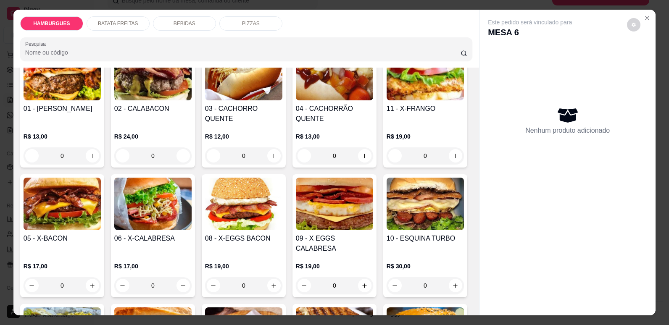
scroll to position [75, 0]
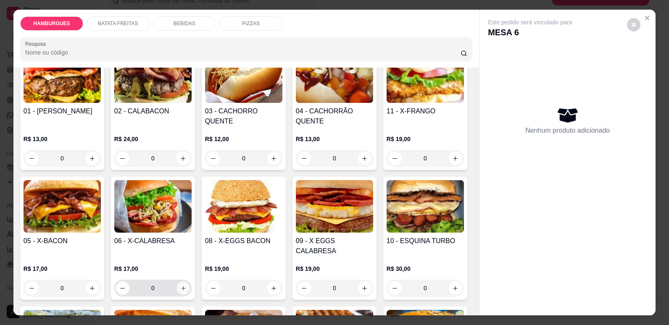
click at [190, 282] on button "increase-product-quantity" at bounding box center [183, 288] width 13 height 13
type input "1"
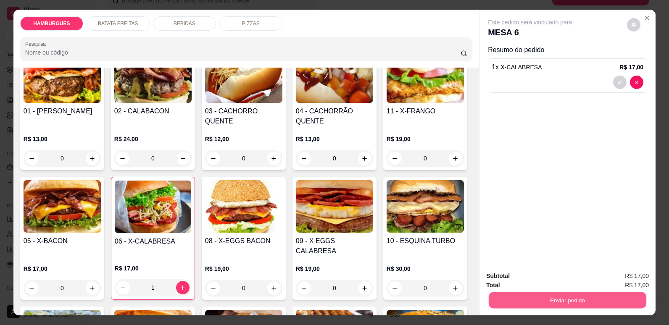
click at [538, 302] on button "Enviar pedido" at bounding box center [568, 300] width 158 height 16
click at [546, 279] on button "Não registrar e enviar pedido" at bounding box center [540, 280] width 85 height 16
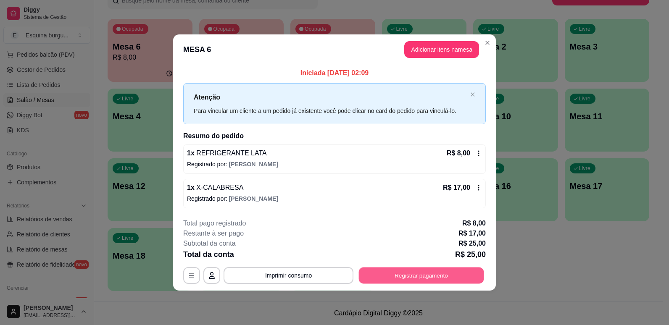
click at [435, 279] on button "Registrar pagamento" at bounding box center [421, 275] width 125 height 16
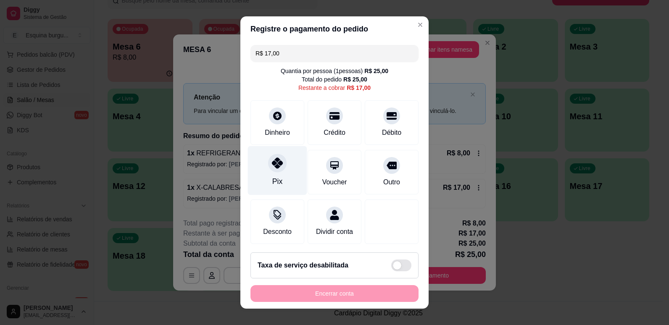
click at [266, 171] on div "Pix" at bounding box center [277, 170] width 59 height 49
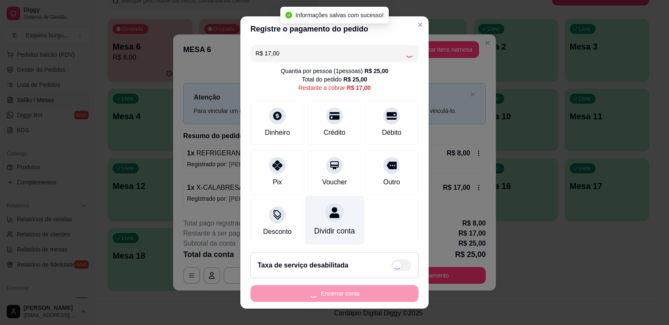
type input "R$ 0,00"
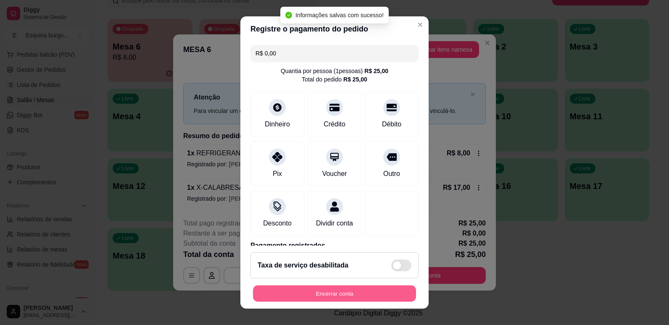
click at [341, 292] on button "Encerrar conta" at bounding box center [334, 294] width 163 height 16
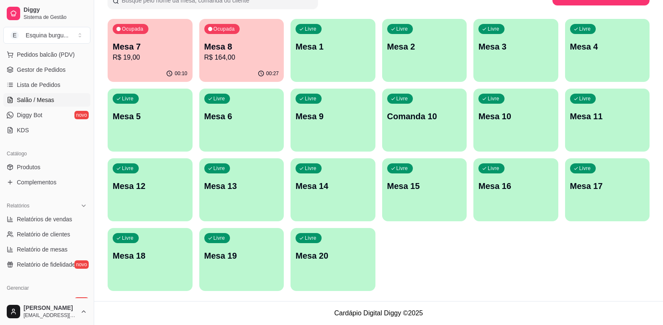
click at [154, 56] on p "R$ 19,00" at bounding box center [150, 58] width 75 height 10
click at [266, 46] on p "Mesa 8" at bounding box center [241, 46] width 72 height 11
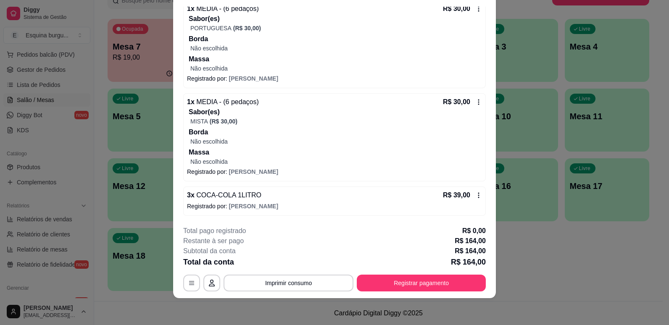
scroll to position [179, 0]
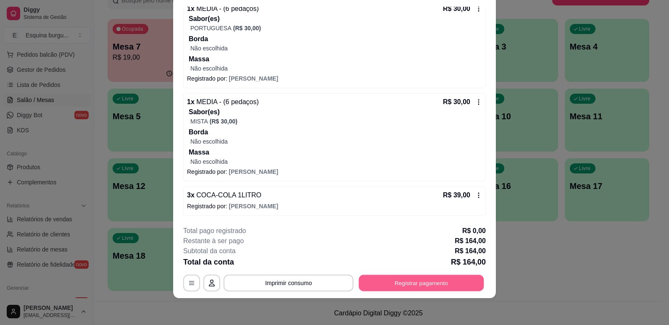
click at [395, 283] on button "Registrar pagamento" at bounding box center [421, 283] width 125 height 16
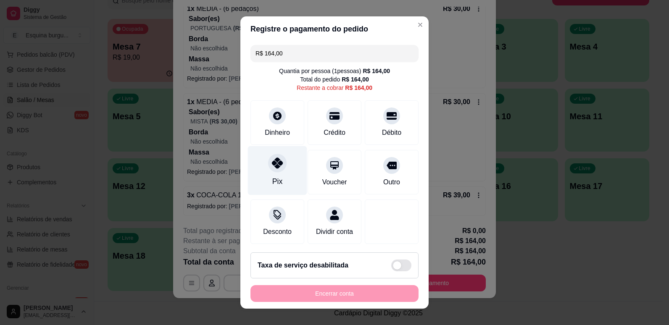
click at [267, 176] on div "Pix" at bounding box center [277, 170] width 59 height 49
type input "R$ 0,00"
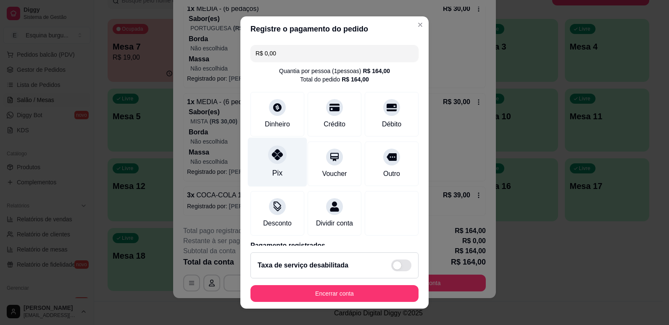
click at [272, 150] on icon at bounding box center [277, 154] width 11 height 11
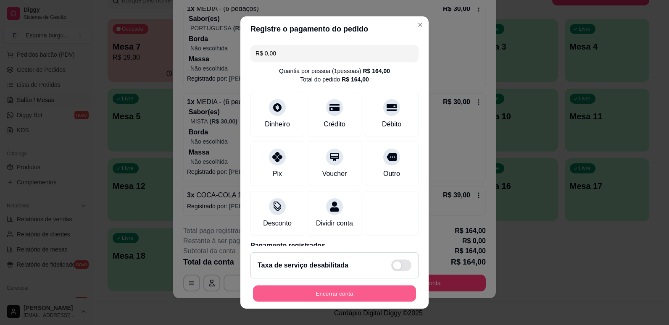
click at [340, 293] on button "Encerrar conta" at bounding box center [334, 294] width 163 height 16
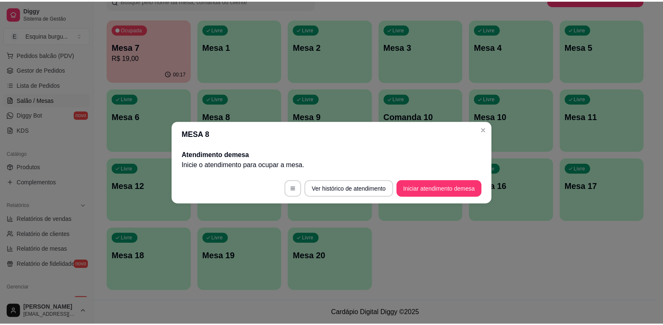
scroll to position [0, 0]
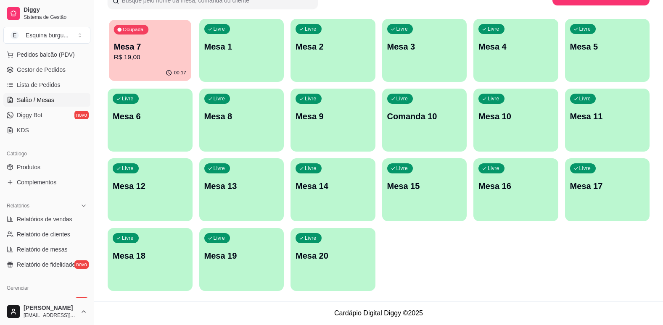
click at [130, 74] on div "00:17" at bounding box center [150, 73] width 82 height 16
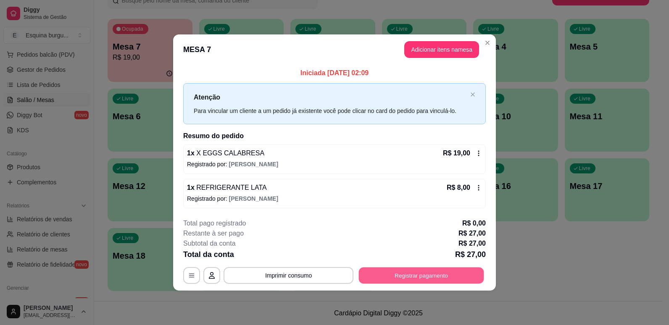
click at [461, 280] on button "Registrar pagamento" at bounding box center [421, 275] width 125 height 16
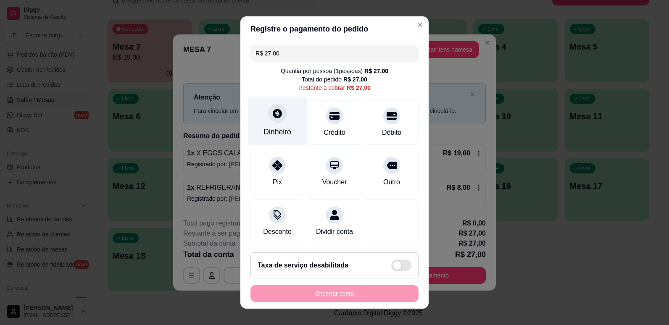
click at [283, 103] on div "Dinheiro" at bounding box center [277, 120] width 59 height 49
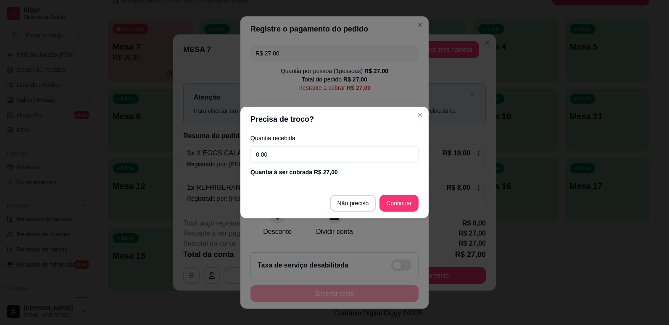
click at [293, 157] on input "0,00" at bounding box center [334, 154] width 168 height 17
type input "27,00"
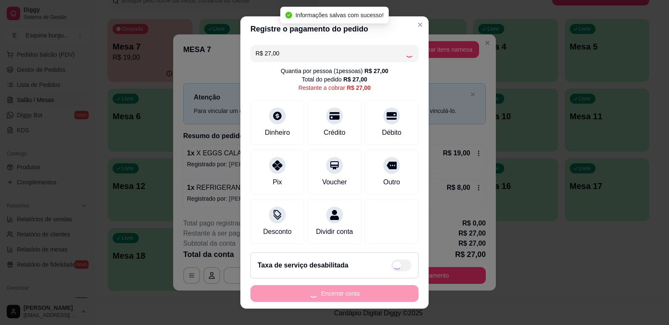
type input "R$ 0,00"
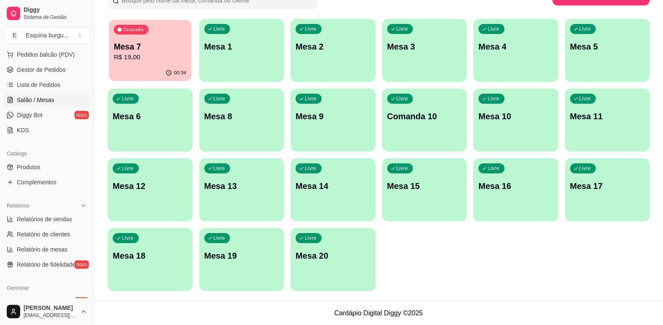
click at [166, 50] on p "Mesa 7" at bounding box center [150, 46] width 72 height 11
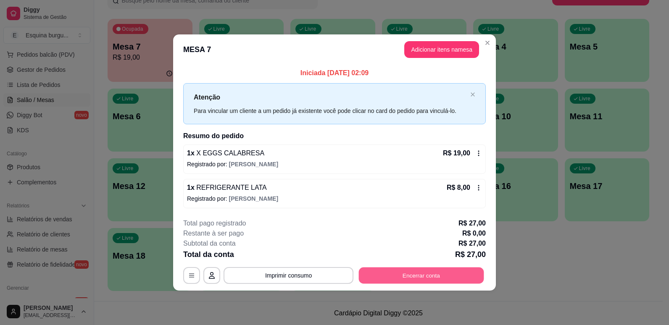
click at [389, 281] on button "Encerrar conta" at bounding box center [421, 275] width 125 height 16
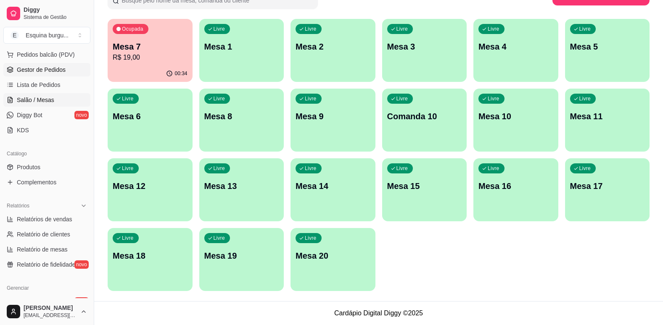
click at [47, 70] on span "Gestor de Pedidos" at bounding box center [41, 70] width 49 height 8
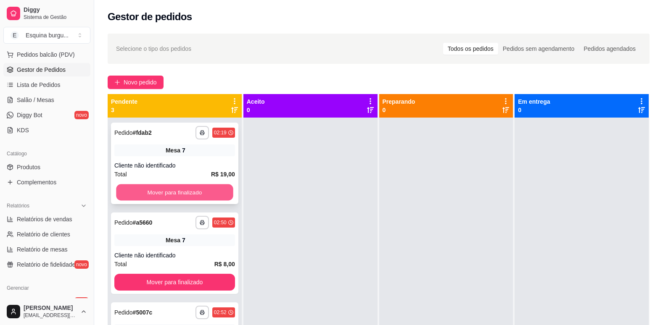
click at [169, 194] on button "Mover para finalizado" at bounding box center [174, 193] width 117 height 16
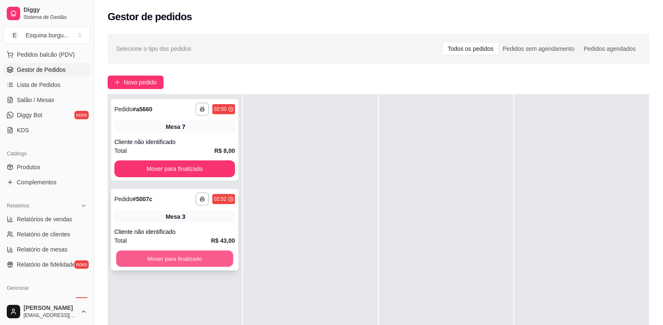
click at [168, 256] on button "Mover para finalizado" at bounding box center [174, 259] width 117 height 16
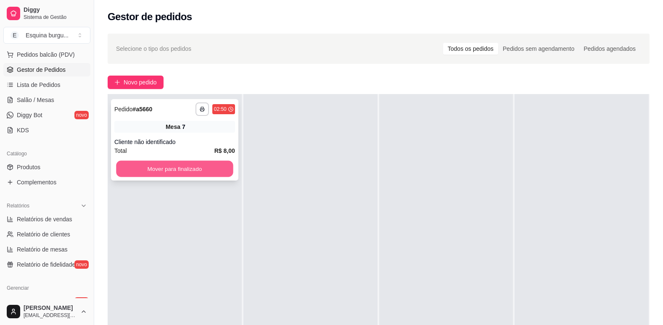
click at [181, 169] on button "Mover para finalizado" at bounding box center [174, 169] width 117 height 16
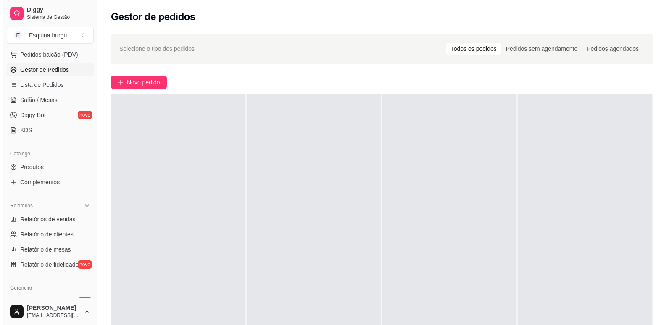
scroll to position [0, 0]
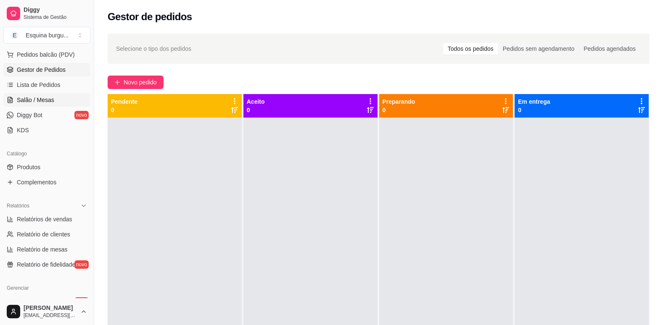
click at [35, 101] on span "Salão / Mesas" at bounding box center [35, 100] width 37 height 8
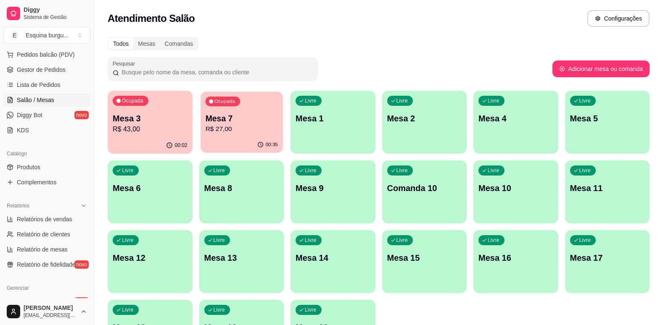
click at [240, 129] on p "R$ 27,00" at bounding box center [241, 129] width 72 height 10
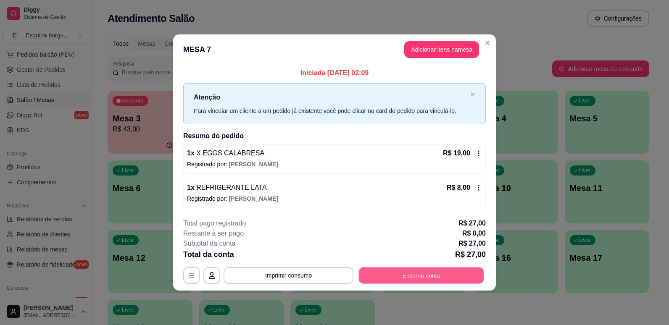
click at [415, 276] on button "Encerrar conta" at bounding box center [421, 275] width 125 height 16
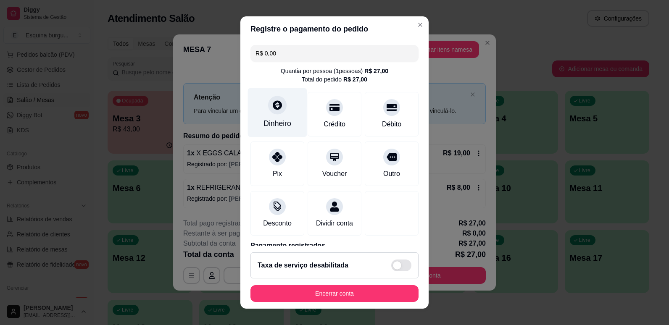
click at [274, 113] on div at bounding box center [277, 105] width 18 height 18
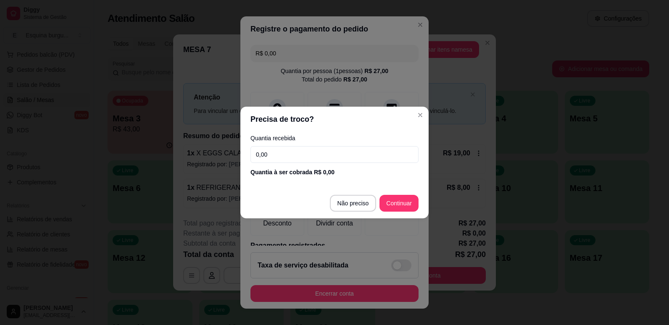
click at [296, 153] on input "0,00" at bounding box center [334, 154] width 168 height 17
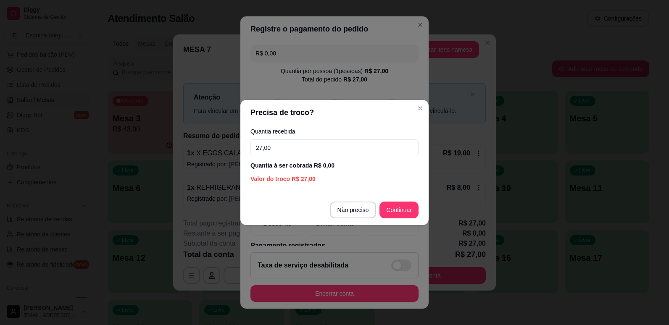
type input "27,00"
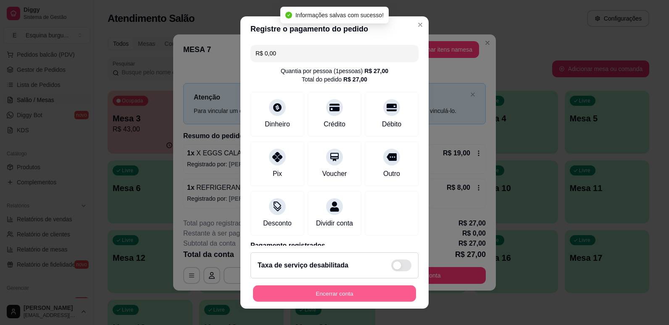
click at [369, 290] on button "Encerrar conta" at bounding box center [334, 294] width 163 height 16
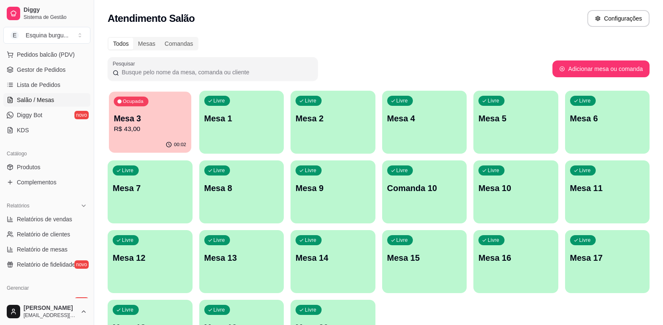
click at [166, 104] on div "Ocupada Mesa 3 R$ 43,00" at bounding box center [150, 114] width 82 height 45
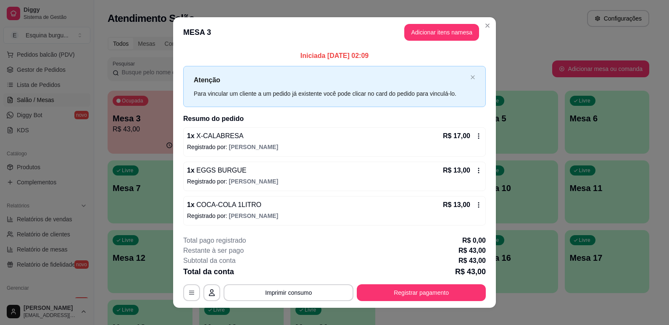
scroll to position [10, 0]
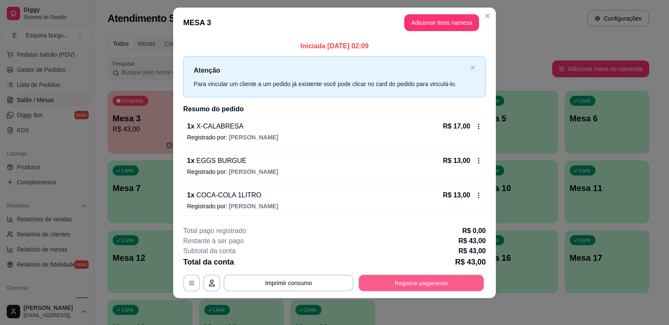
click at [428, 285] on button "Registrar pagamento" at bounding box center [421, 283] width 125 height 16
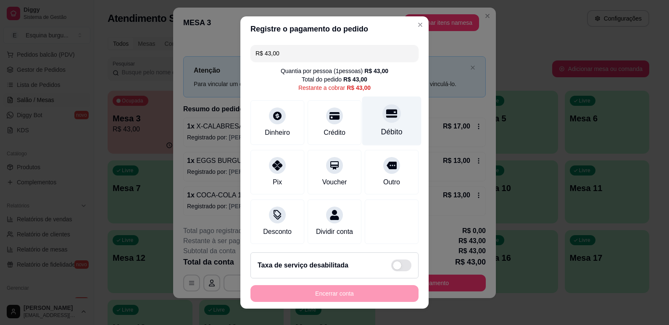
click at [377, 125] on div "Débito" at bounding box center [391, 120] width 59 height 49
type input "R$ 0,00"
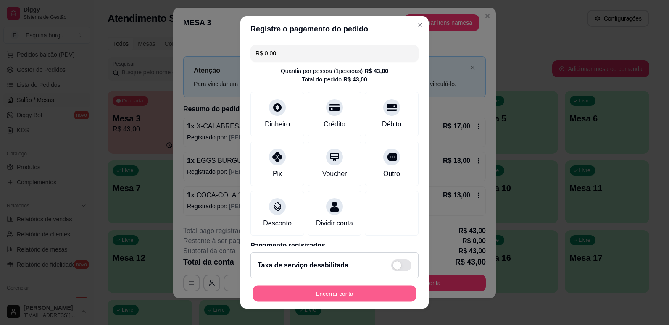
click at [330, 293] on button "Encerrar conta" at bounding box center [334, 294] width 163 height 16
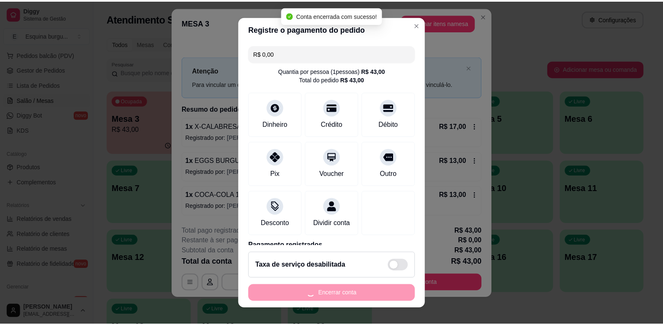
scroll to position [0, 0]
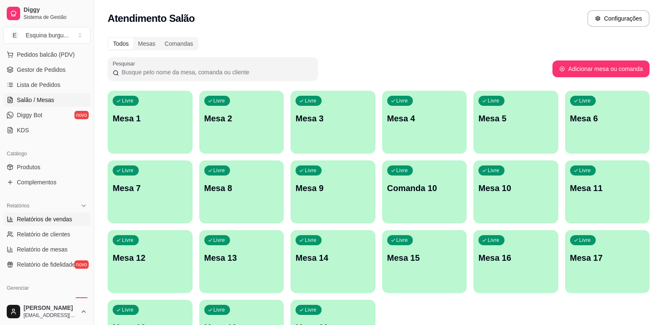
click at [58, 220] on span "Relatórios de vendas" at bounding box center [44, 219] width 55 height 8
select select "ALL"
select select "0"
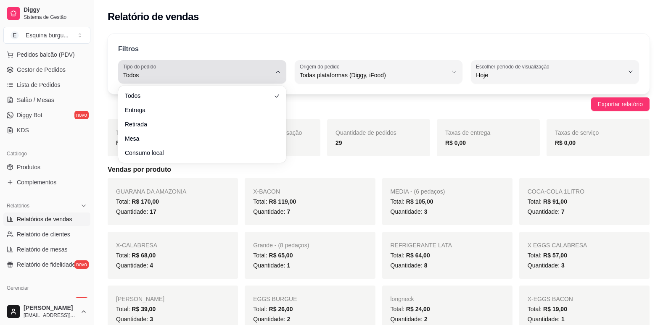
click at [275, 74] on icon "button" at bounding box center [277, 72] width 7 height 7
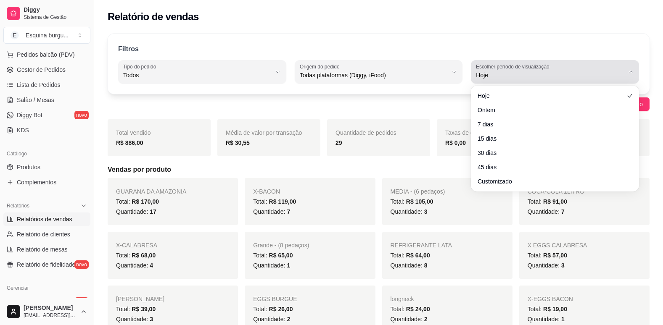
click at [511, 65] on label "Escolher período de visualização" at bounding box center [514, 66] width 76 height 7
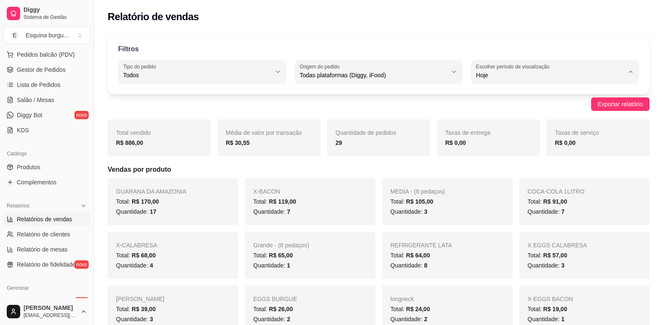
click at [511, 106] on span "Ontem" at bounding box center [551, 109] width 140 height 8
type input "1"
select select "1"
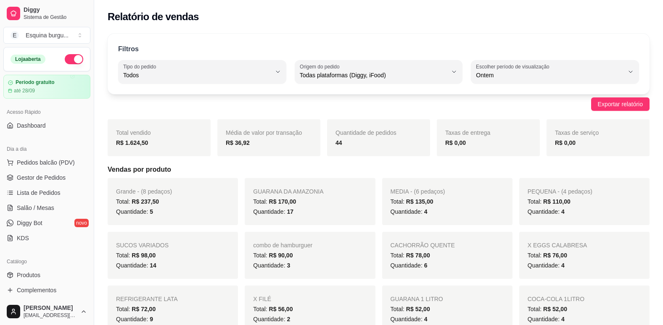
click at [66, 61] on button "button" at bounding box center [74, 59] width 18 height 10
